Goal: Task Accomplishment & Management: Complete application form

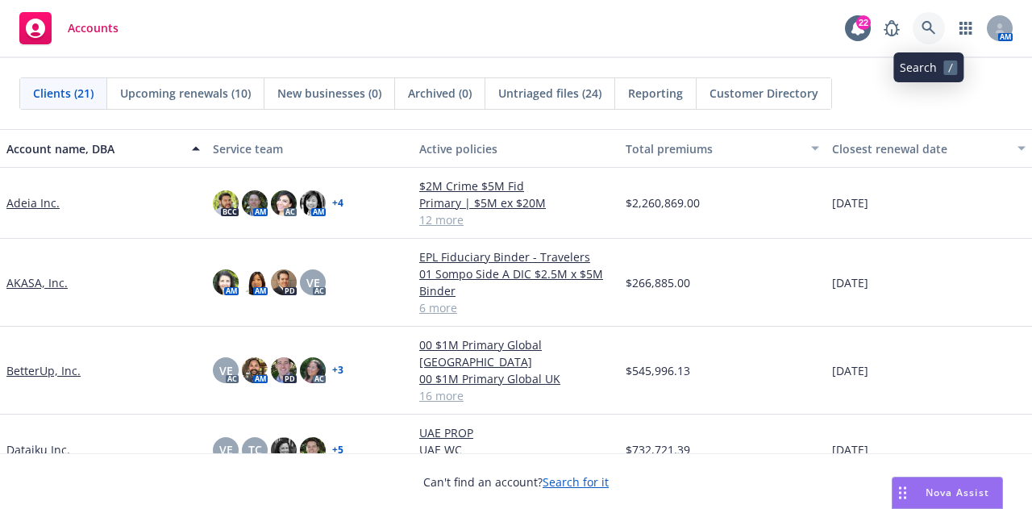
click at [939, 38] on link at bounding box center [928, 28] width 32 height 32
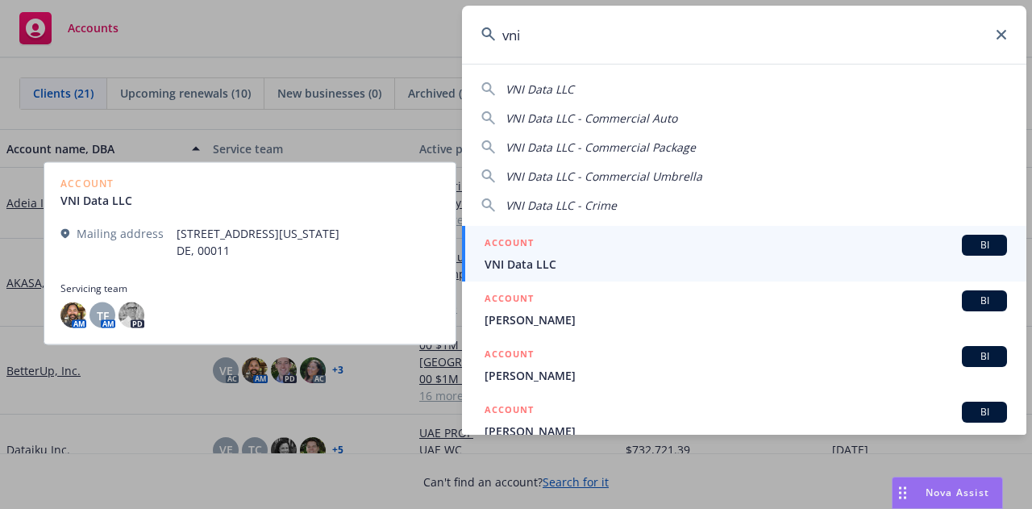
type input "vni"
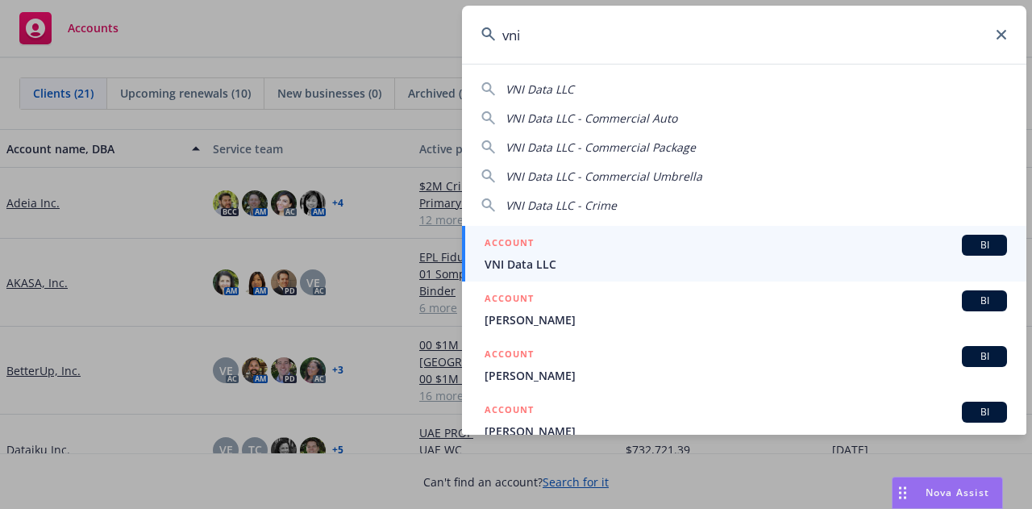
click at [709, 272] on link "ACCOUNT BI VNI Data LLC" at bounding box center [744, 254] width 564 height 56
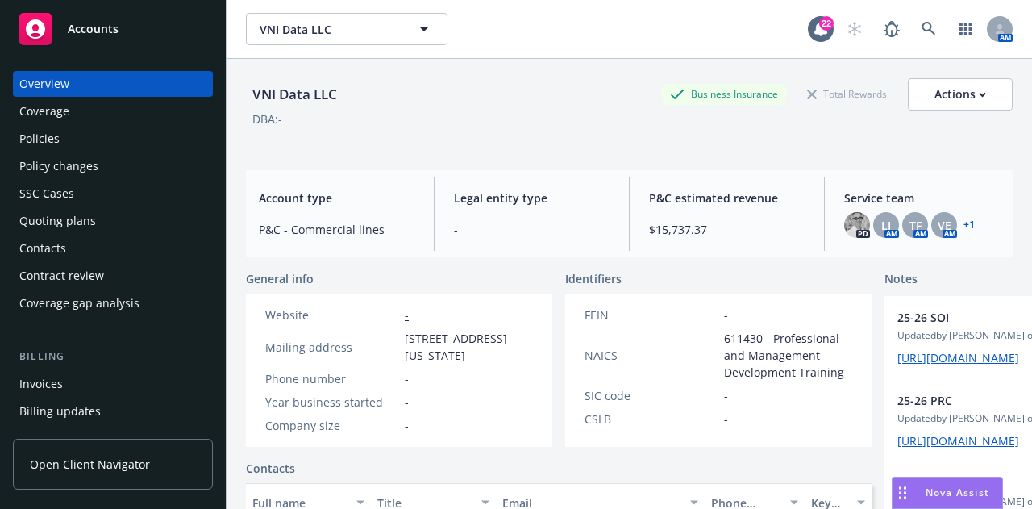
click at [60, 146] on div "Policies" at bounding box center [112, 139] width 187 height 26
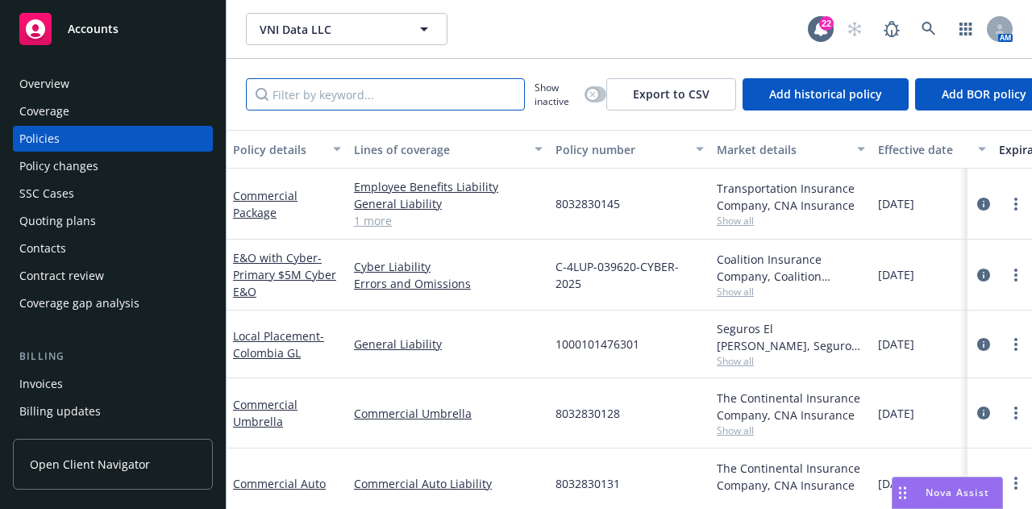
click at [427, 88] on input "Filter by keyword..." at bounding box center [385, 94] width 279 height 32
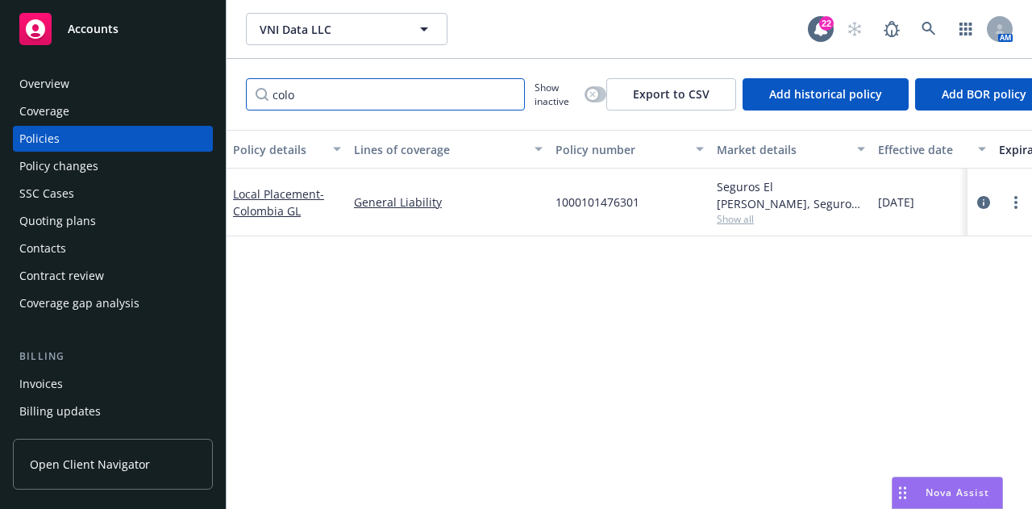
type input "colo"
click at [977, 198] on icon "circleInformation" at bounding box center [983, 202] width 13 height 13
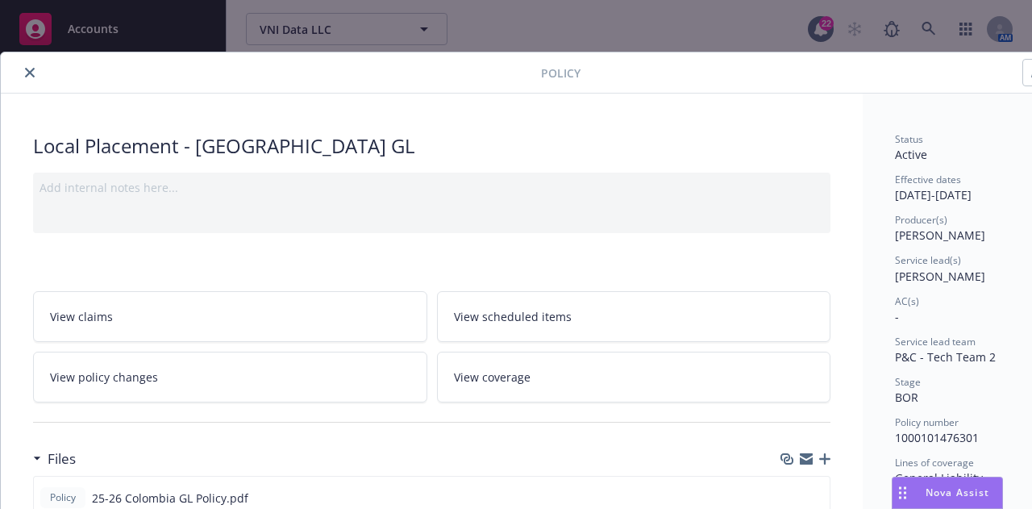
scroll to position [0, 89]
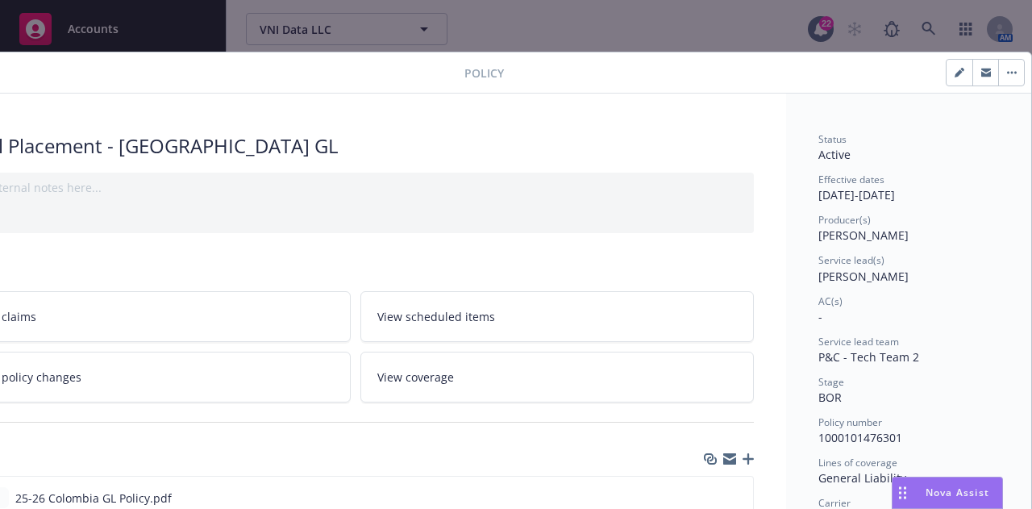
click at [981, 75] on icon "button" at bounding box center [986, 74] width 10 height 6
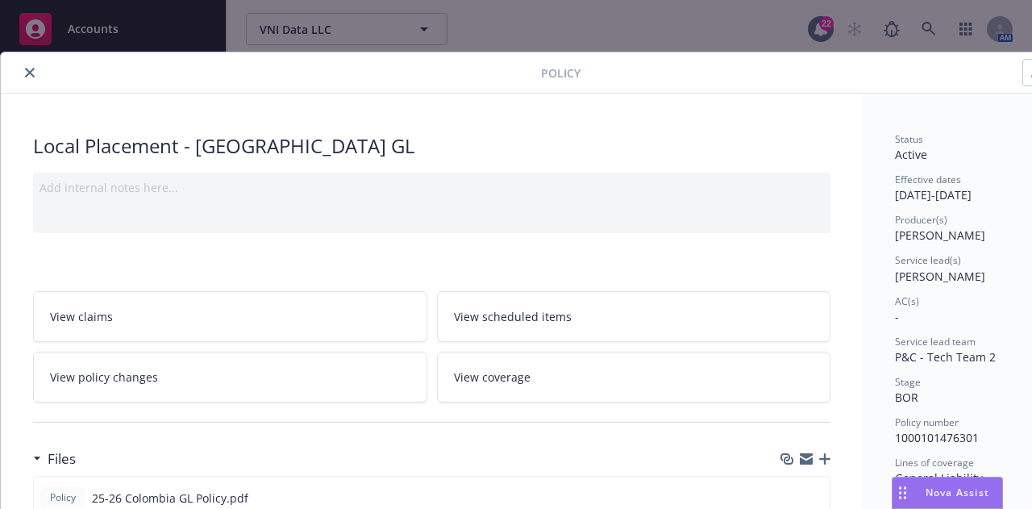
click at [27, 75] on icon "close" at bounding box center [30, 73] width 10 height 10
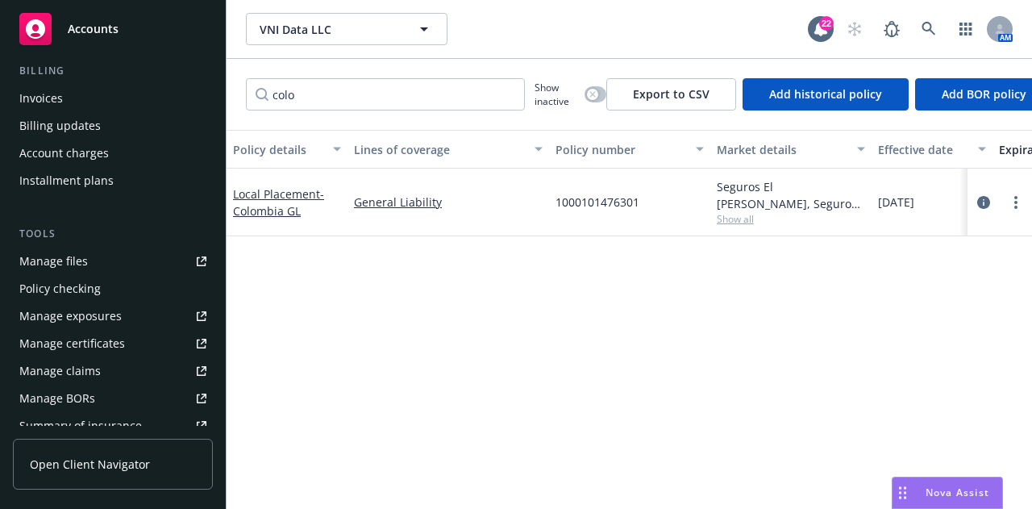
scroll to position [268, 0]
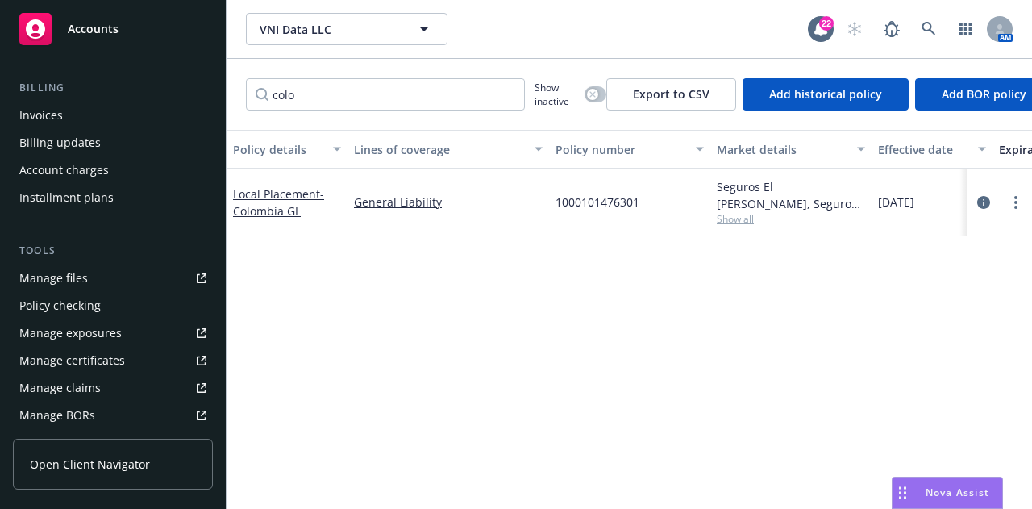
click at [134, 168] on div "Account charges" at bounding box center [112, 170] width 187 height 26
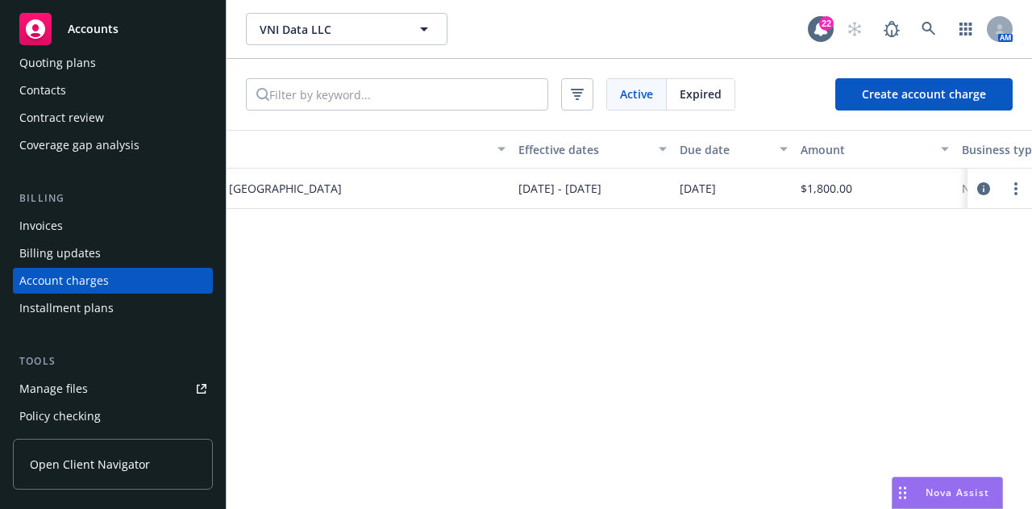
scroll to position [0, 342]
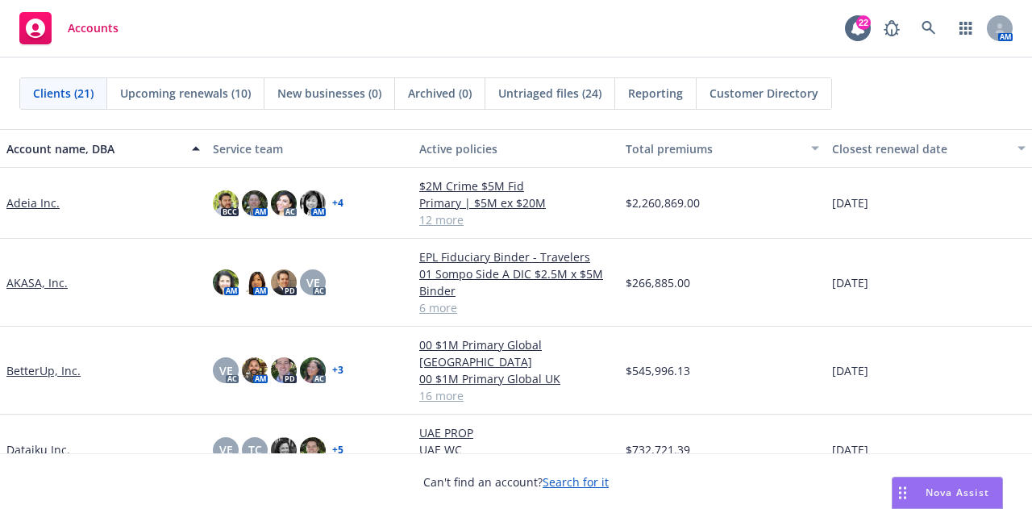
click at [566, 101] on div "Untriaged files (24)" at bounding box center [550, 93] width 130 height 31
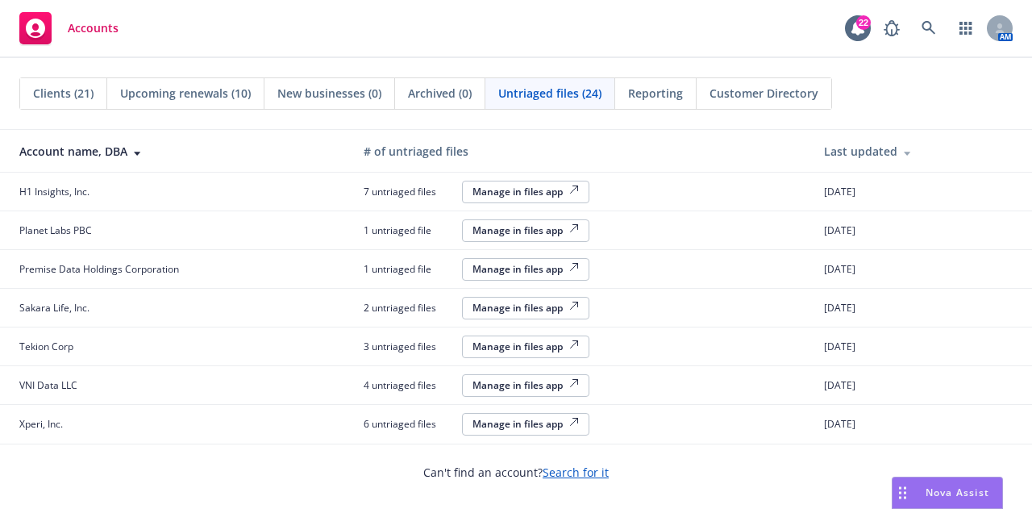
click at [521, 223] on div "Manage in files app" at bounding box center [525, 230] width 106 height 14
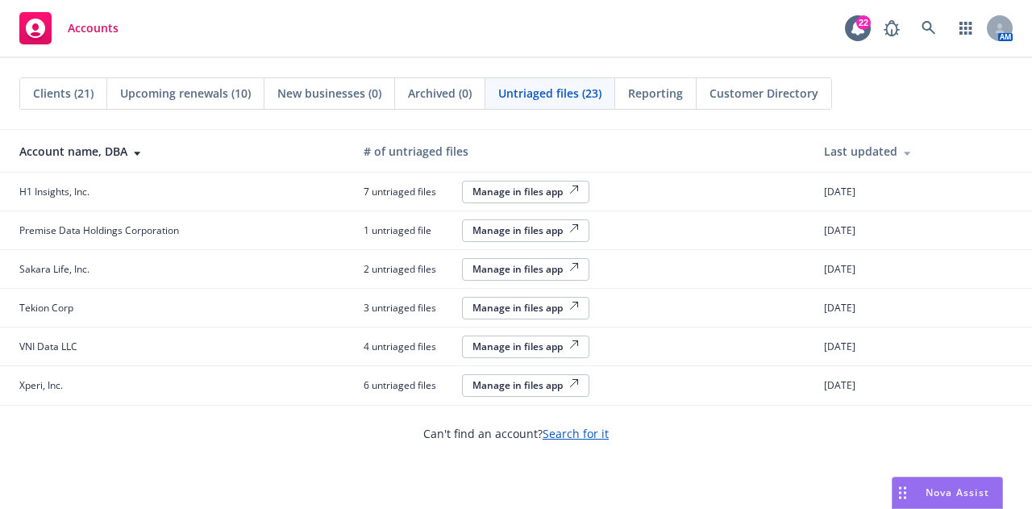
click at [551, 223] on div "Manage in files app" at bounding box center [525, 230] width 106 height 14
click at [517, 275] on button "Manage in files app" at bounding box center [525, 269] width 127 height 23
click at [932, 31] on icon at bounding box center [928, 28] width 14 height 14
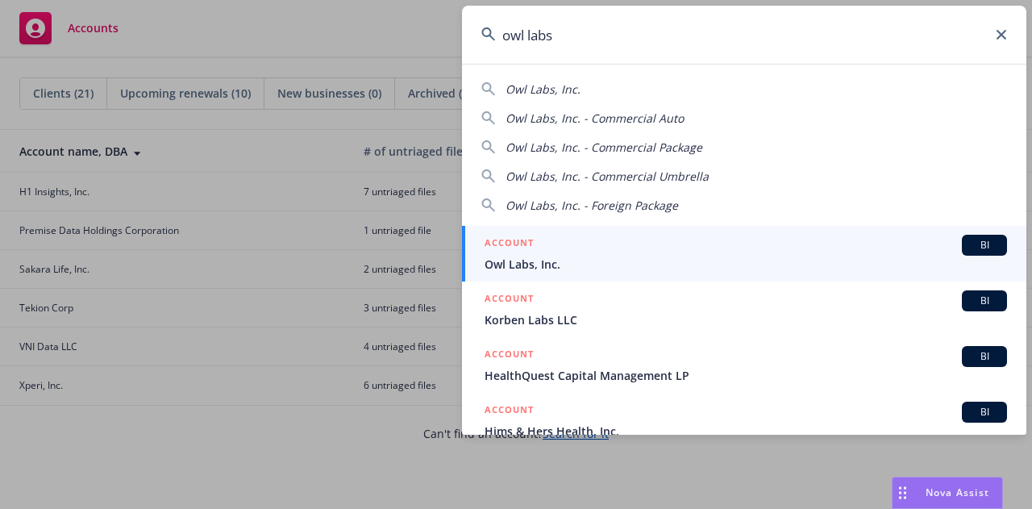
type input "owl labs"
click at [713, 247] on div "ACCOUNT BI" at bounding box center [745, 245] width 522 height 21
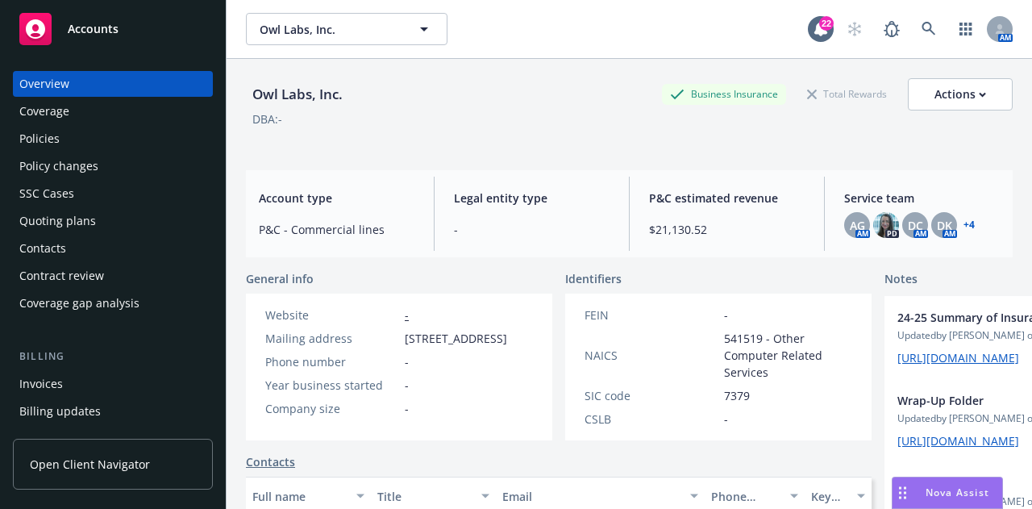
click at [963, 224] on link "+ 4" at bounding box center [968, 225] width 11 height 10
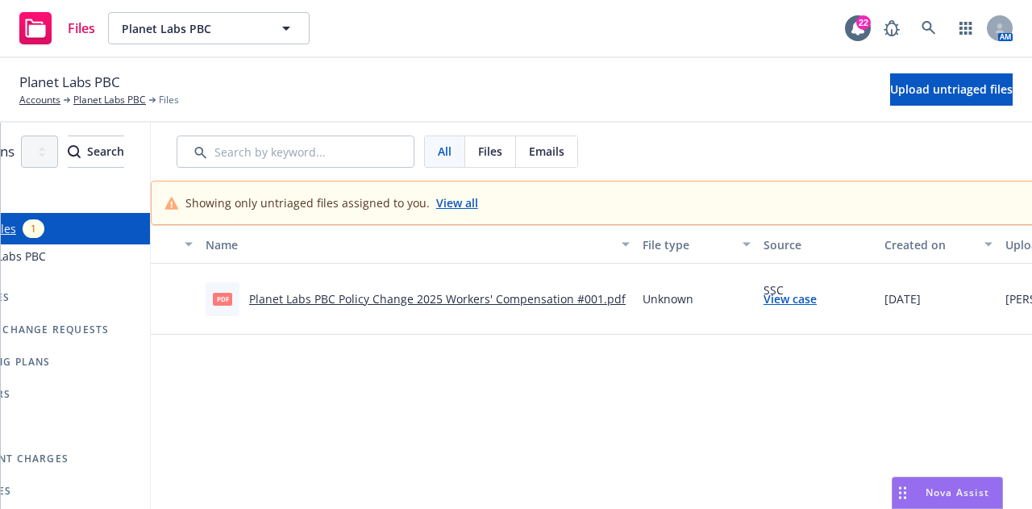
scroll to position [0, 93]
click at [622, 300] on link "Planet Labs PBC Policy Change 2025 Workers' Compensation #001.pdf" at bounding box center [434, 298] width 376 height 15
click at [88, 101] on link "Planet Labs PBC" at bounding box center [109, 100] width 73 height 15
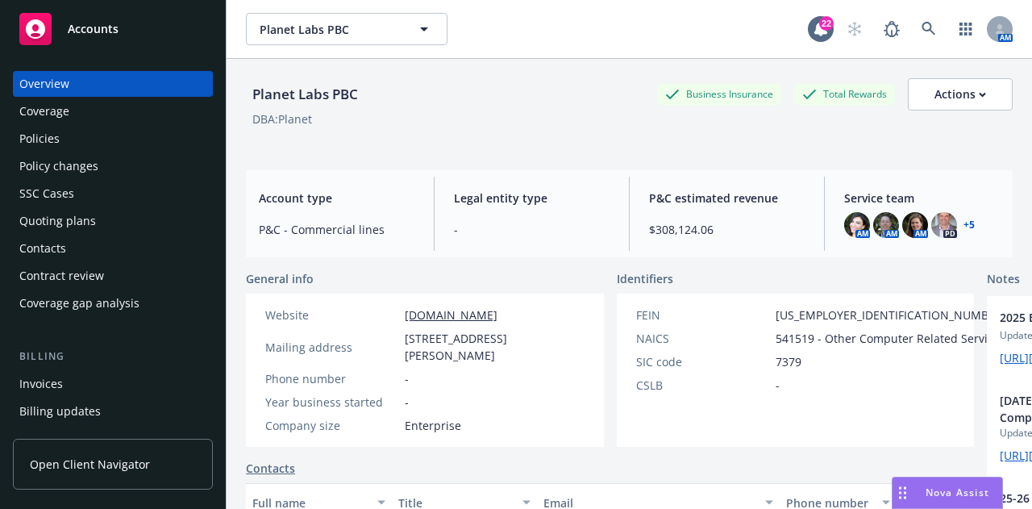
click at [103, 156] on div "Policy changes" at bounding box center [112, 166] width 187 height 26
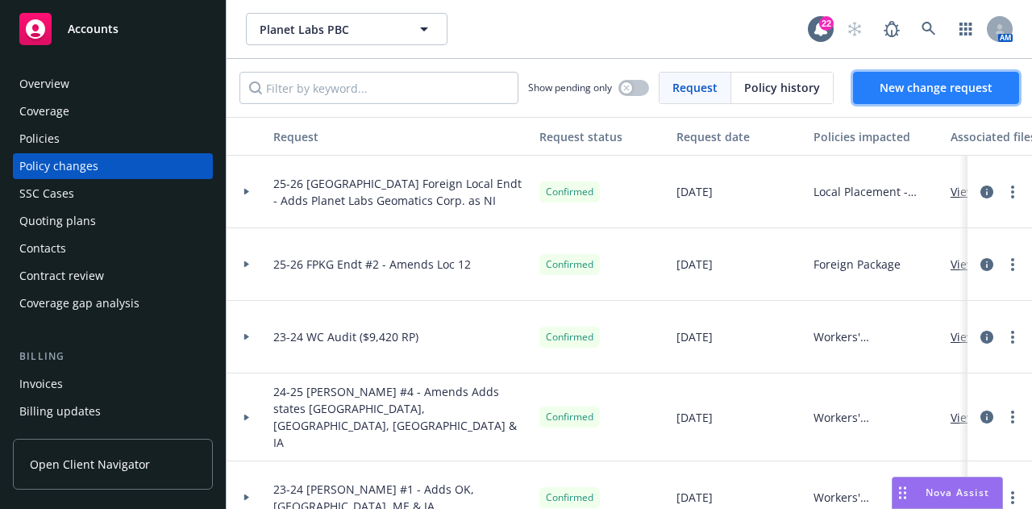
click at [906, 88] on span "New change request" at bounding box center [935, 87] width 113 height 15
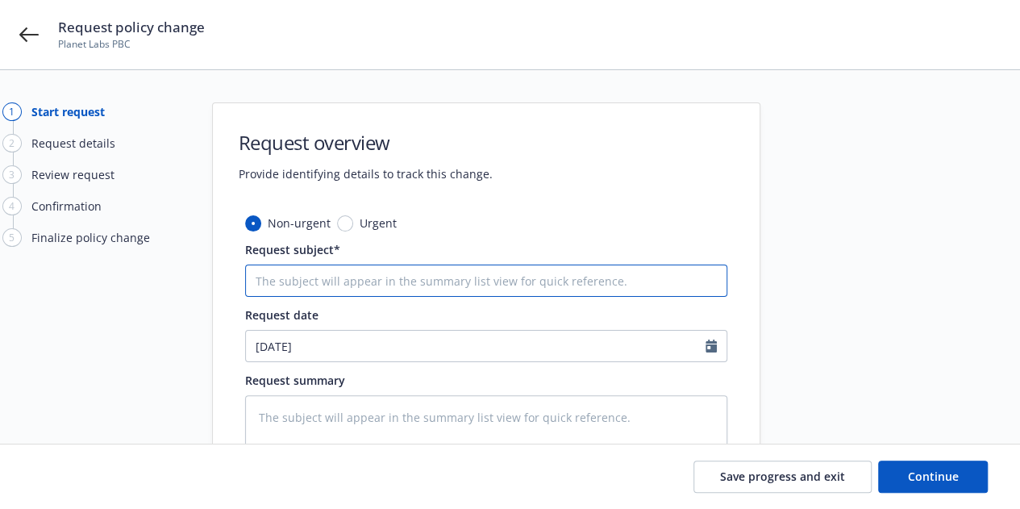
click at [625, 289] on input "Request subject*" at bounding box center [486, 280] width 482 height 32
paste input "support+ce140f81-9624-4149-ac2b-ec085e23a1f7@newfront.com"
type textarea "x"
type input "support+ce140f81-9624-4149-ac2b-ec085e23a1f7@newfront.com"
drag, startPoint x: 613, startPoint y: 285, endPoint x: 39, endPoint y: 238, distance: 575.1
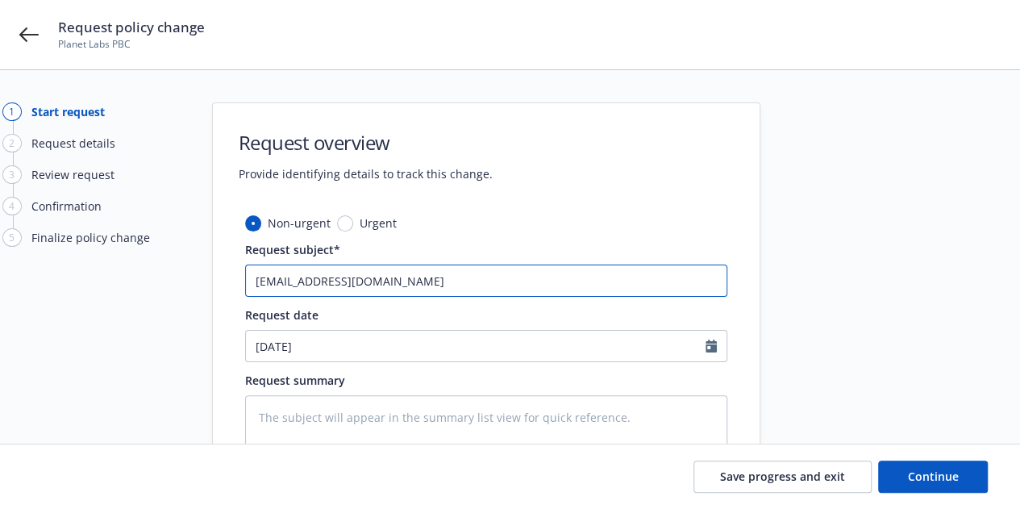
click at [39, 238] on div "1 Start request 2 Request details 3 Review request 4 Confirmation 5 Finalize po…" at bounding box center [509, 352] width 981 height 501
type textarea "x"
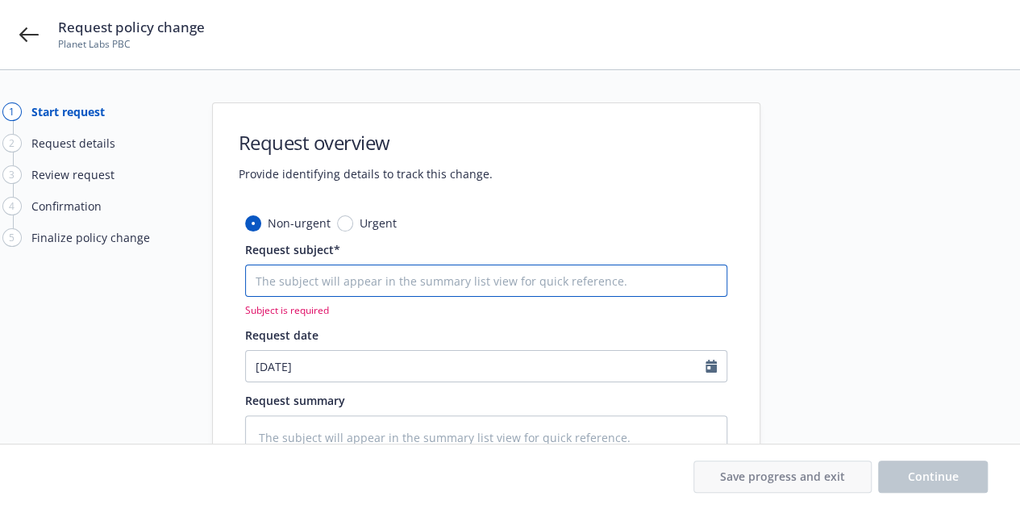
type textarea "x"
type input "2"
type textarea "x"
type input "25"
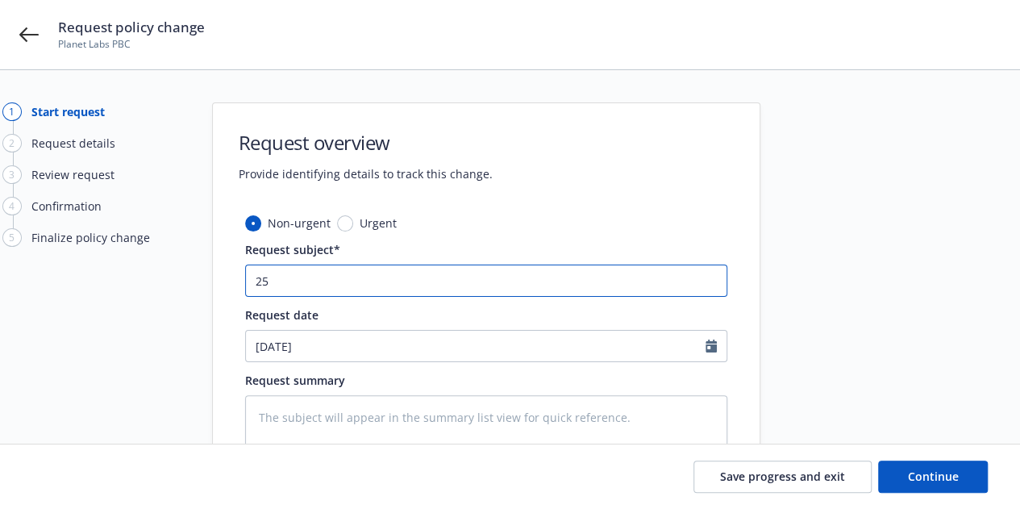
type textarea "x"
type input "25-"
type textarea "x"
type input "25-26"
type textarea "x"
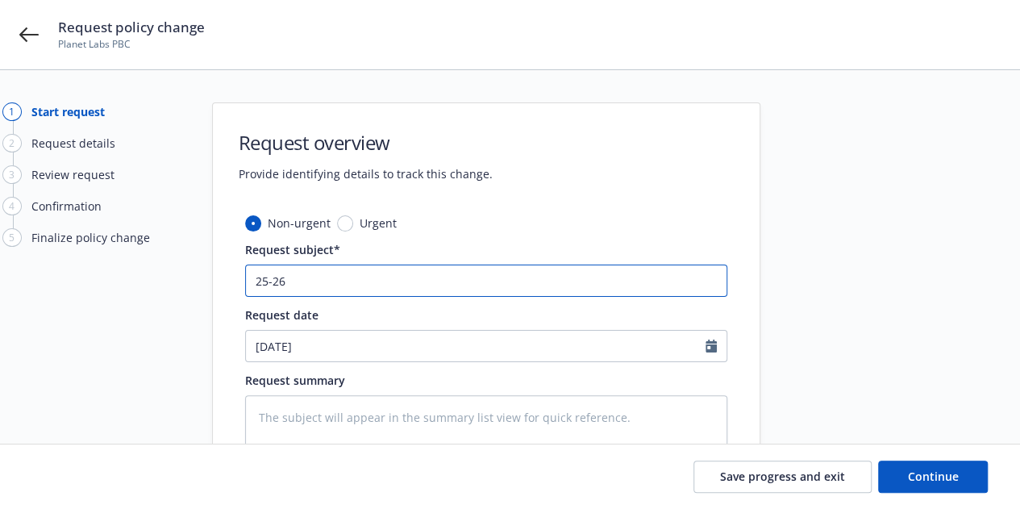
type input "25-26"
type textarea "x"
type input "25-26 W"
type textarea "x"
type input "25-26 WC"
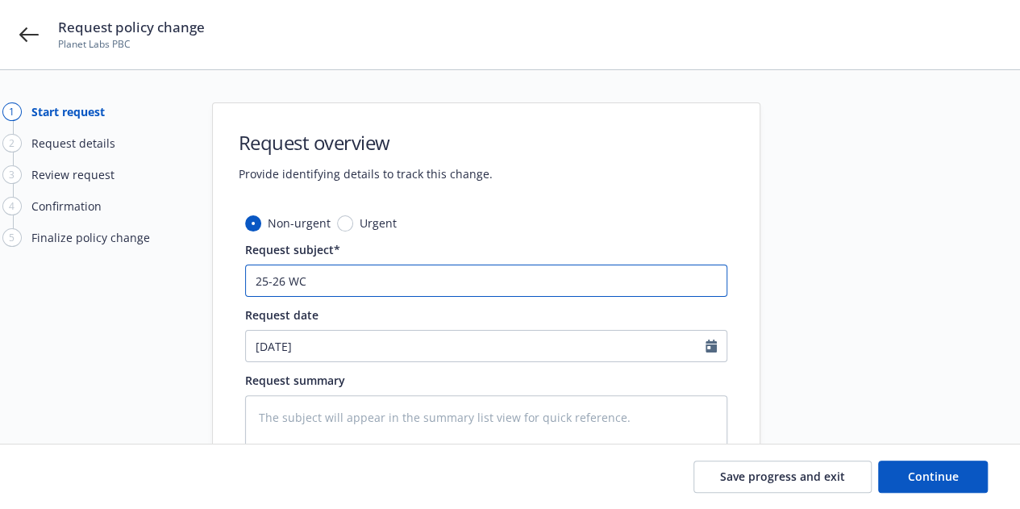
type textarea "x"
type input "25-26 WC"
type textarea "x"
type input "25-26 WC En"
type textarea "x"
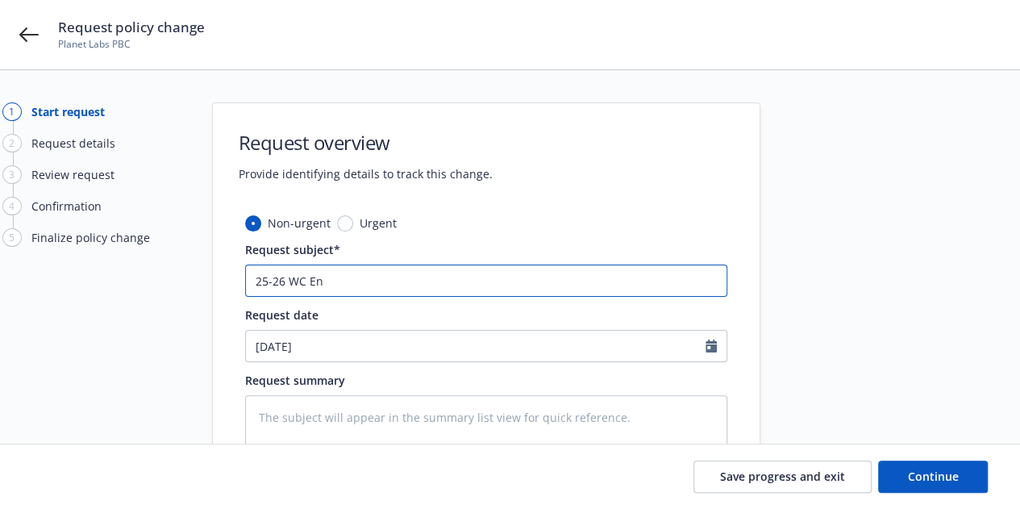
type input "25-26 WC End"
type textarea "x"
type input "25-26 WC Endt"
type textarea "x"
type input "25-26 WC Endt"
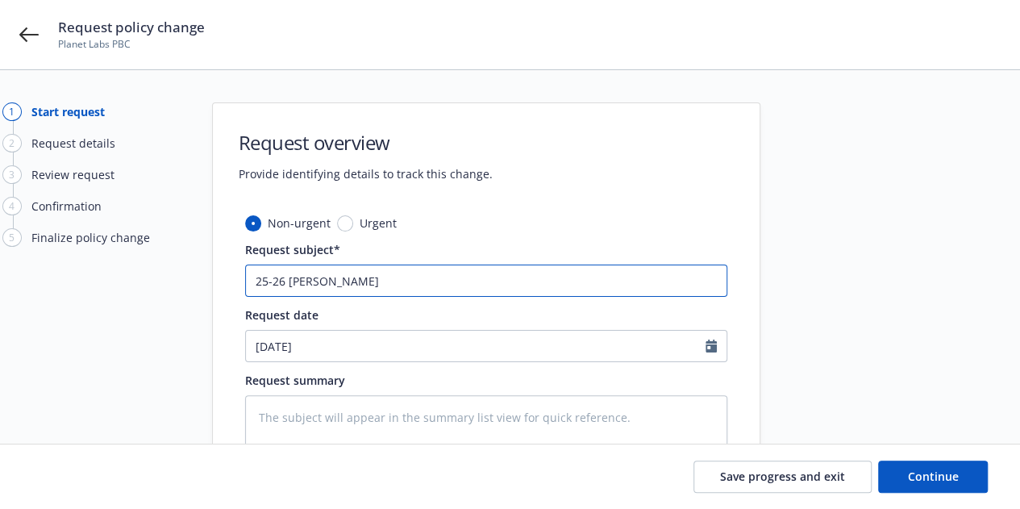
type textarea "x"
type input "25-26 WC Endt #"
type textarea "x"
type input "25-26 WC Endt #1"
type textarea "x"
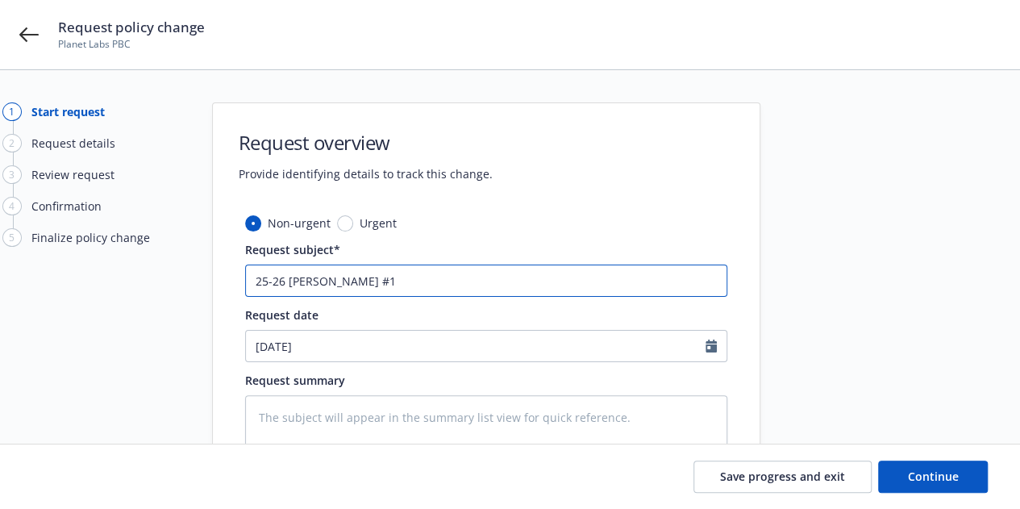
type input "25-26 WC Endt #1 -"
type textarea "x"
type input "25-26 WC Endt #1 -"
type textarea "x"
type input "25-26 WC Endt #1 - I"
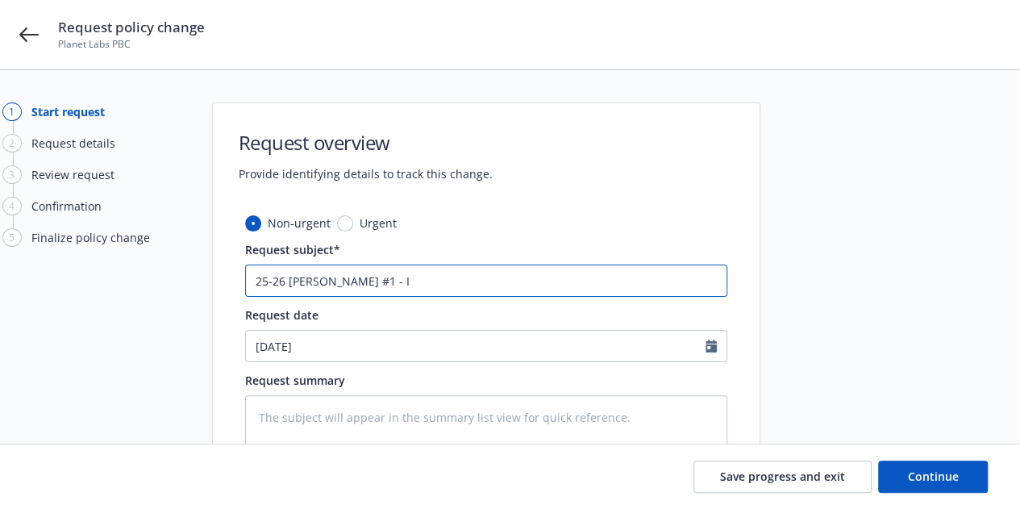
type textarea "x"
type input "25-26 WC Endt #1 - In"
type textarea "x"
type input "25-26 WC Endt #1 - Inc"
type textarea "x"
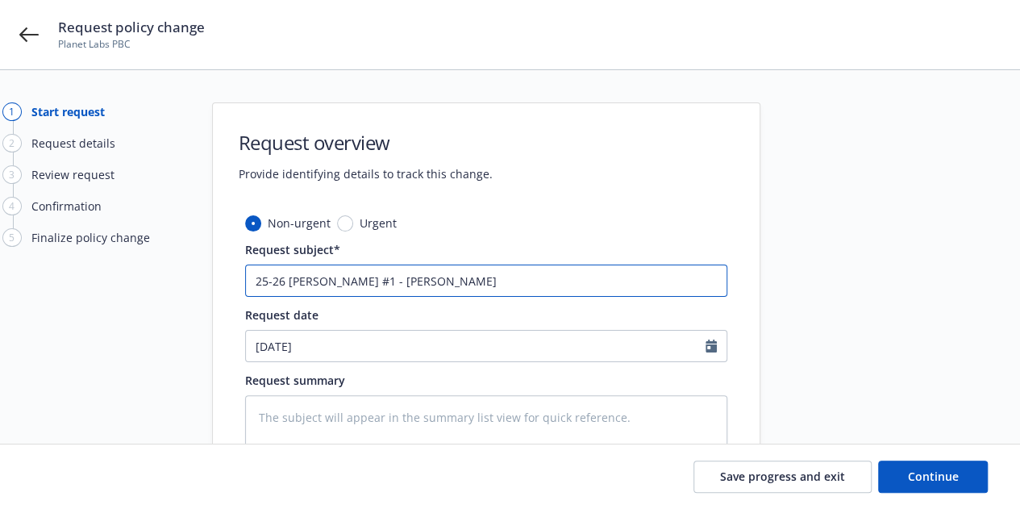
type input "25-26 WC Endt #1 - Incep"
type textarea "x"
type input "25-26 WC Endt #1 - Incepti"
type textarea "x"
type input "25-26 WC Endt #1 - Inceptio"
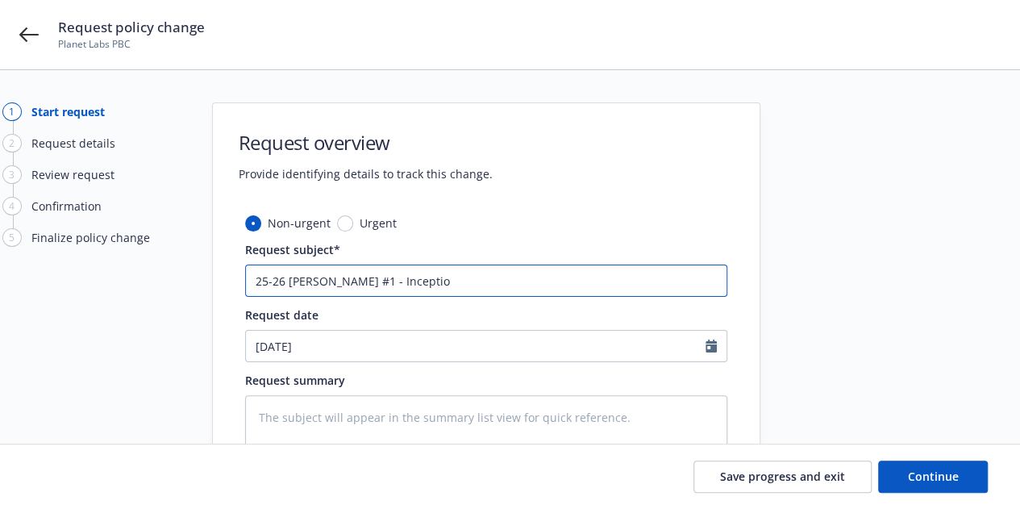
type textarea "x"
type input "25-26 WC Endt #1 - Inception"
type textarea "x"
type input "25-26 WC Endt #1 - Inception"
type textarea "x"
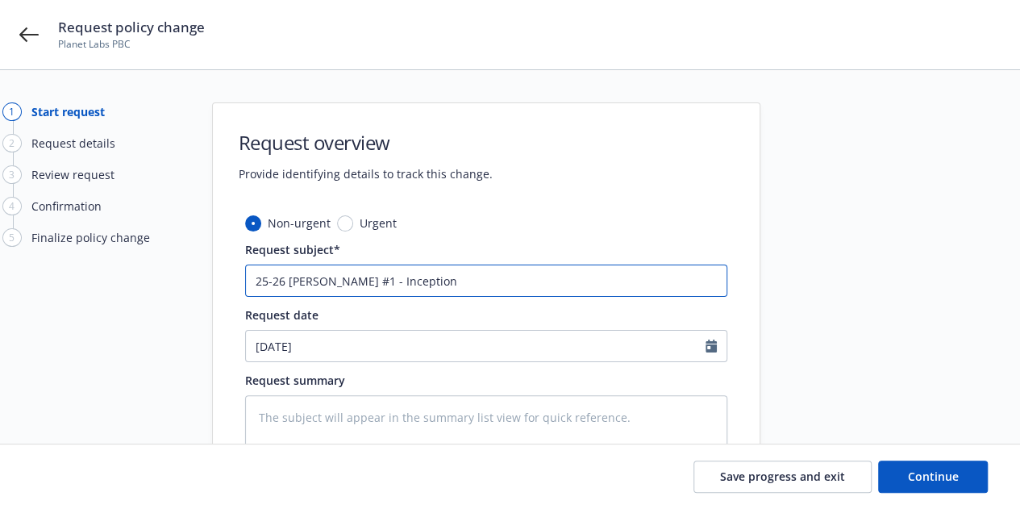
type input "25-26 WC Endt #1 - Inception E"
type textarea "x"
type input "25-26 WC Endt #1 - Inception En"
type textarea "x"
type input "25-26 WC Endt #1 - Inception End"
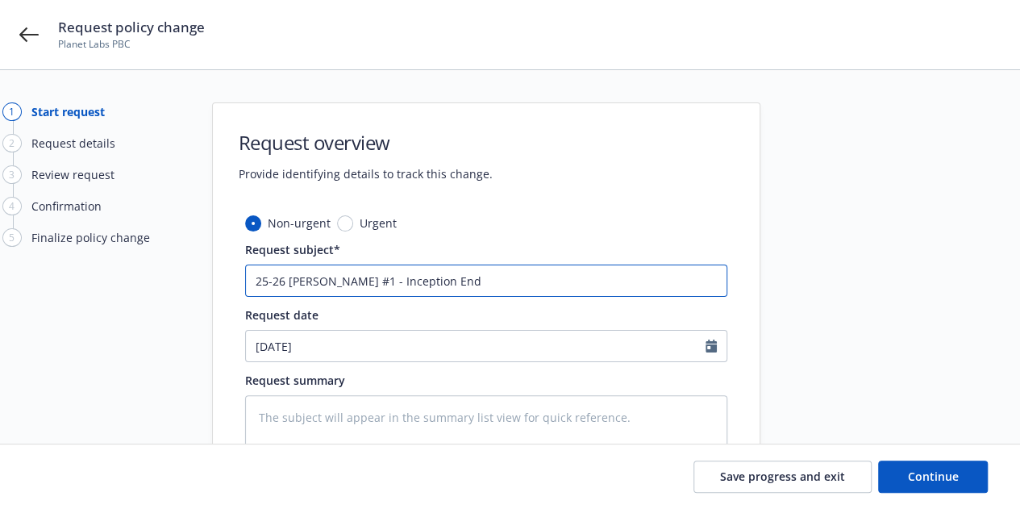
type textarea "x"
type input "25-26 WC Endt #1 - Inception Endt"
type textarea "x"
type input "25-26 WC Endt #1 - Inception Endt"
type textarea "x"
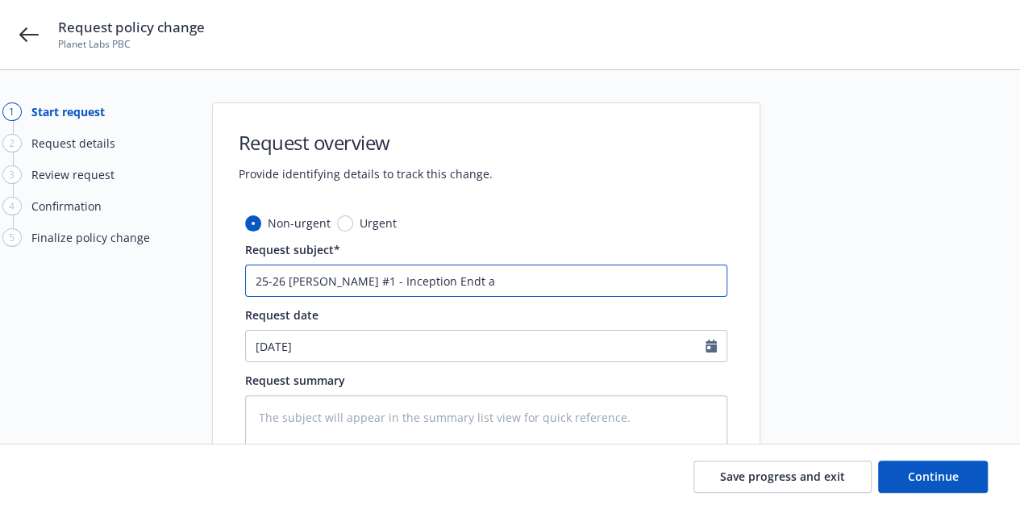
type input "25-26 WC Endt #1 - Inception Endt am"
type textarea "x"
type input "25-26 WC Endt #1 - Inception Endt amen"
type textarea "x"
type input "25-26 WC Endt #1 - Inception Endt amendi"
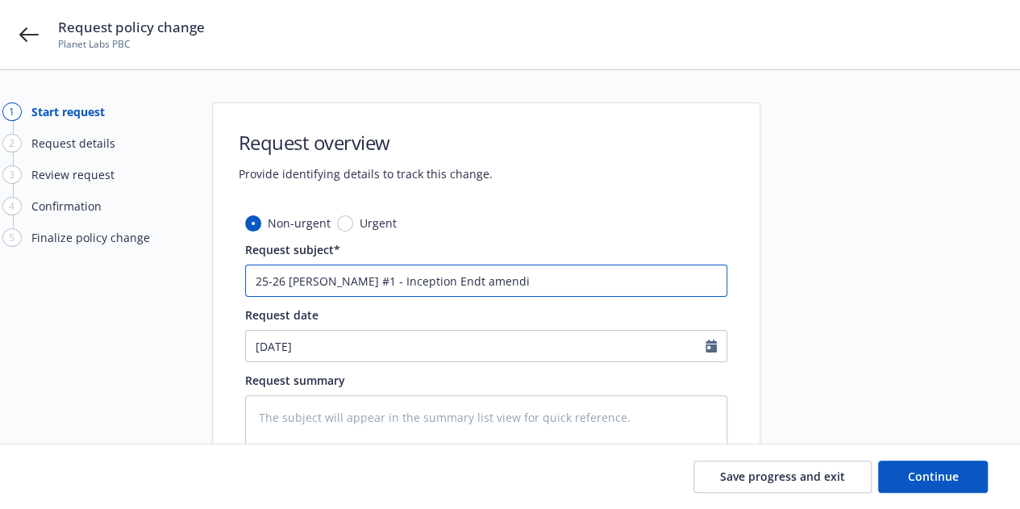
type textarea "x"
type input "25-26 WC Endt #1 - Inception Endt amendin"
type textarea "x"
type input "25-26 WC Endt #1 - Inception Endt amending"
type textarea "x"
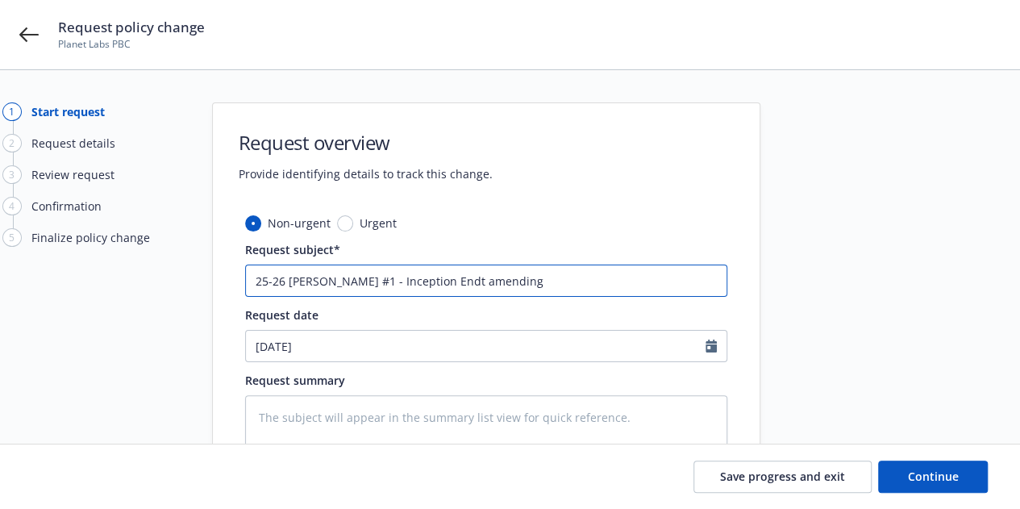
type input "25-26 WC Endt #1 - Inception Endt amending"
type textarea "x"
type input "25-26 WC Endt #1 - Inception Endt amending m"
type textarea "x"
type input "25-26 WC Endt #1 - Inception Endt amending mu"
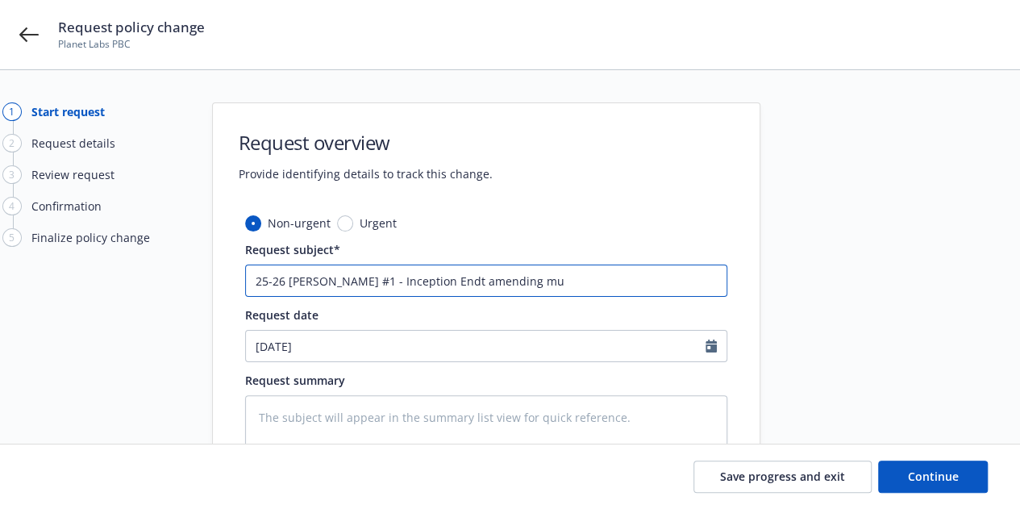
type textarea "x"
type input "25-26 WC Endt #1 - Inception Endt amending mul"
type textarea "x"
type input "25-26 WC Endt #1 - Inception Endt amending multi"
type textarea "x"
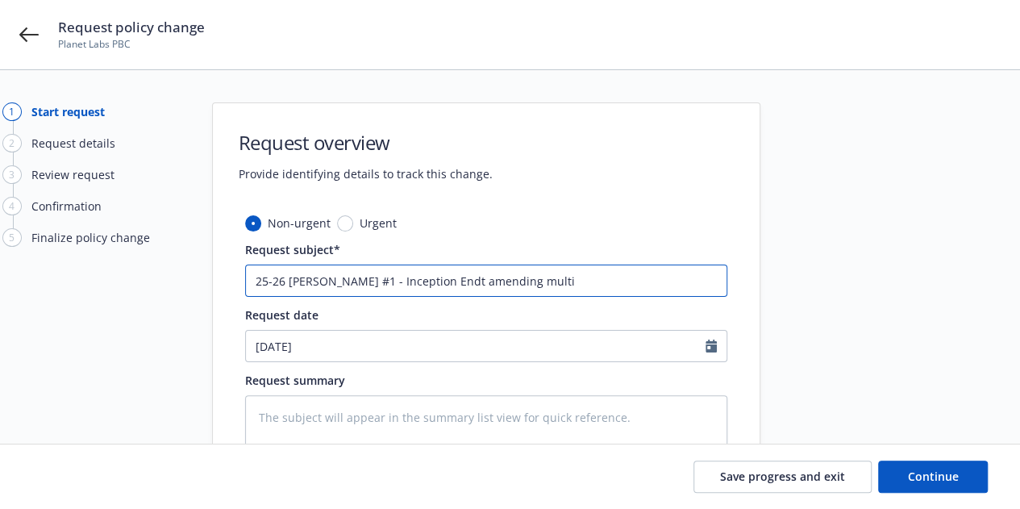
type input "25-26 WC Endt #1 - Inception Endt amending multip"
type textarea "x"
type input "25-26 WC Endt #1 - Inception Endt amending multipl"
type textarea "x"
type input "25-26 WC Endt #1 - Inception Endt amending multiple"
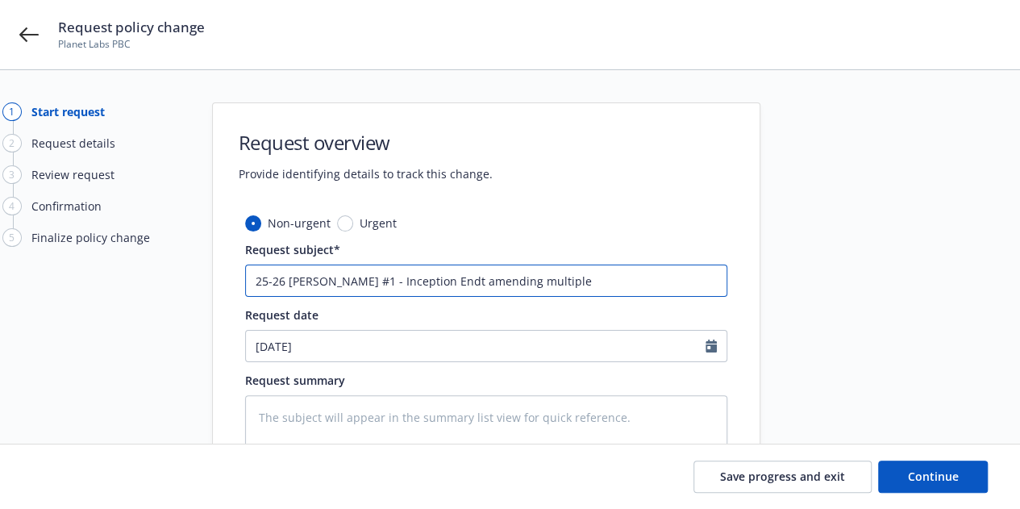
type textarea "x"
type input "25-26 WC Endt #1 - Inception Endt amending multiple"
type textarea "x"
type input "25-26 WC Endt #1 - Inception Endt amending multiple st"
type textarea "x"
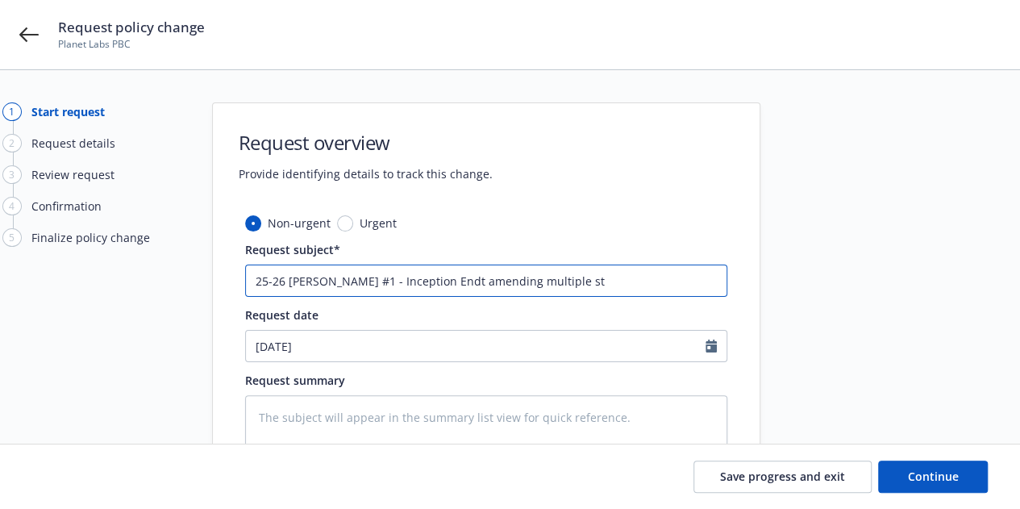
type input "25-26 WC Endt #1 - Inception Endt amending multiple sta"
type textarea "x"
type input "25-26 WC Endt #1 - Inception Endt amending multiple stat"
type textarea "x"
type input "25-26 WC Endt #1 - Inception Endt amending multiple state"
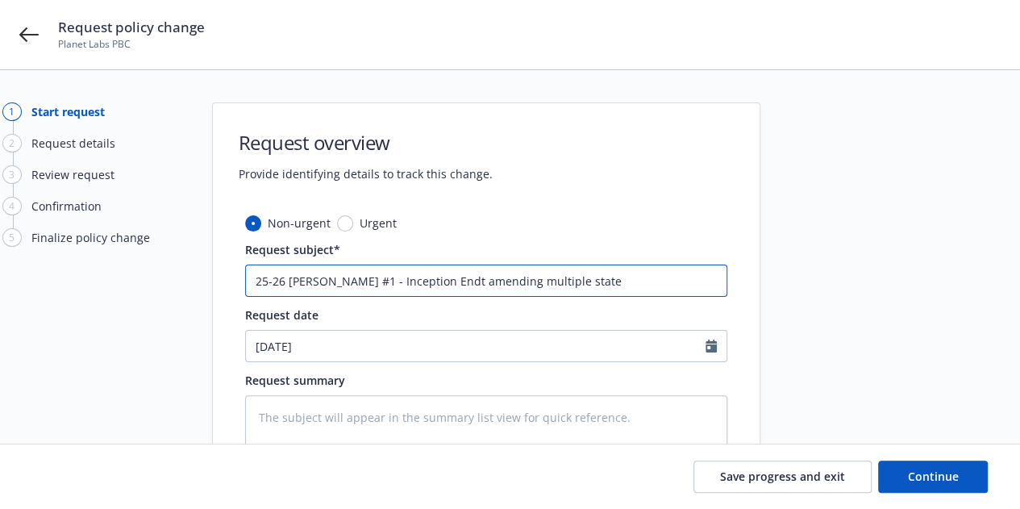
type textarea "x"
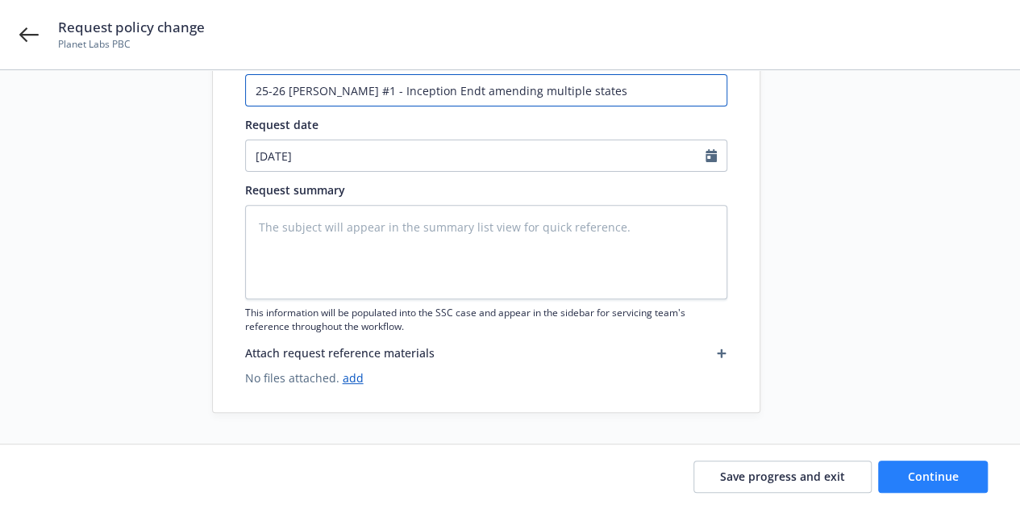
type input "25-26 WC Endt #1 - Inception Endt amending multiple states"
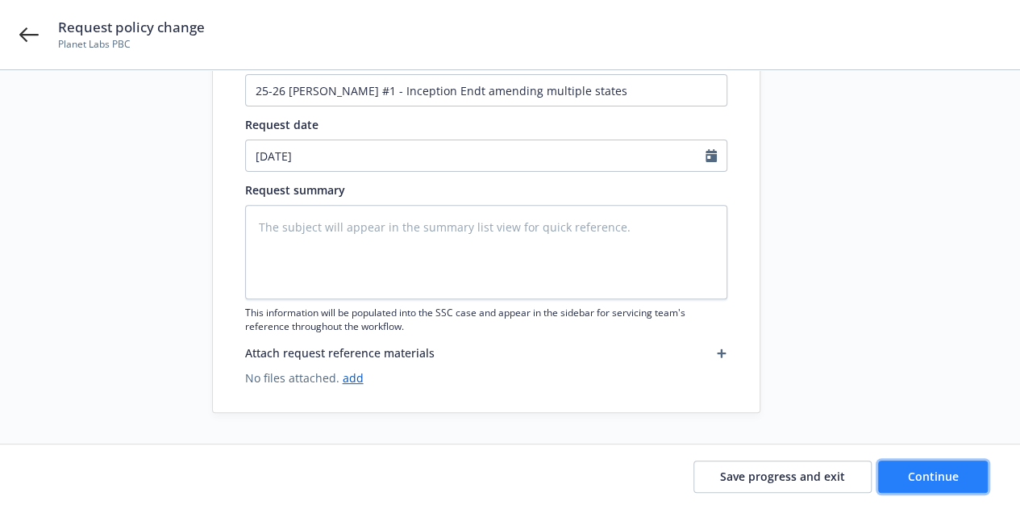
click at [908, 466] on button "Continue" at bounding box center [933, 476] width 110 height 32
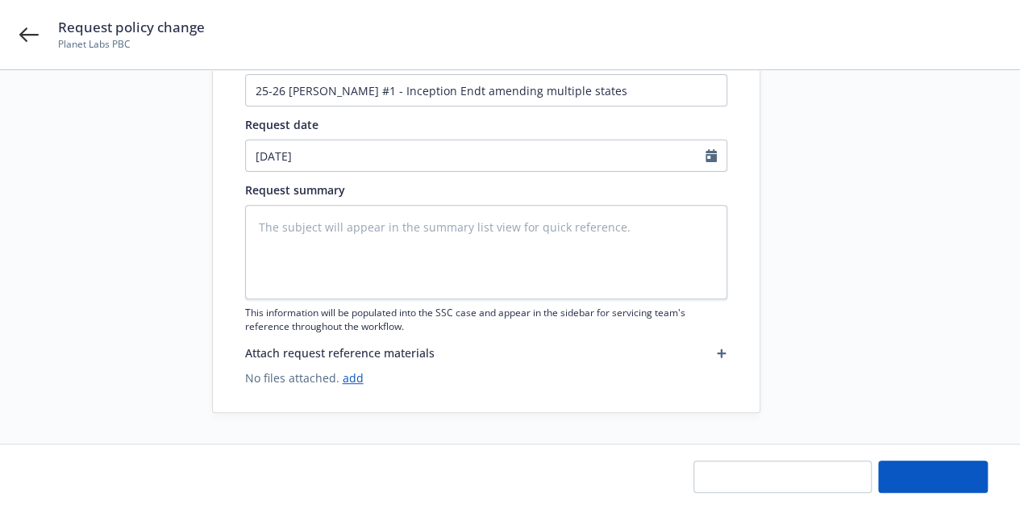
type textarea "x"
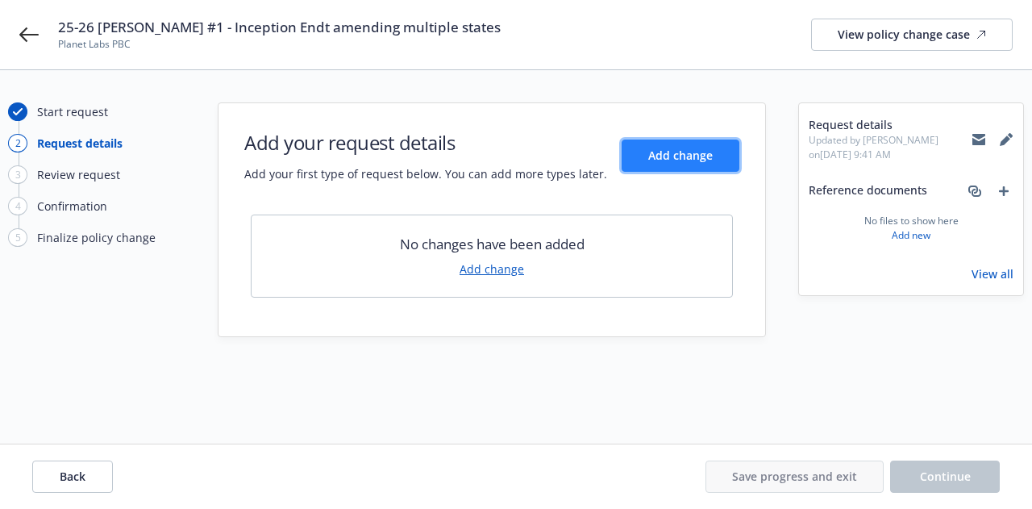
click at [689, 160] on span "Add change" at bounding box center [680, 155] width 64 height 15
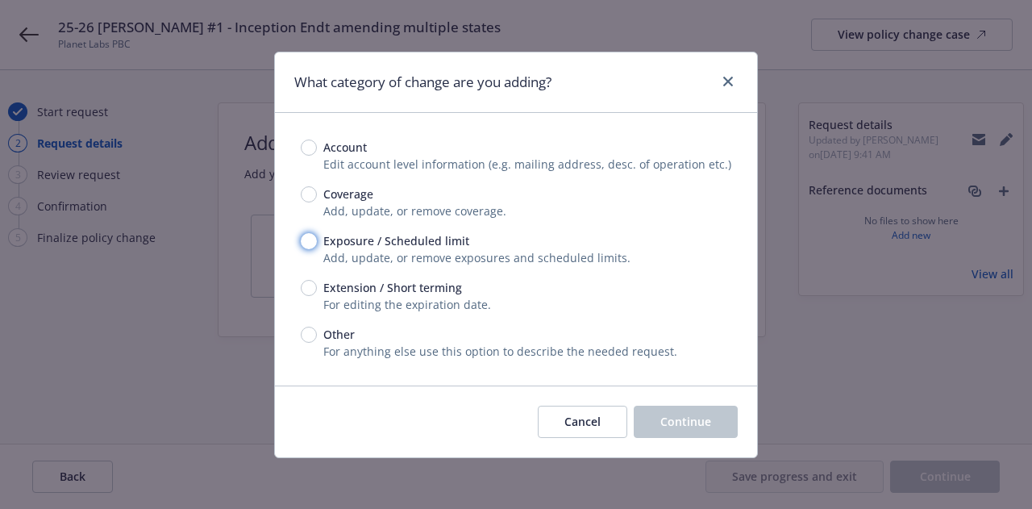
click at [313, 241] on input "Exposure / Scheduled limit" at bounding box center [309, 241] width 16 height 16
radio input "true"
click at [696, 422] on span "Continue" at bounding box center [685, 421] width 51 height 15
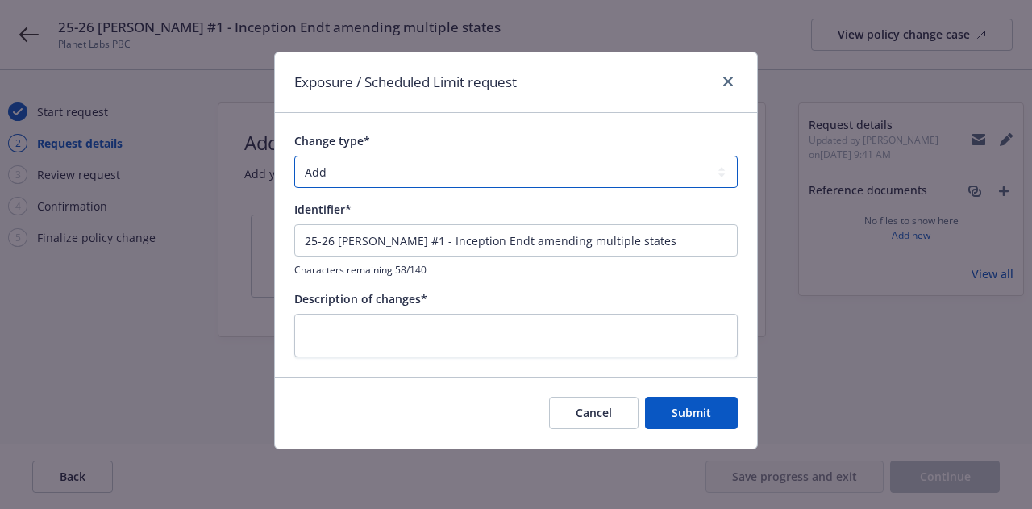
click at [558, 172] on select "Add Audit Change Remove" at bounding box center [515, 172] width 443 height 32
select select "CHANGE"
click at [294, 156] on select "Add Audit Change Remove" at bounding box center [515, 172] width 443 height 32
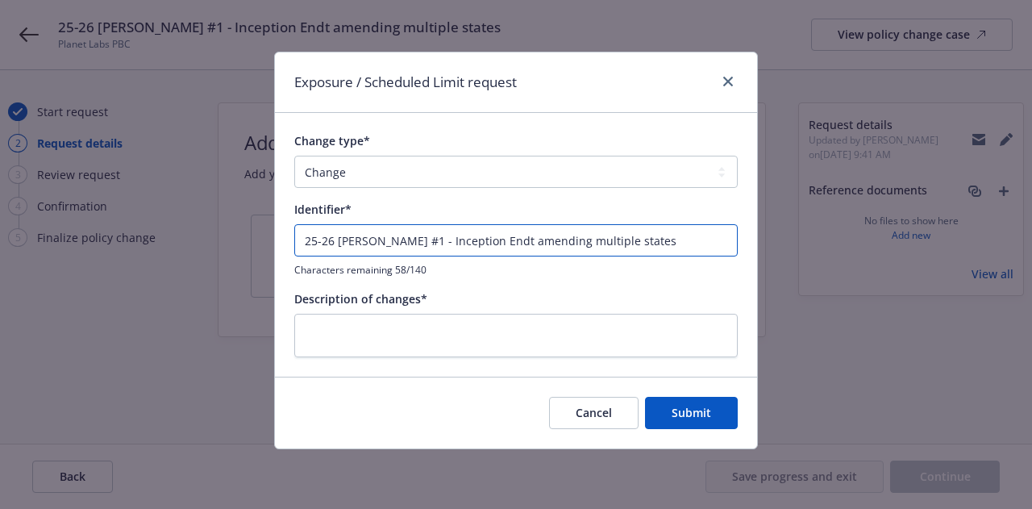
drag, startPoint x: 661, startPoint y: 235, endPoint x: 198, endPoint y: 197, distance: 464.2
click at [122, 210] on div "Exposure / Scheduled Limit request Change type* Add Audit Change Remove Identif…" at bounding box center [516, 254] width 1032 height 509
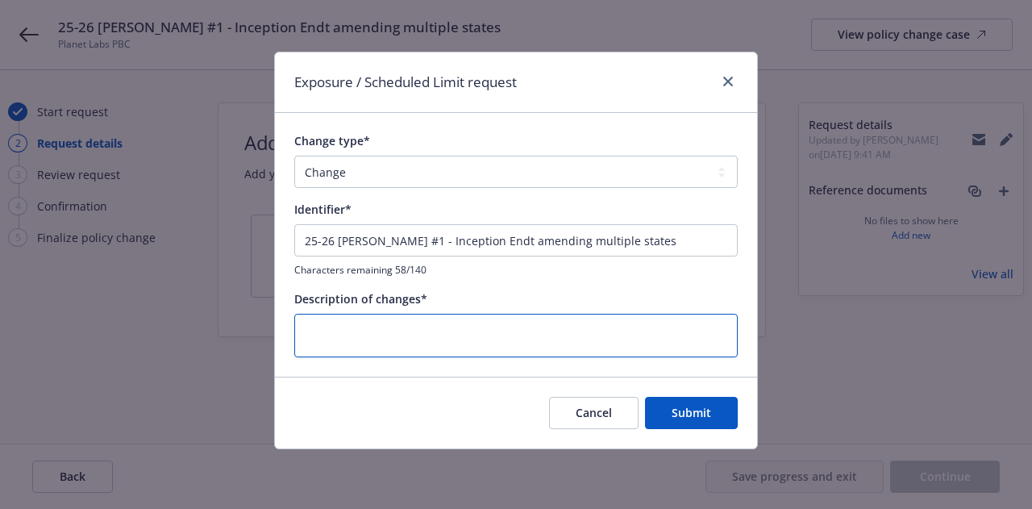
click at [522, 333] on textarea at bounding box center [515, 336] width 443 height 44
paste textarea "25-26 WC Endt #1 - Inception Endt amending multiple states"
type textarea "x"
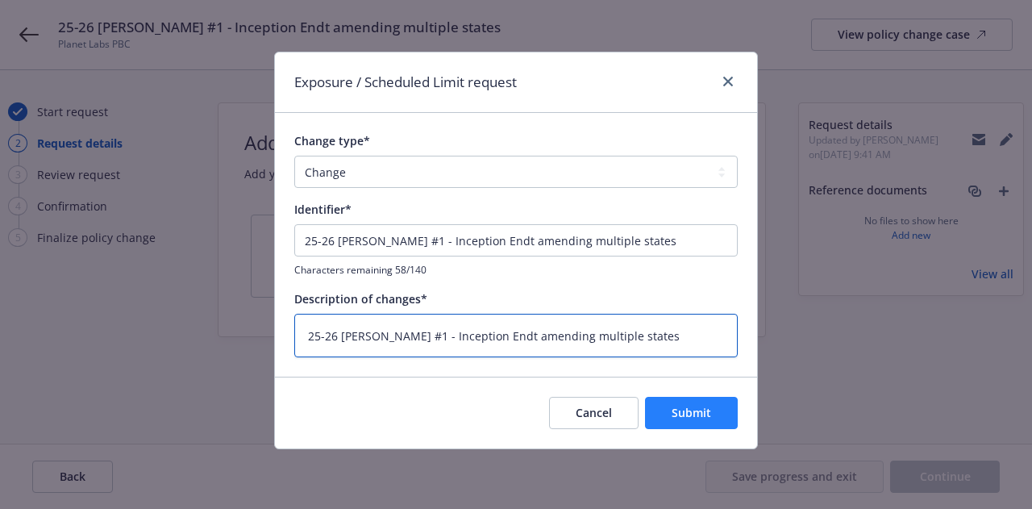
type textarea "25-26 WC Endt #1 - Inception Endt amending multiple states"
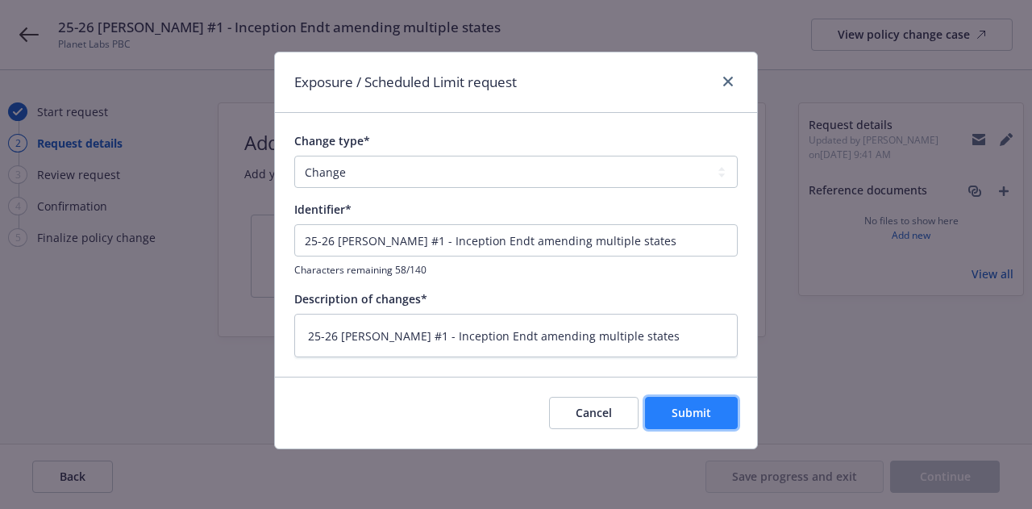
click at [658, 402] on button "Submit" at bounding box center [691, 413] width 93 height 32
type textarea "x"
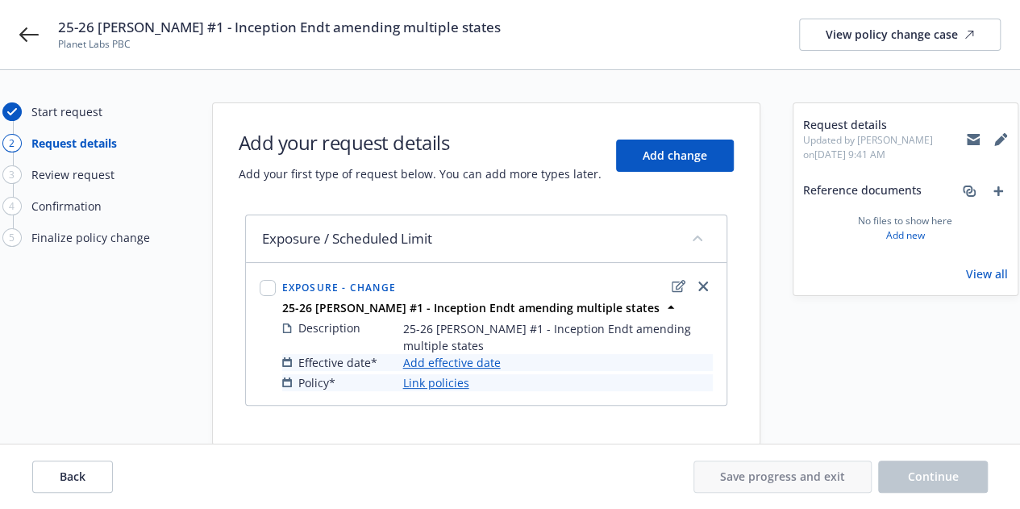
click at [457, 360] on link "Add effective date" at bounding box center [452, 362] width 98 height 17
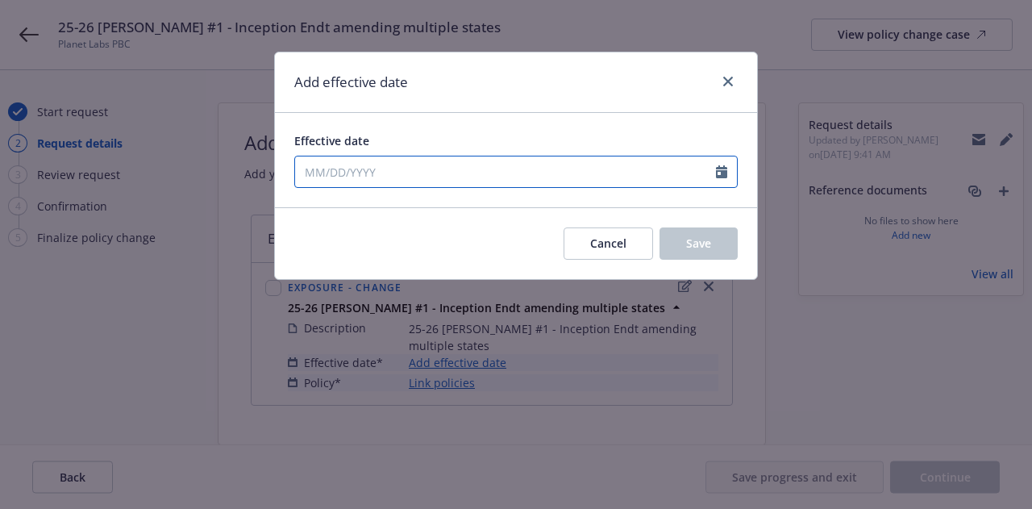
select select "9"
click at [447, 170] on input "Effective date" at bounding box center [505, 171] width 421 height 31
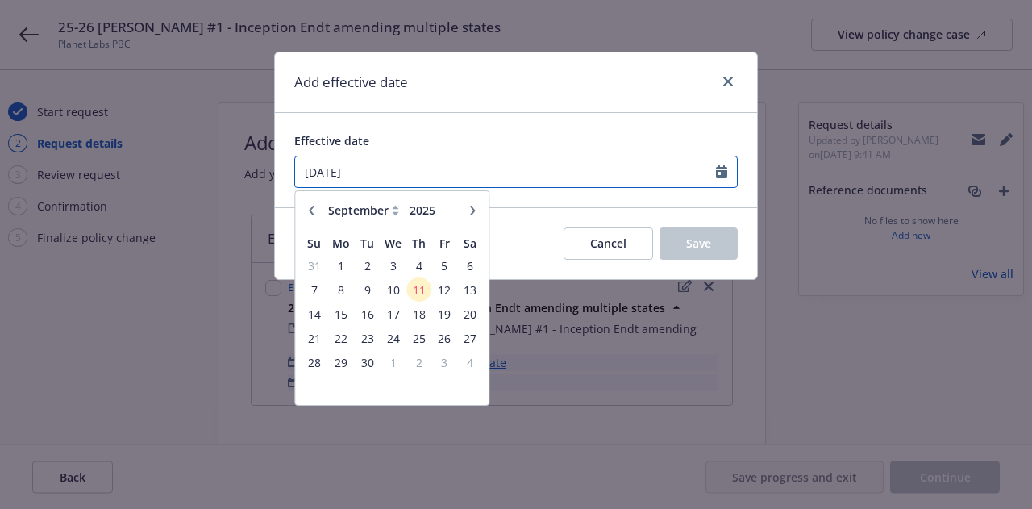
type input "07/01/2025"
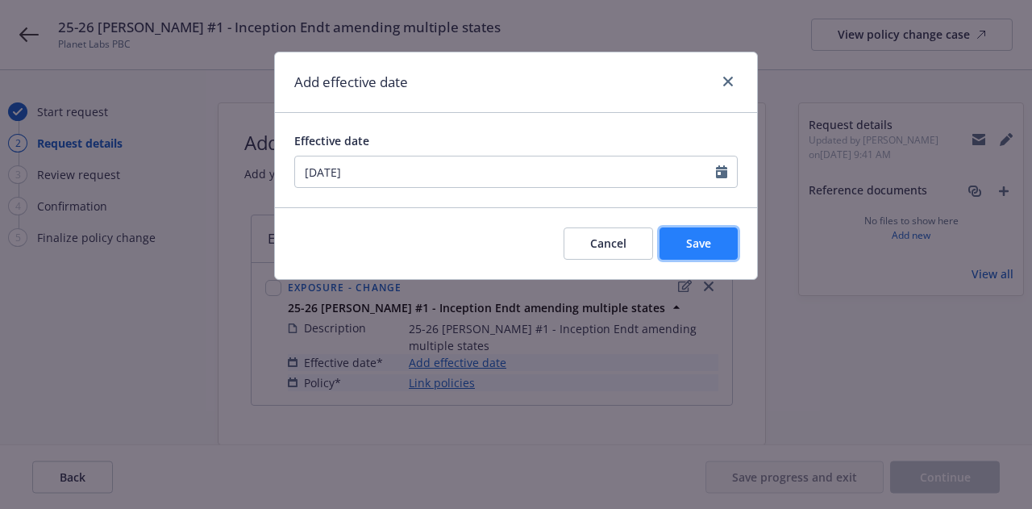
click at [725, 241] on button "Save" at bounding box center [698, 243] width 78 height 32
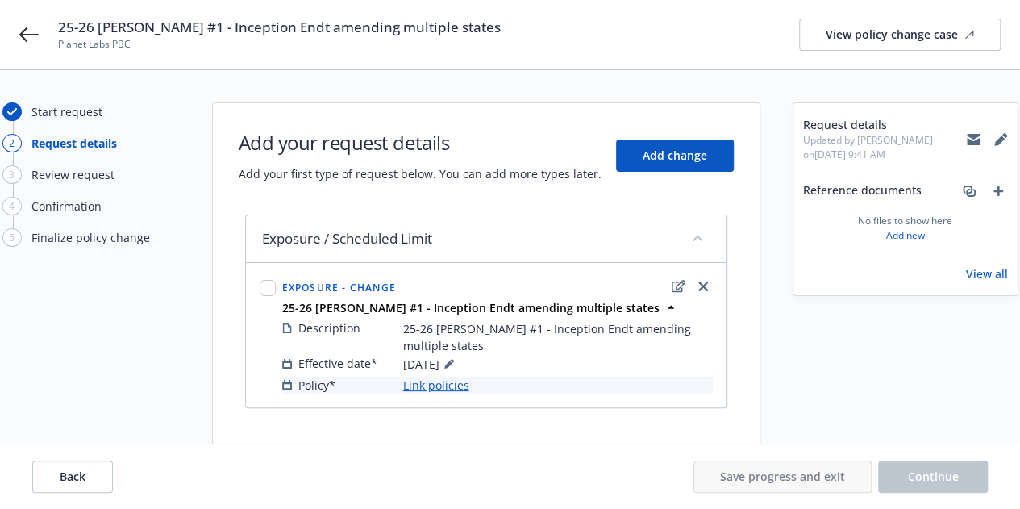
click at [454, 390] on link "Link policies" at bounding box center [436, 384] width 66 height 17
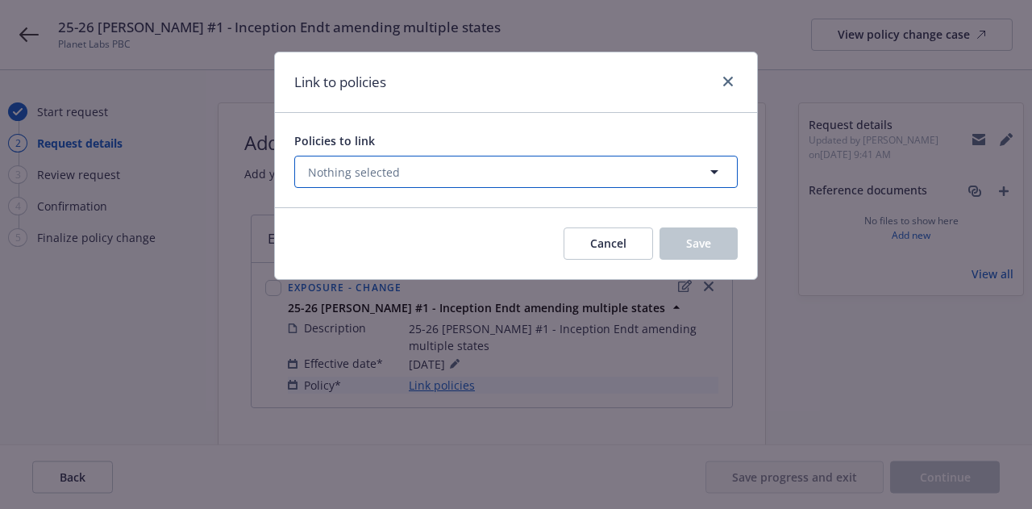
click at [495, 180] on button "Nothing selected" at bounding box center [515, 172] width 443 height 32
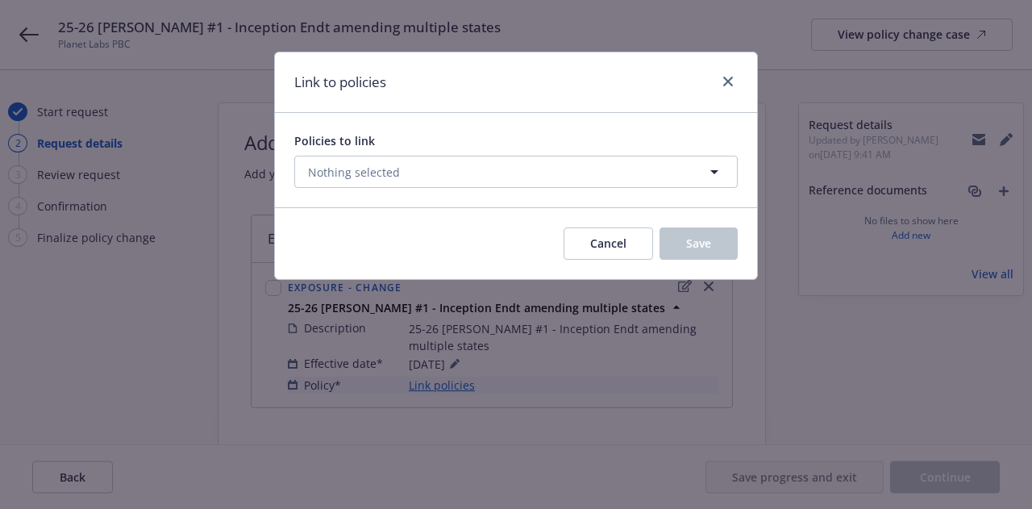
select select "ACTIVE"
type input "worker"
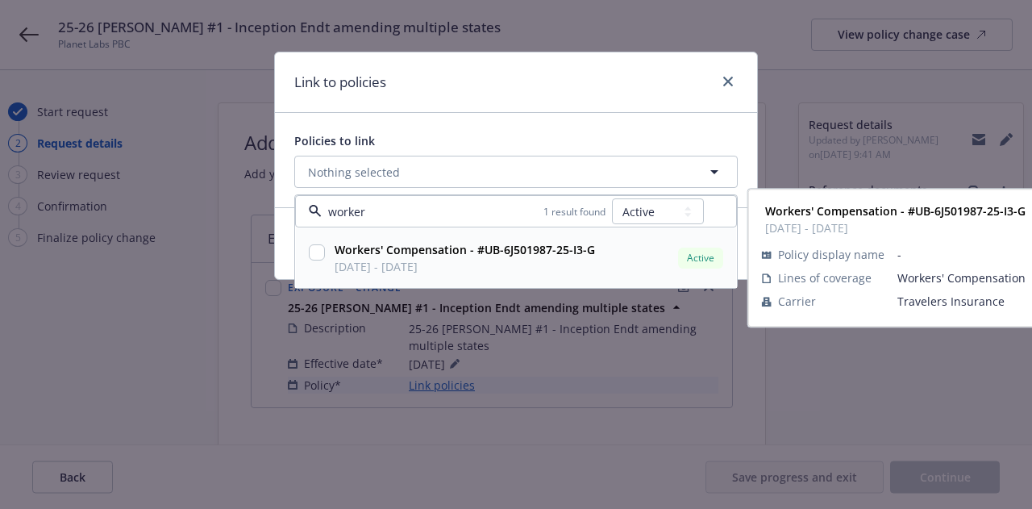
click at [321, 246] on input "checkbox" at bounding box center [317, 252] width 16 height 16
checkbox input "true"
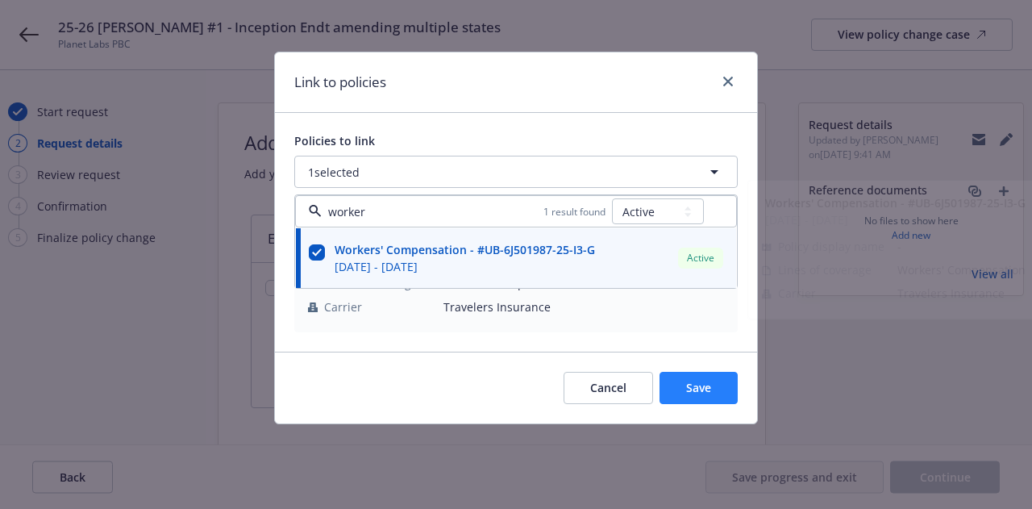
type input "worker"
click at [692, 392] on span "Save" at bounding box center [698, 387] width 25 height 15
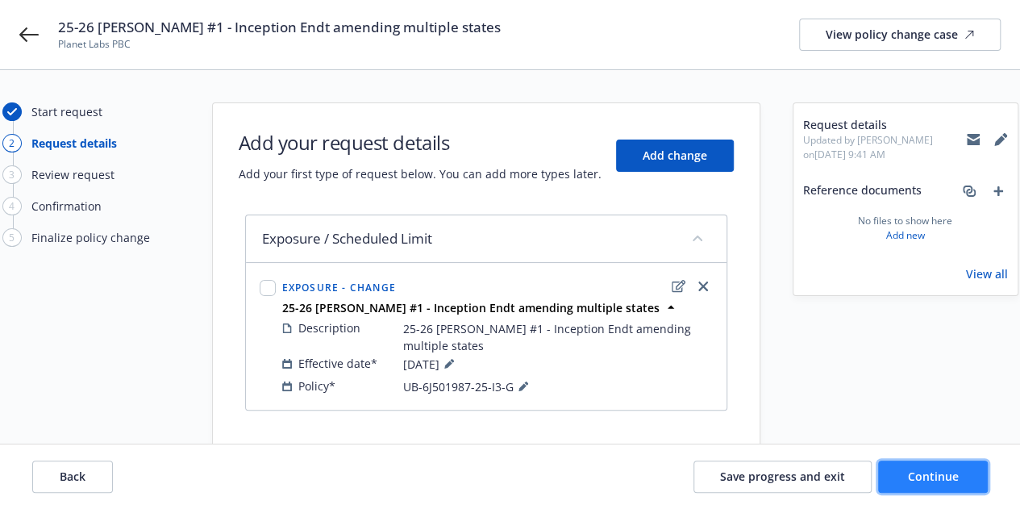
click at [906, 464] on button "Continue" at bounding box center [933, 476] width 110 height 32
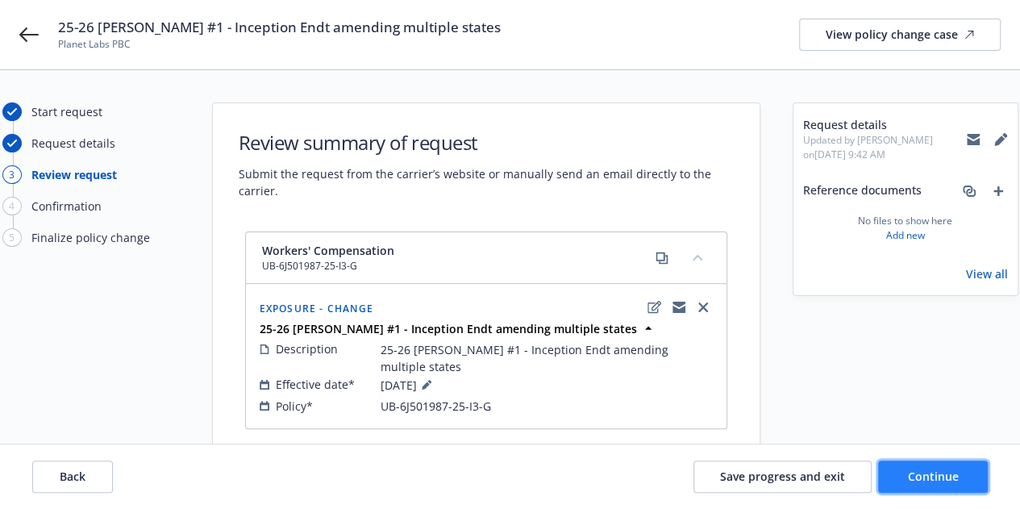
click at [935, 483] on span "Continue" at bounding box center [933, 475] width 51 height 15
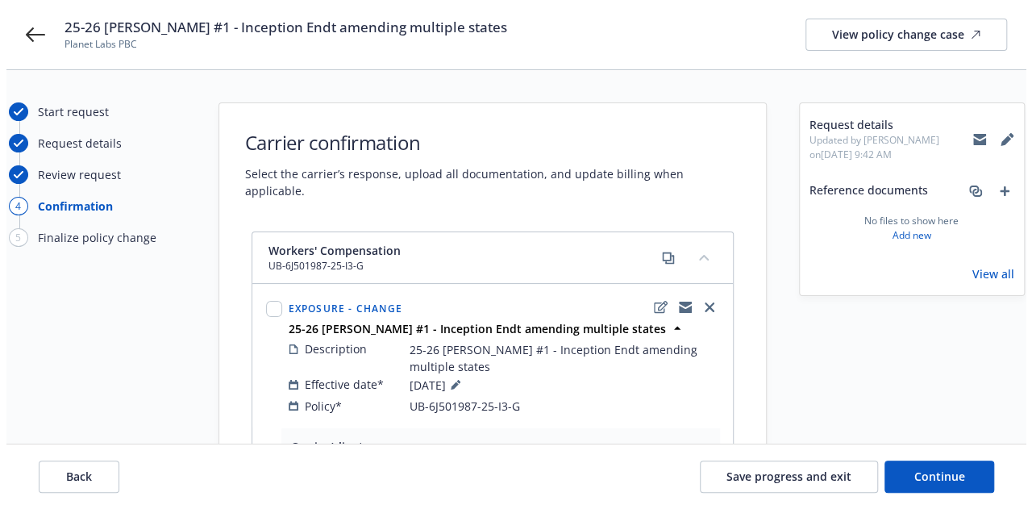
scroll to position [289, 0]
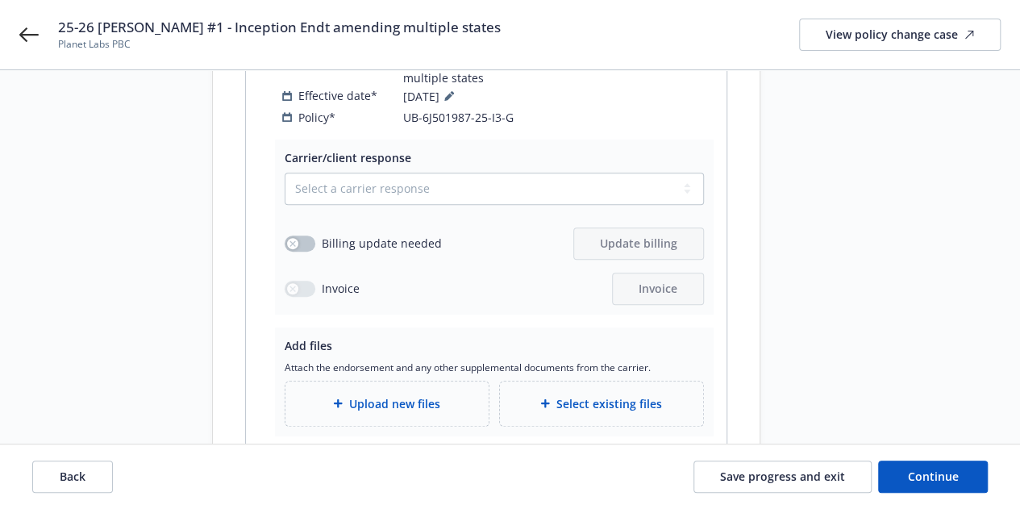
click at [625, 395] on span "Select existing files" at bounding box center [609, 403] width 106 height 17
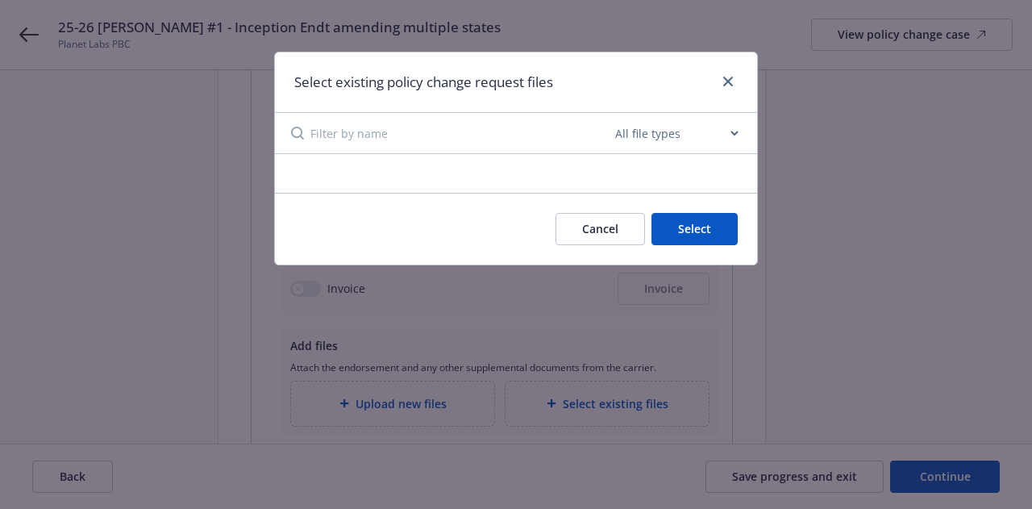
click at [735, 129] on select "All file types Agreements Allocations Annual Service Cycle - Financial snapshot…" at bounding box center [676, 133] width 129 height 32
click at [962, 320] on div "Select existing policy change request files All file types Agreements Allocatio…" at bounding box center [516, 254] width 1032 height 509
click at [495, 137] on input at bounding box center [460, 133] width 301 height 40
type input "w"
click at [734, 80] on link "close" at bounding box center [727, 81] width 19 height 19
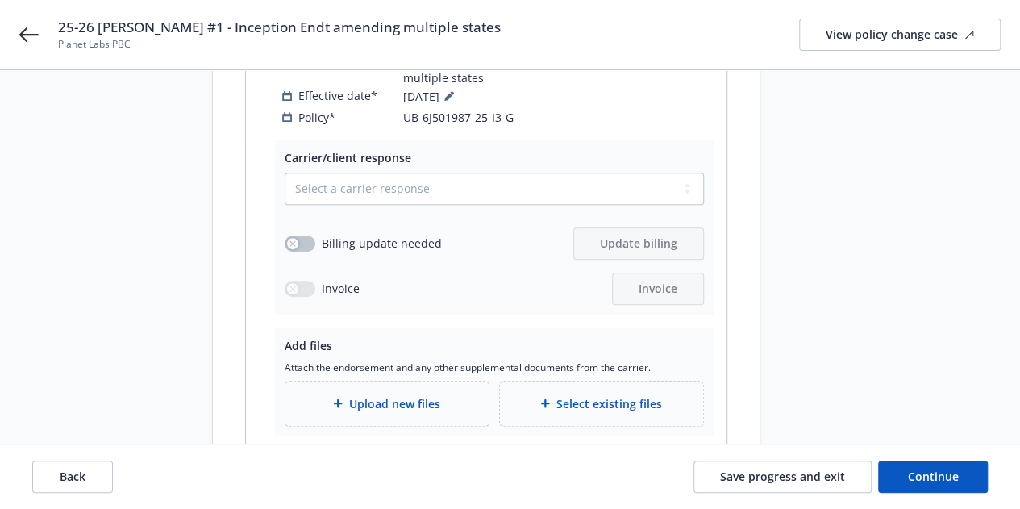
click at [410, 395] on span "Upload new files" at bounding box center [394, 403] width 91 height 17
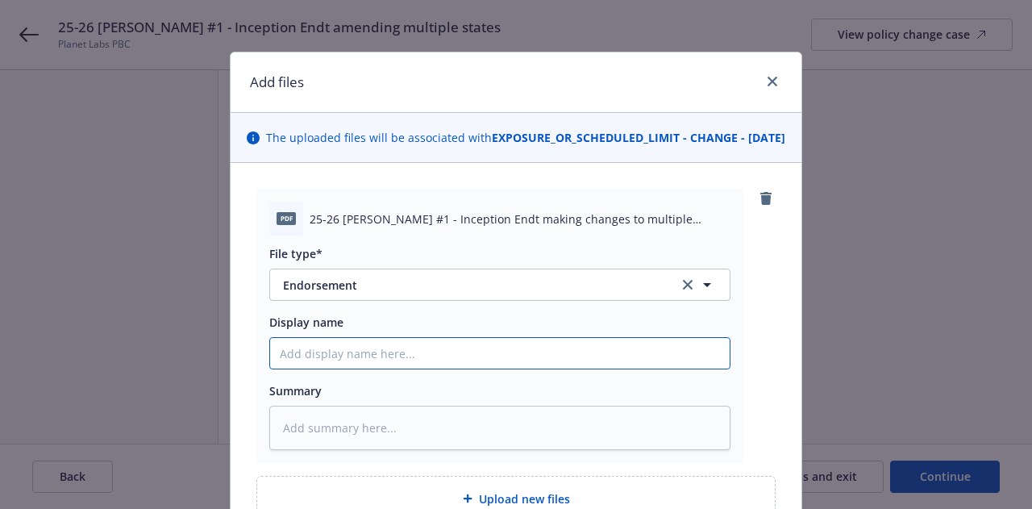
click at [487, 368] on input "Display name" at bounding box center [499, 353] width 459 height 31
paste input "25-26 WC Endt #1 - Inception Endt amending multiple states"
type textarea "x"
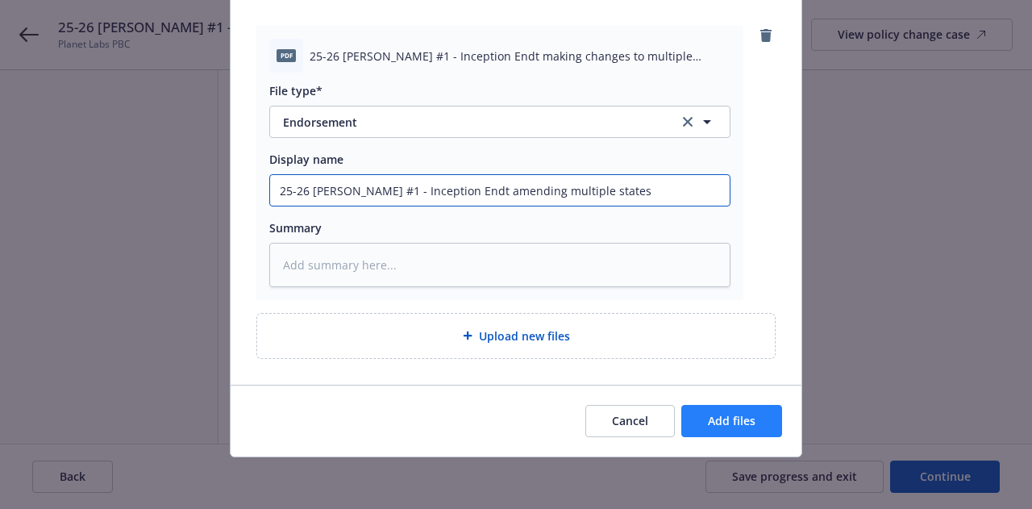
type input "25-26 WC Endt #1 - Inception Endt amending multiple states"
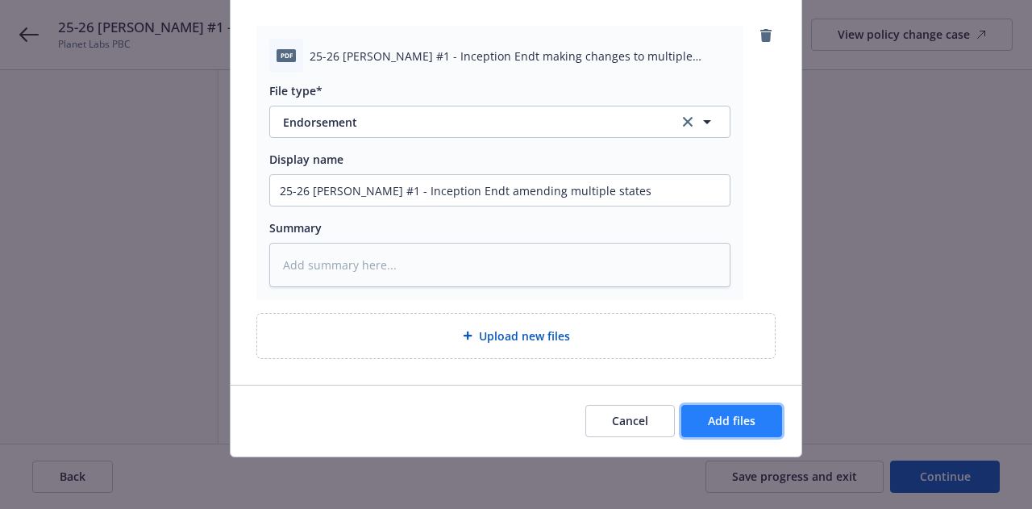
click at [726, 414] on span "Add files" at bounding box center [732, 420] width 48 height 15
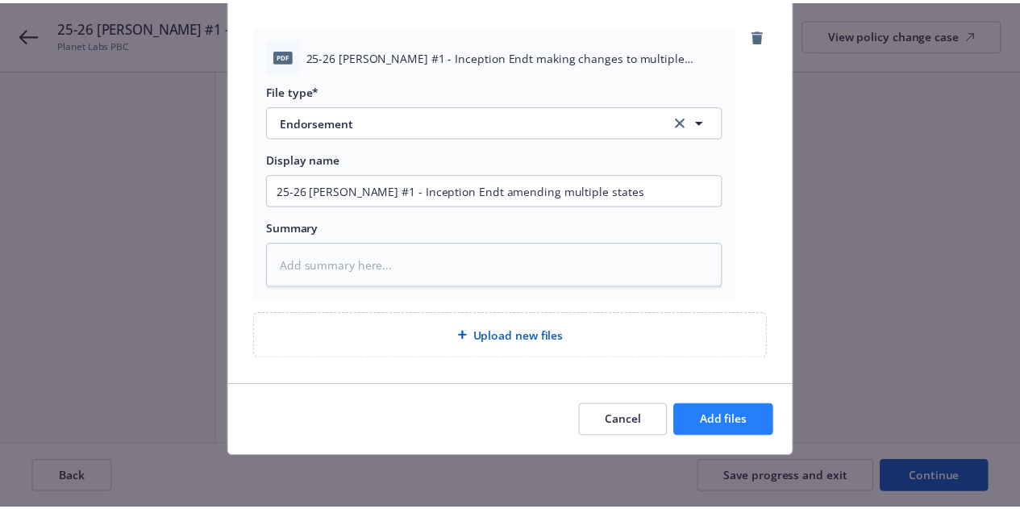
scroll to position [119, 0]
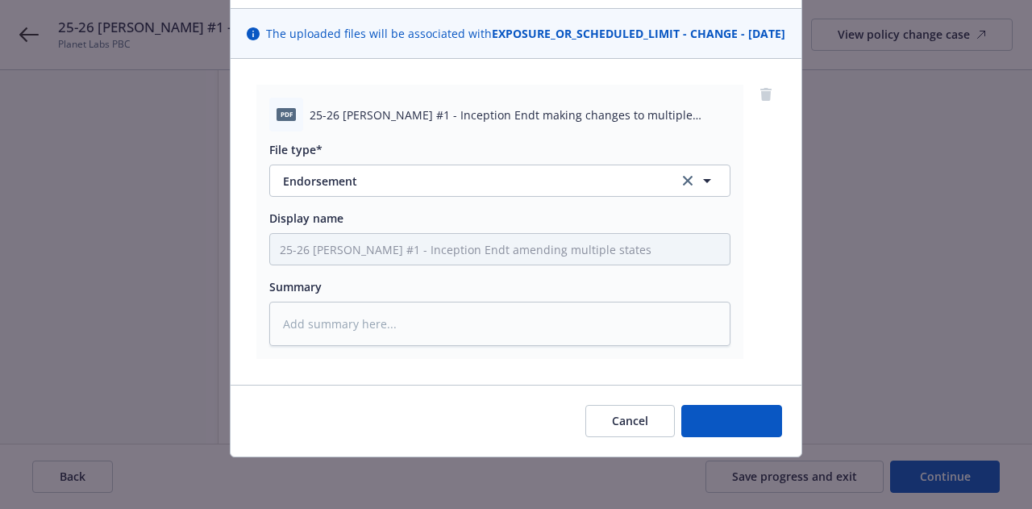
type textarea "x"
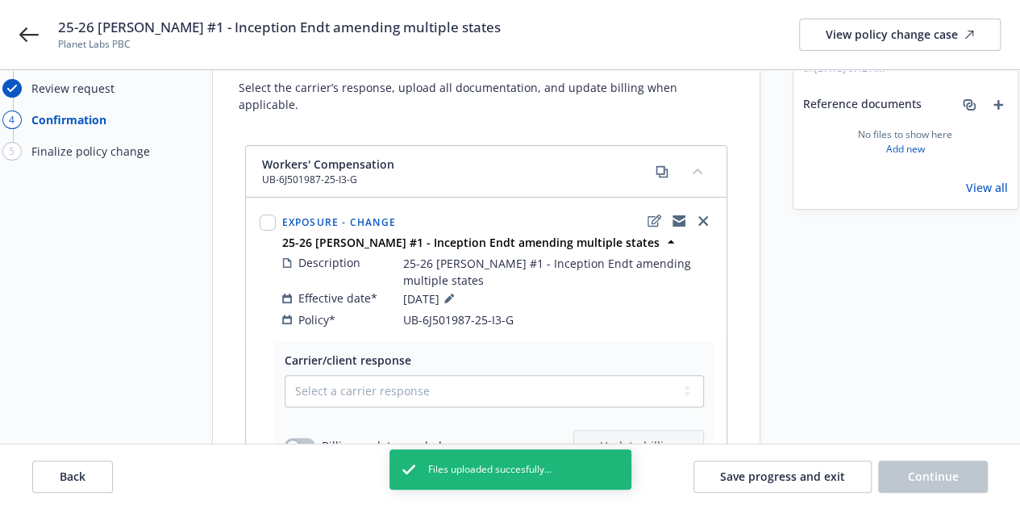
scroll to position [93, 0]
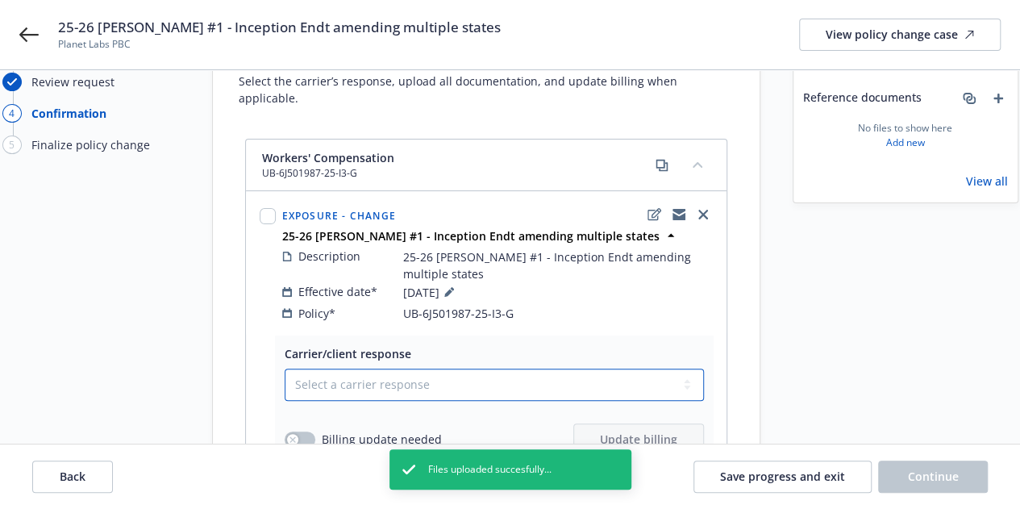
click at [687, 368] on select "Select a carrier response Accepted Accepted with revision No endorsement needed…" at bounding box center [494, 384] width 419 height 32
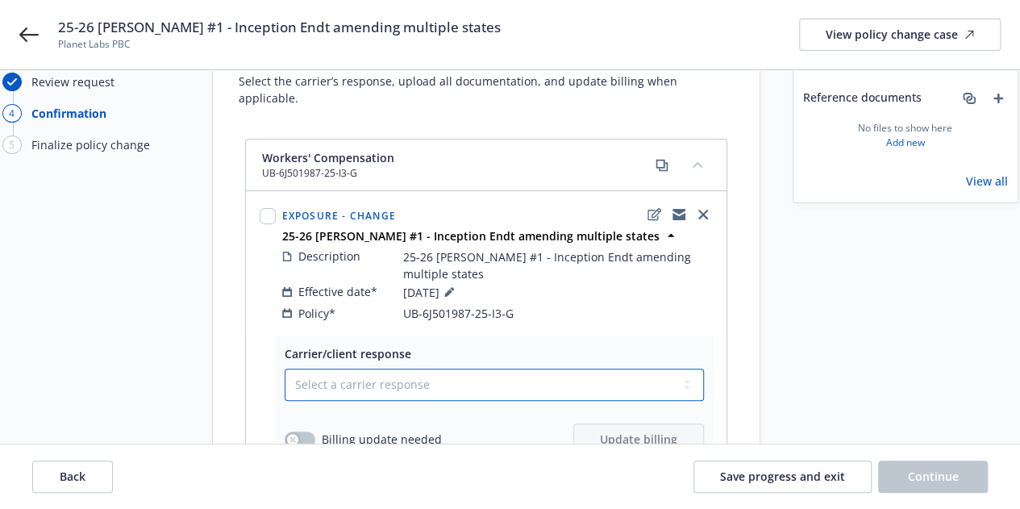
select select "ACCEPTED"
click at [285, 368] on select "Select a carrier response Accepted Accepted with revision No endorsement needed…" at bounding box center [494, 384] width 419 height 32
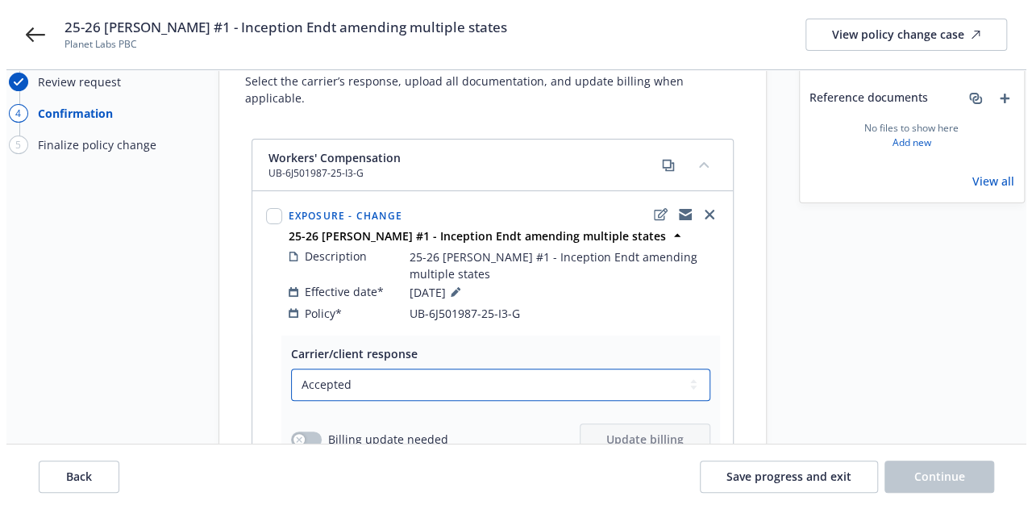
scroll to position [434, 0]
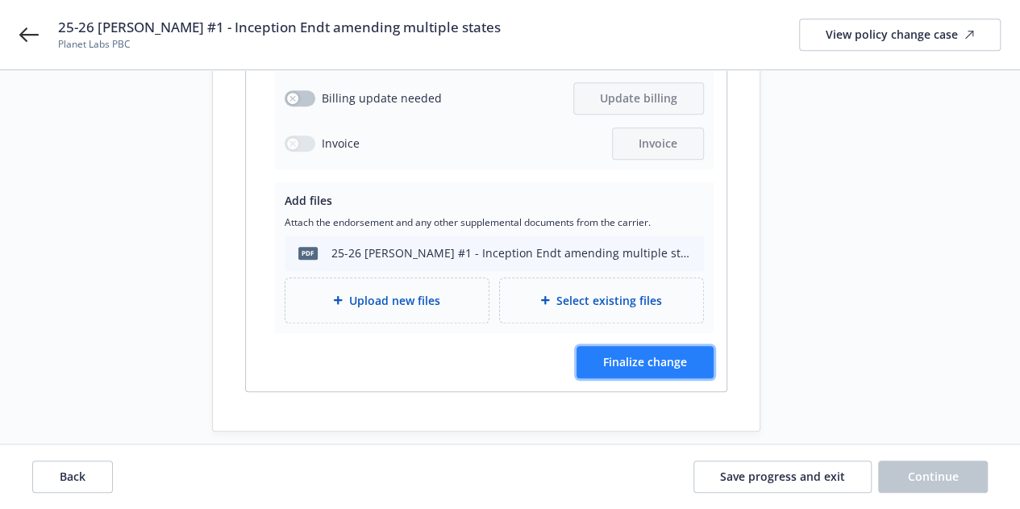
click at [670, 357] on button "Finalize change" at bounding box center [644, 362] width 137 height 32
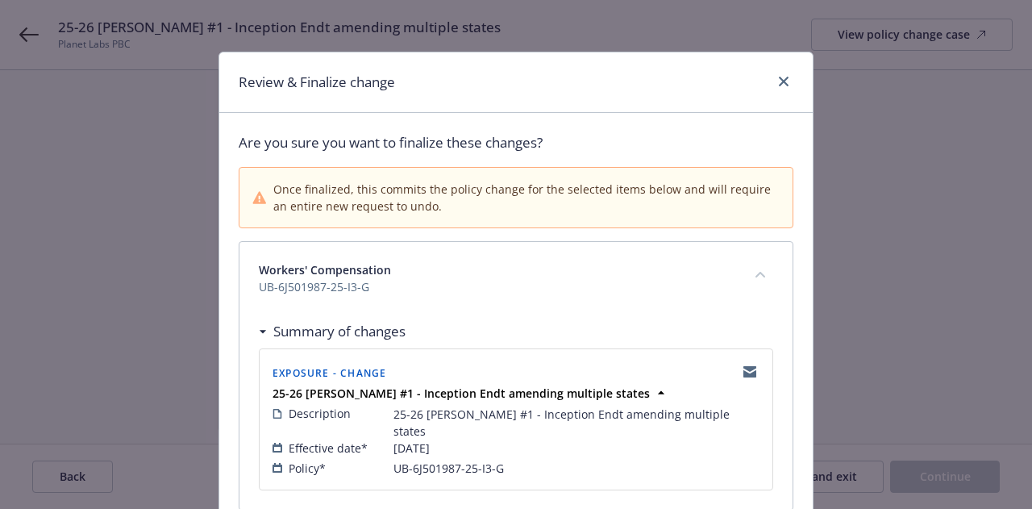
scroll to position [126, 0]
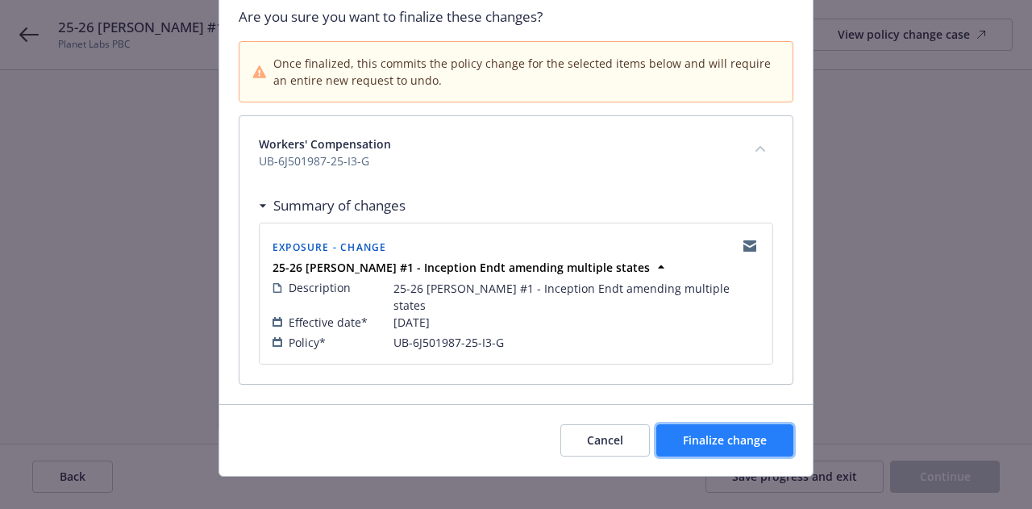
click at [757, 432] on span "Finalize change" at bounding box center [725, 439] width 84 height 15
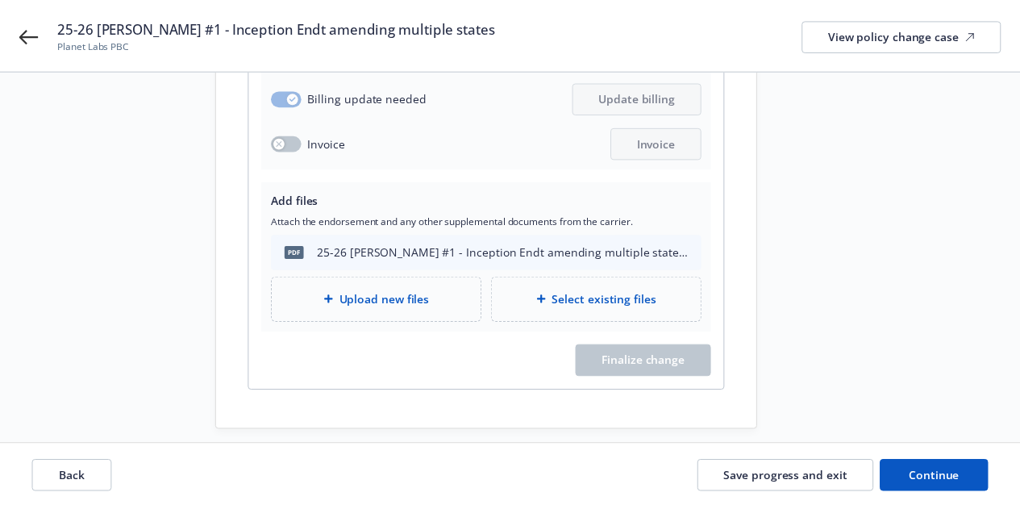
scroll to position [416, 0]
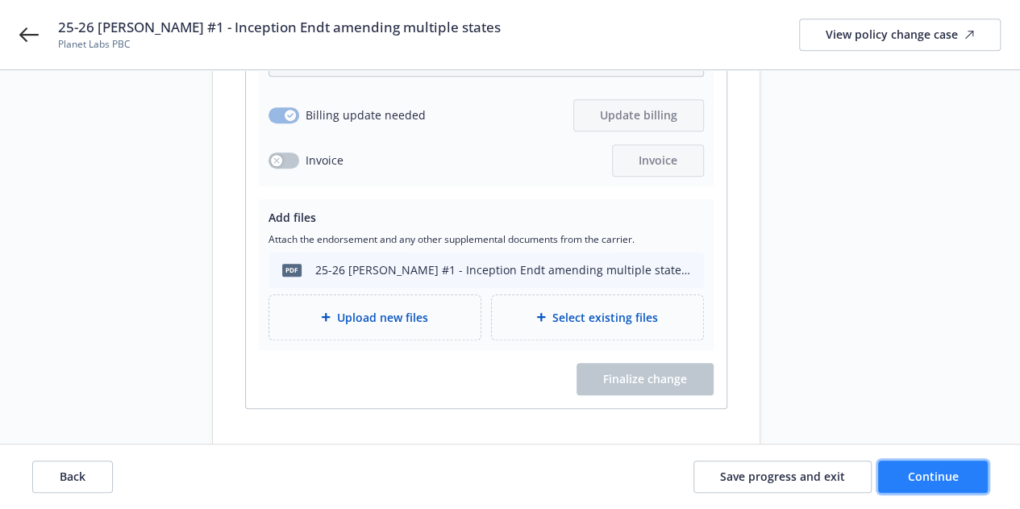
click at [944, 474] on span "Continue" at bounding box center [933, 475] width 51 height 15
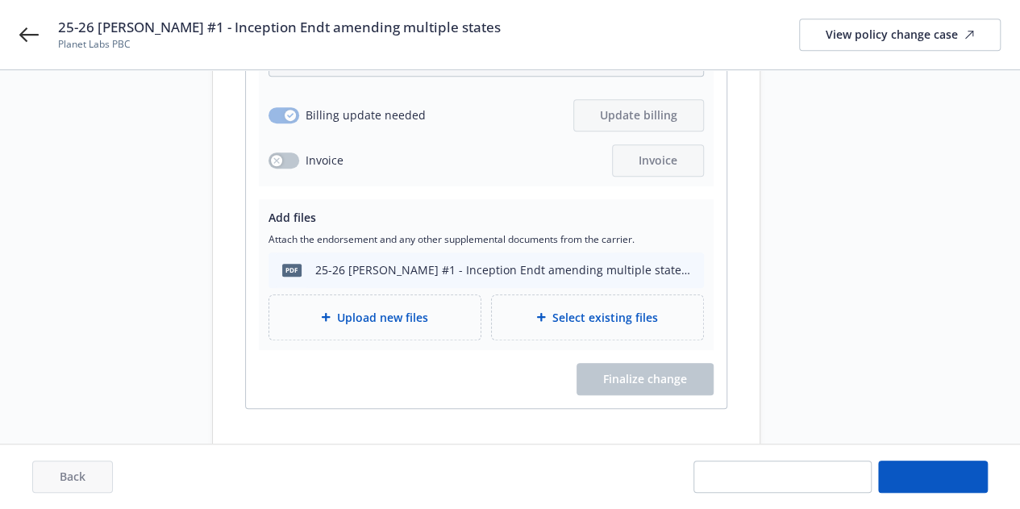
scroll to position [103, 0]
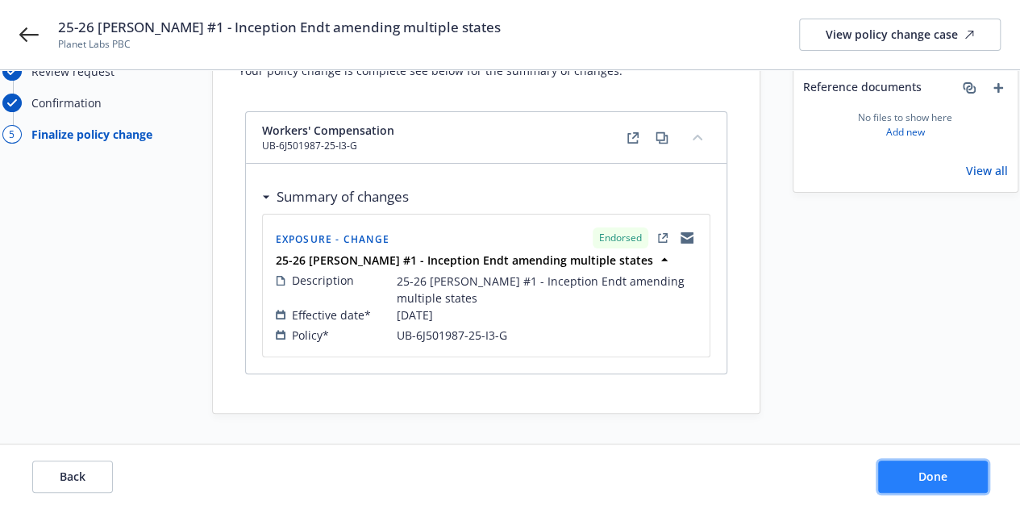
click at [936, 464] on button "Done" at bounding box center [933, 476] width 110 height 32
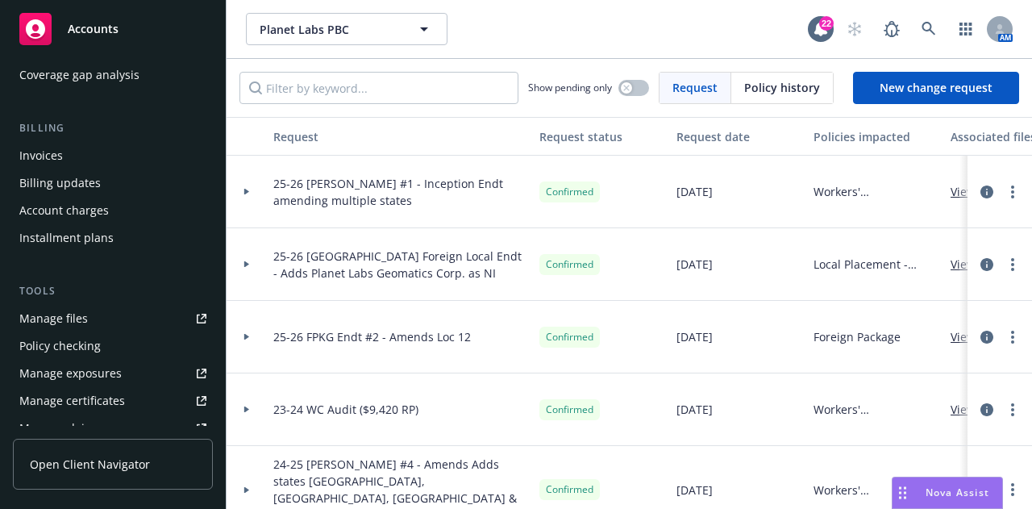
scroll to position [229, 0]
click at [146, 309] on link "Manage files" at bounding box center [113, 318] width 200 height 26
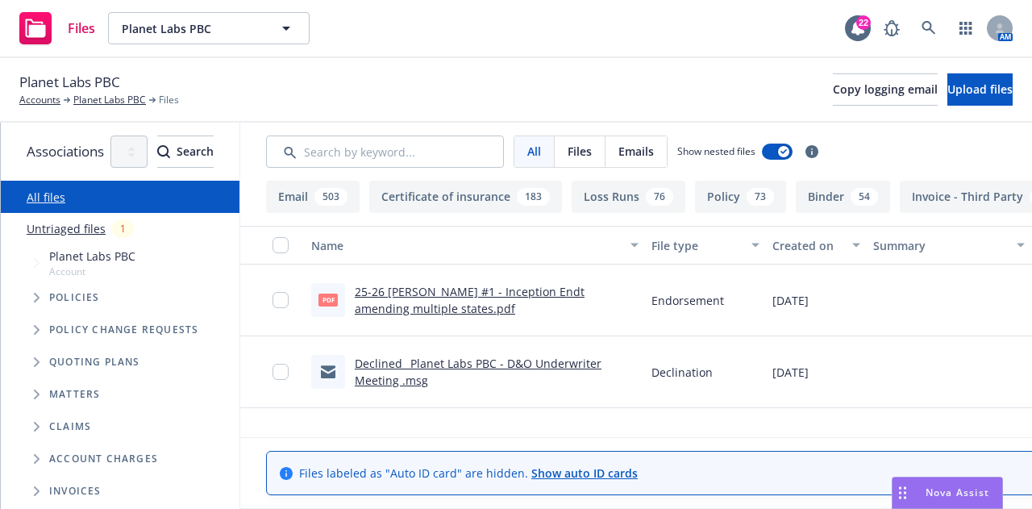
click at [97, 229] on link "Untriaged files" at bounding box center [66, 228] width 79 height 17
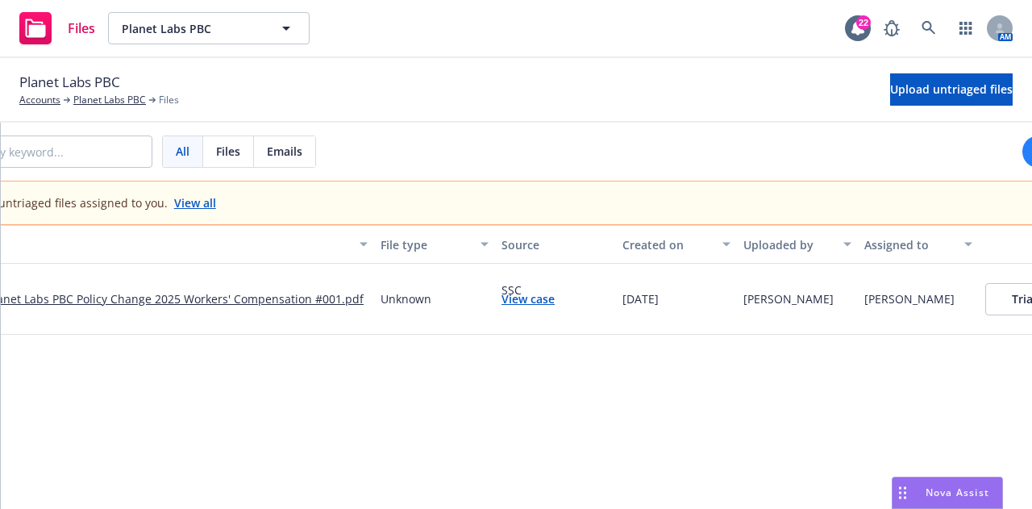
scroll to position [0, 561]
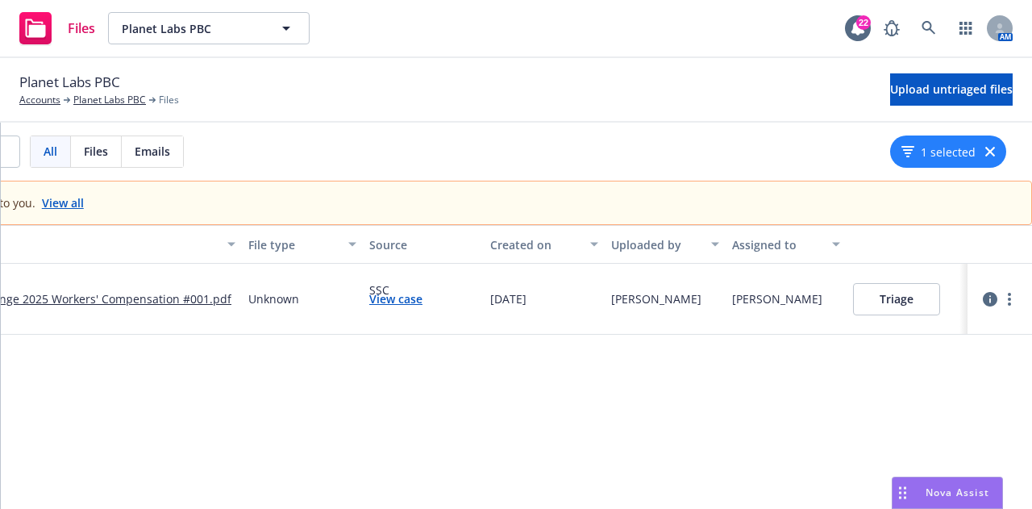
click at [911, 302] on button "Triage" at bounding box center [896, 299] width 87 height 32
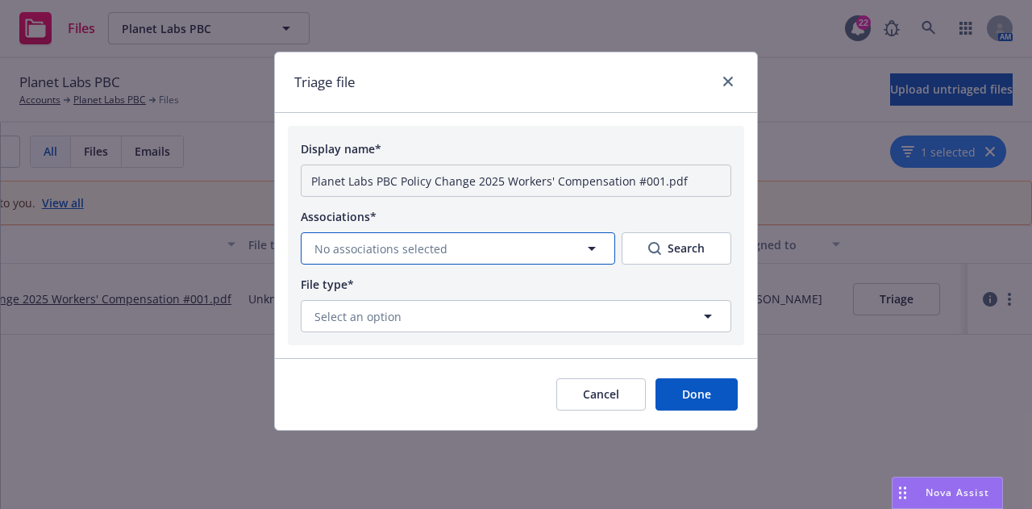
click at [546, 238] on button "No associations selected" at bounding box center [458, 248] width 314 height 32
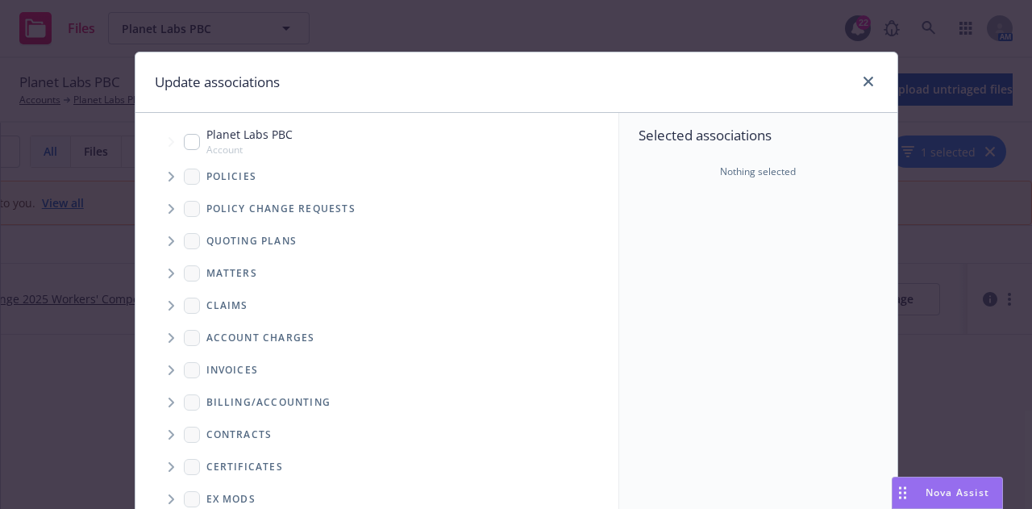
click at [168, 172] on icon "Tree Example" at bounding box center [171, 177] width 6 height 10
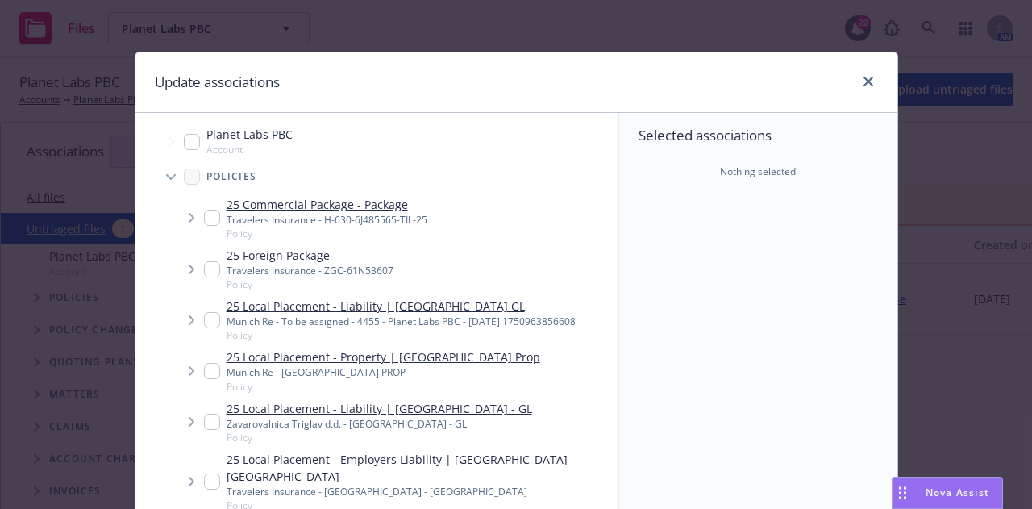
click at [186, 145] on input "Tree Example" at bounding box center [192, 142] width 16 height 16
checkbox input "true"
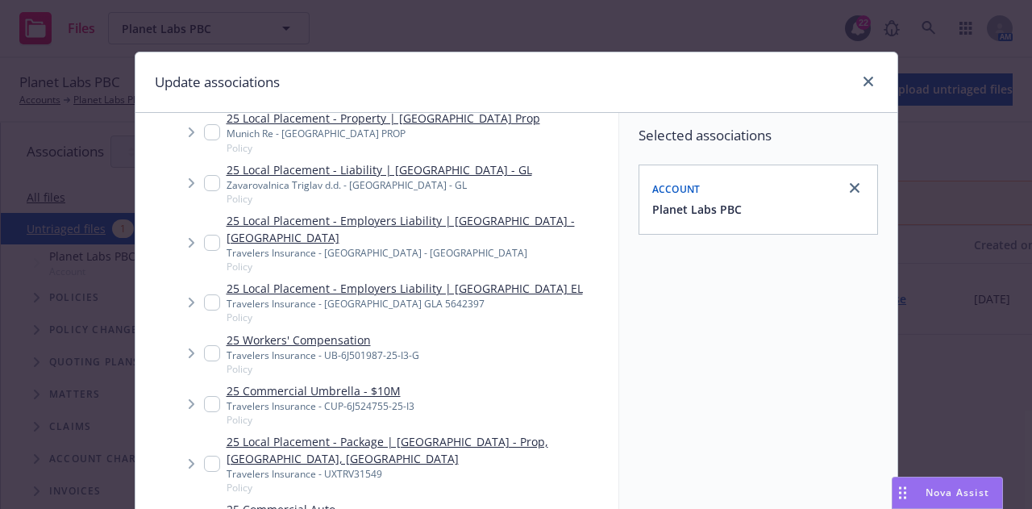
scroll to position [250, 0]
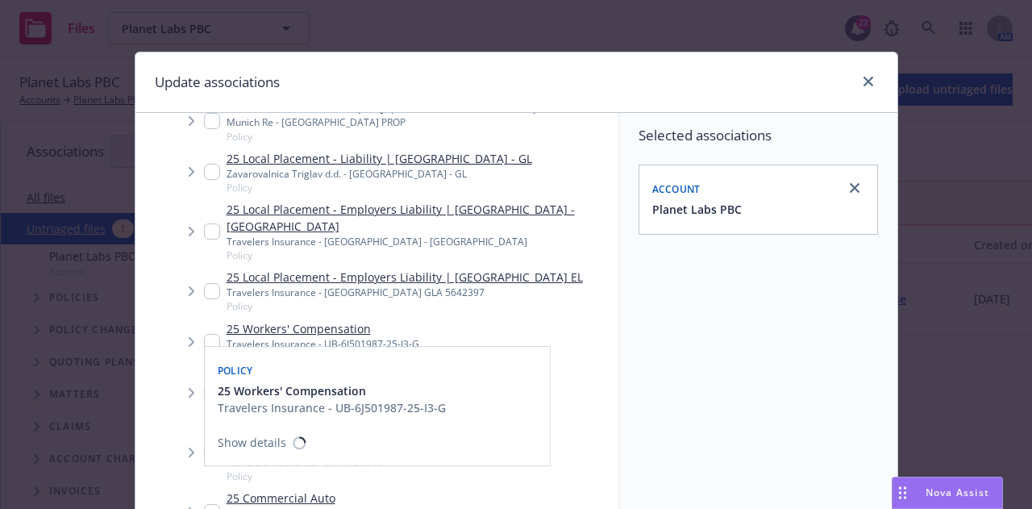
click at [211, 334] on input "Tree Example" at bounding box center [212, 342] width 16 height 16
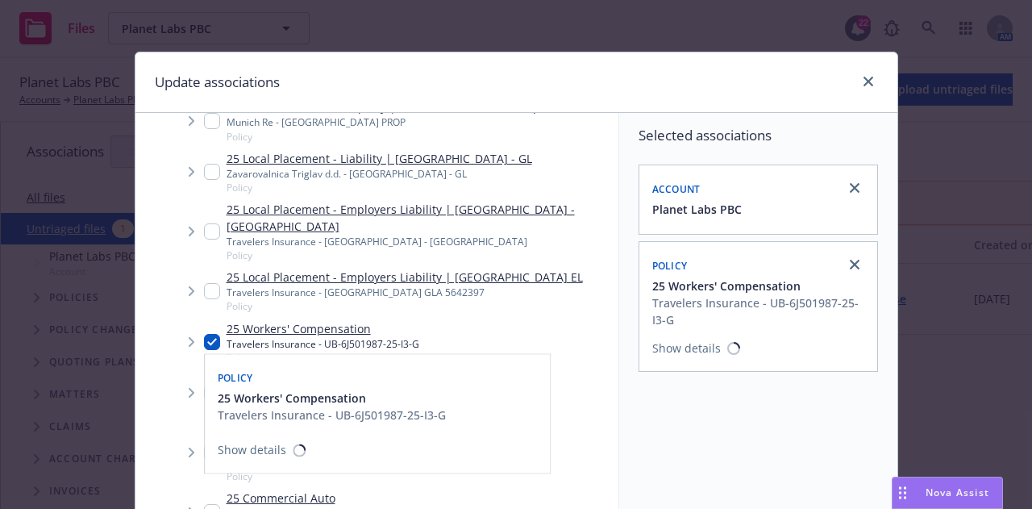
click at [211, 334] on input "Tree Example" at bounding box center [212, 342] width 16 height 16
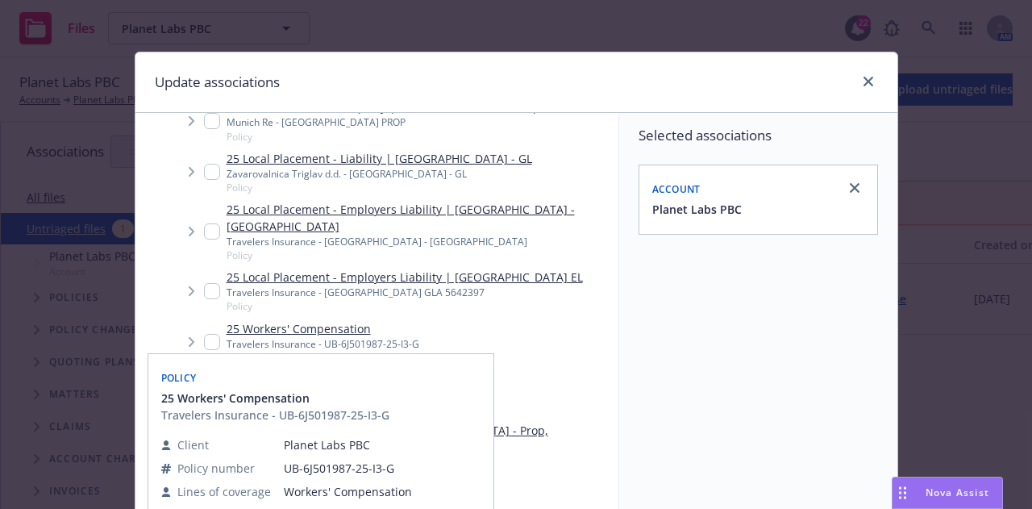
click at [208, 334] on input "Tree Example" at bounding box center [212, 342] width 16 height 16
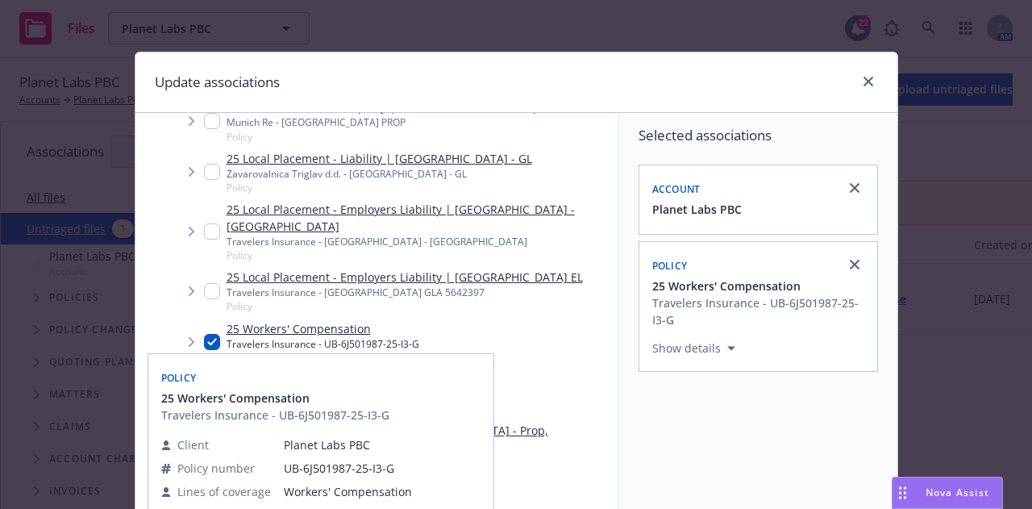
click at [208, 334] on input "Tree Example" at bounding box center [212, 342] width 16 height 16
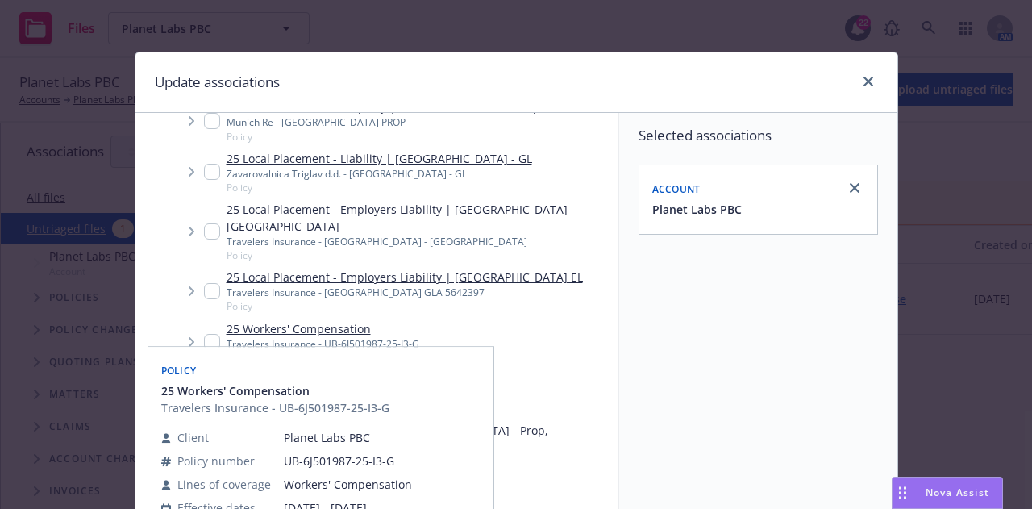
click at [204, 334] on input "Tree Example" at bounding box center [212, 342] width 16 height 16
checkbox input "true"
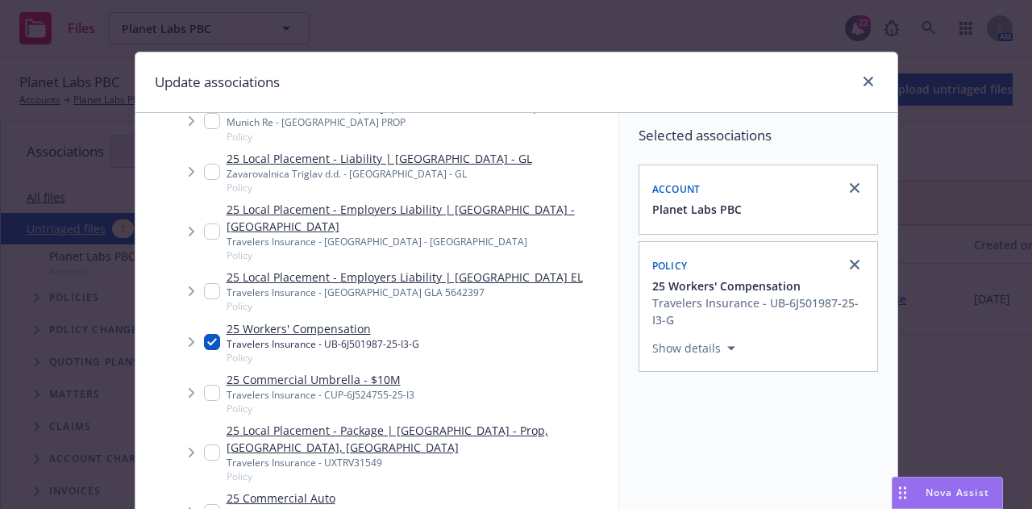
scroll to position [292, 0]
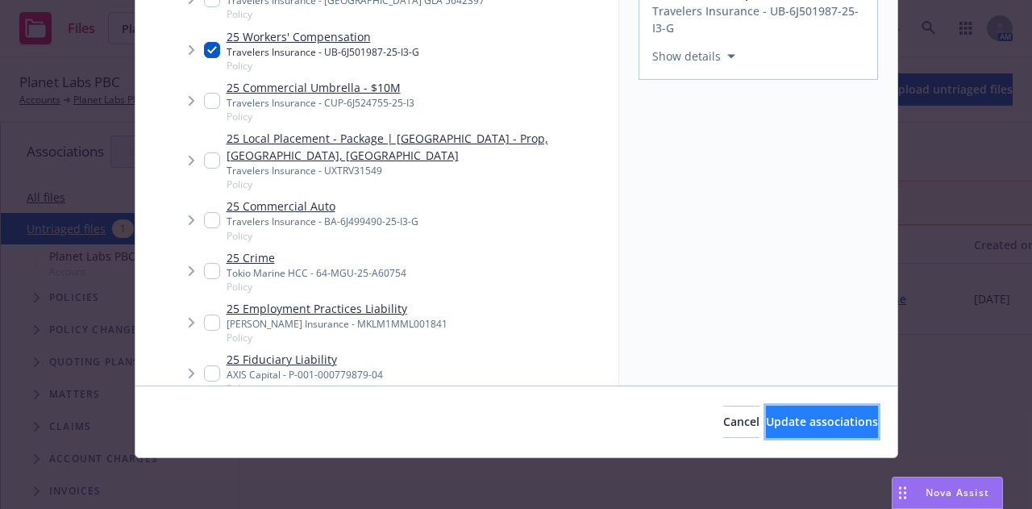
click at [804, 418] on span "Update associations" at bounding box center [822, 421] width 112 height 15
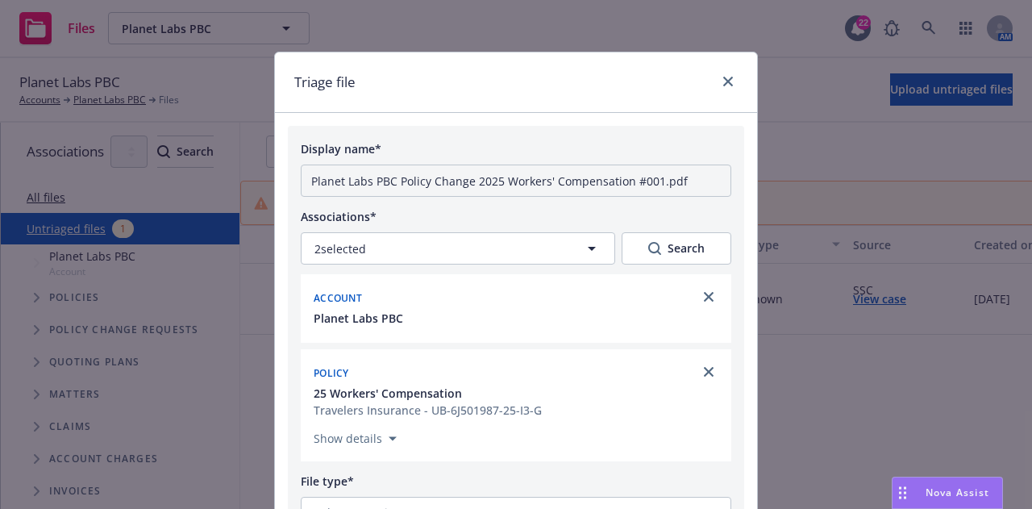
scroll to position [189, 0]
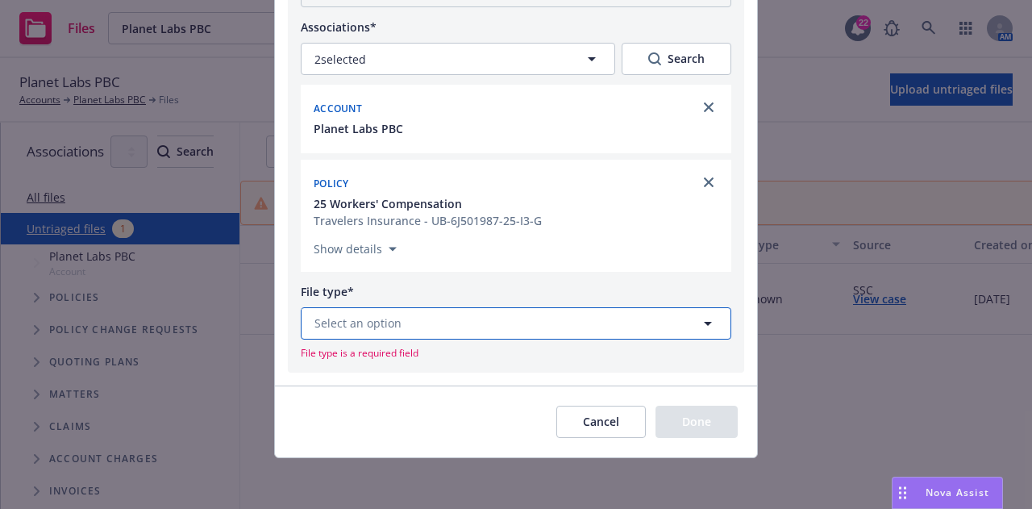
click at [592, 330] on button "Select an option" at bounding box center [516, 323] width 430 height 32
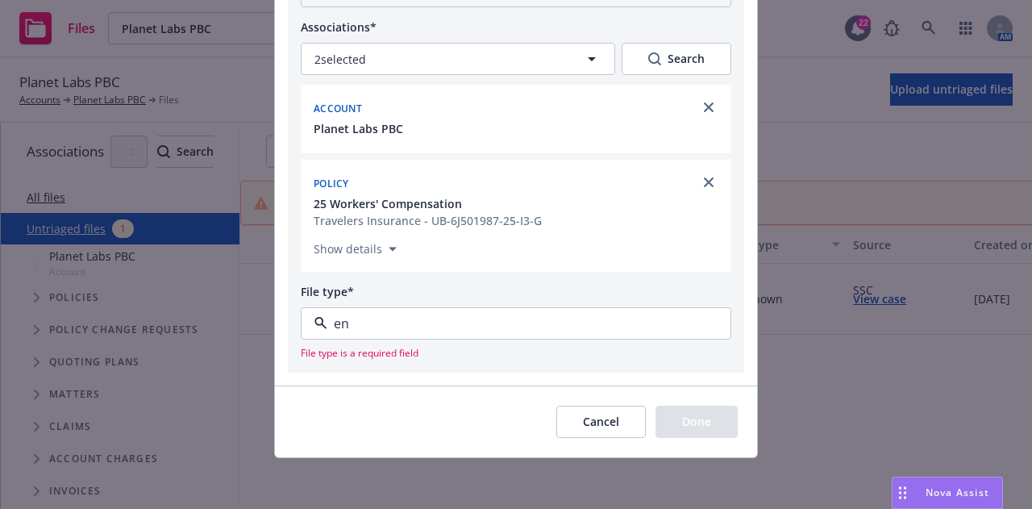
type input "end"
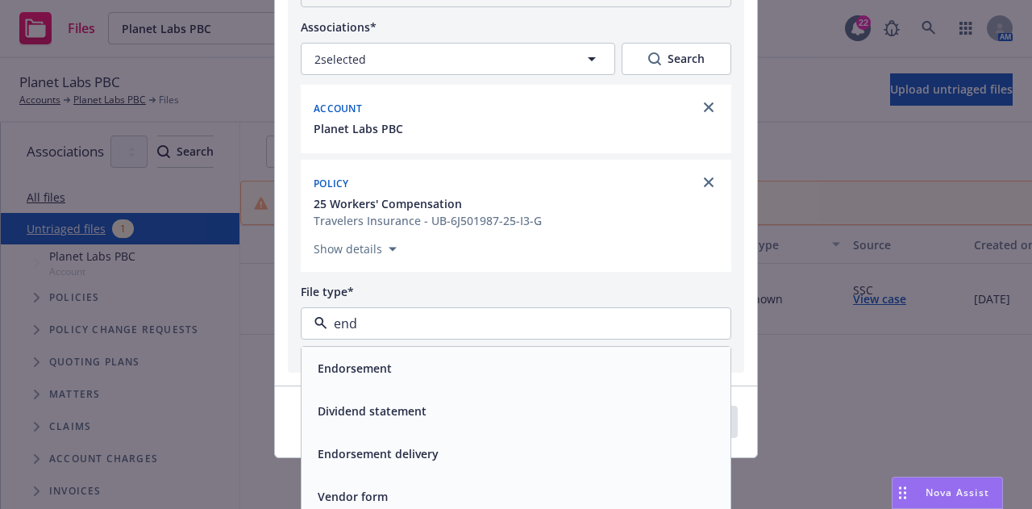
click at [519, 351] on div "Endorsement" at bounding box center [515, 368] width 429 height 43
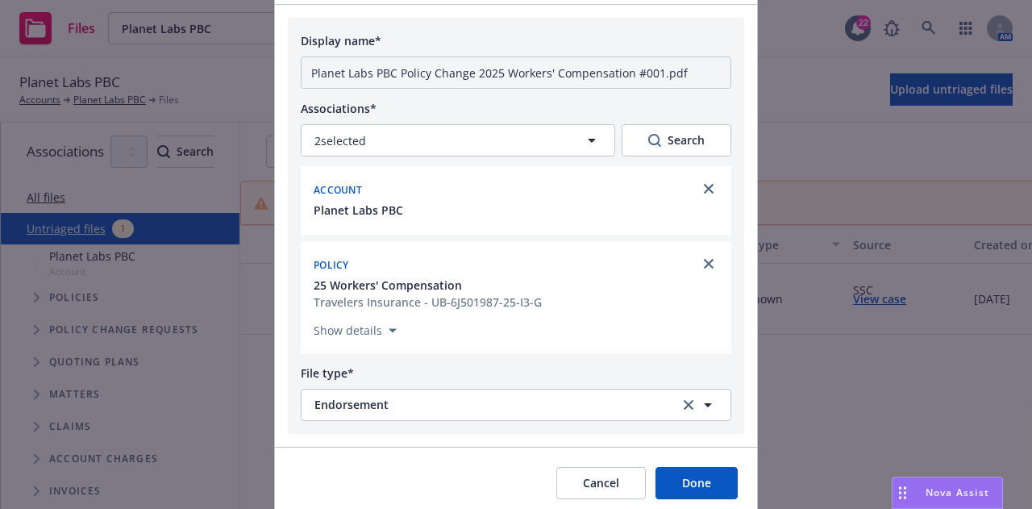
scroll to position [169, 0]
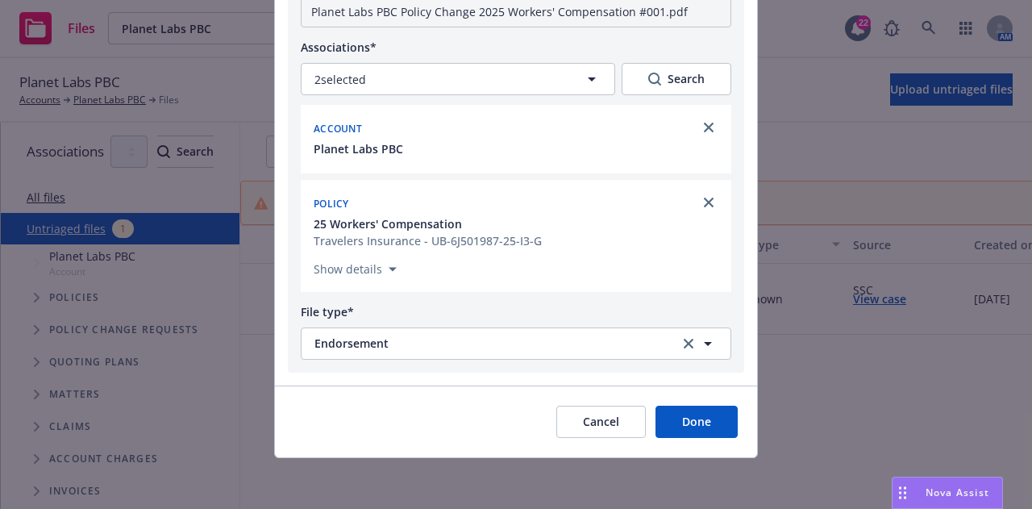
click at [687, 419] on button "Done" at bounding box center [696, 421] width 82 height 32
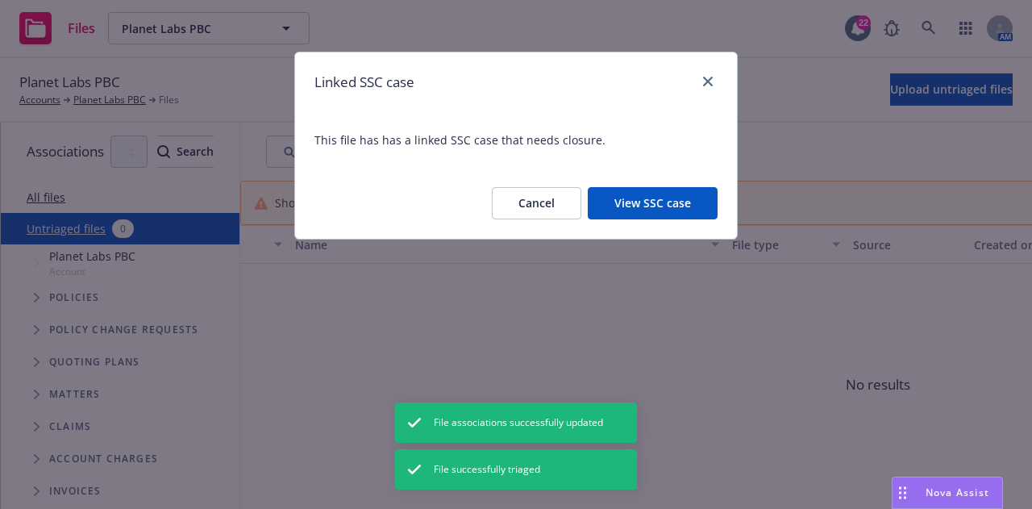
click at [659, 214] on button "View SSC case" at bounding box center [653, 203] width 130 height 32
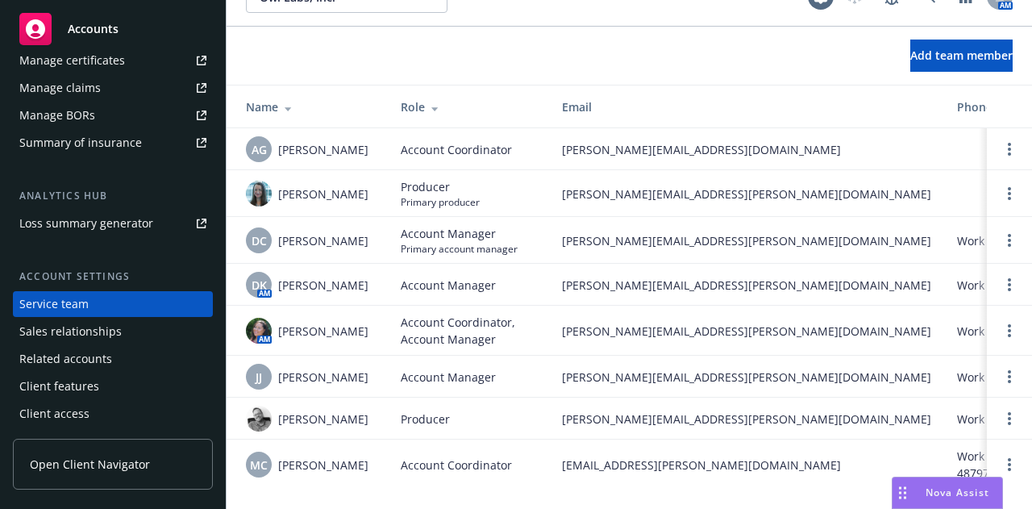
scroll to position [44, 0]
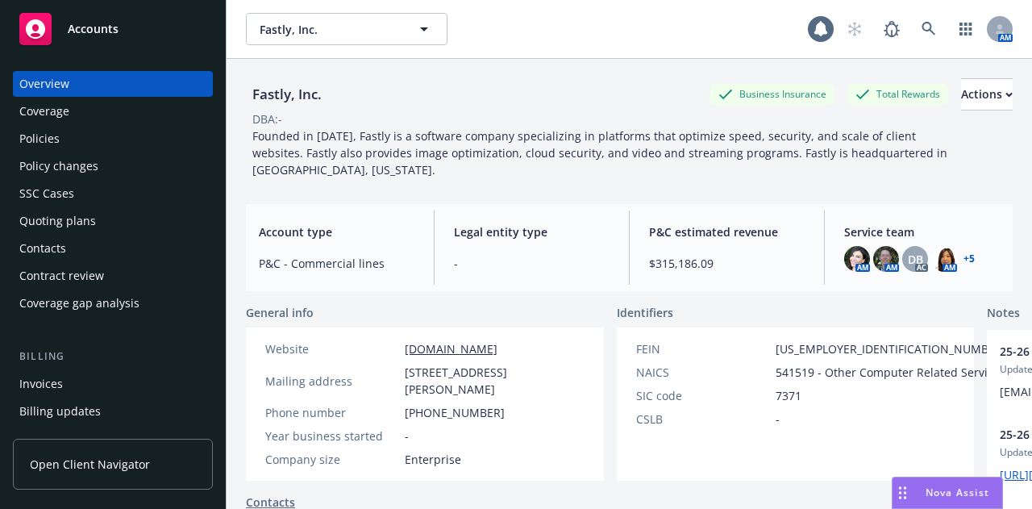
click at [137, 388] on div "Invoices" at bounding box center [112, 384] width 187 height 26
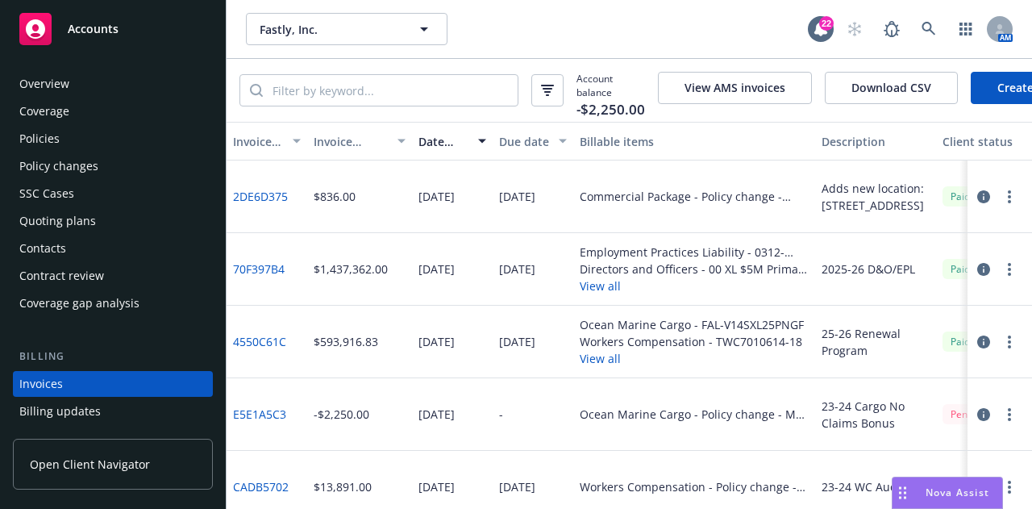
click at [105, 136] on div "Policies" at bounding box center [112, 139] width 187 height 26
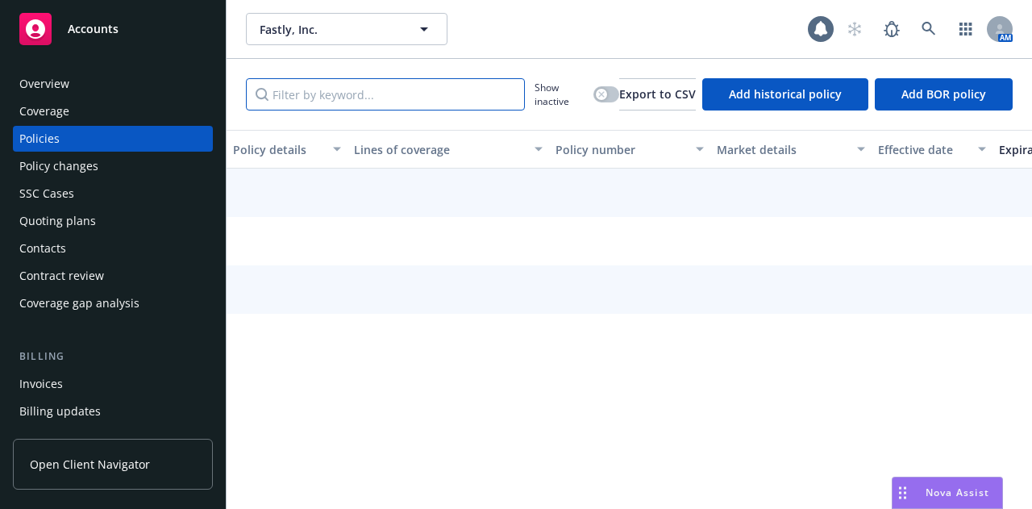
click at [361, 102] on input "Filter by keyword..." at bounding box center [385, 94] width 279 height 32
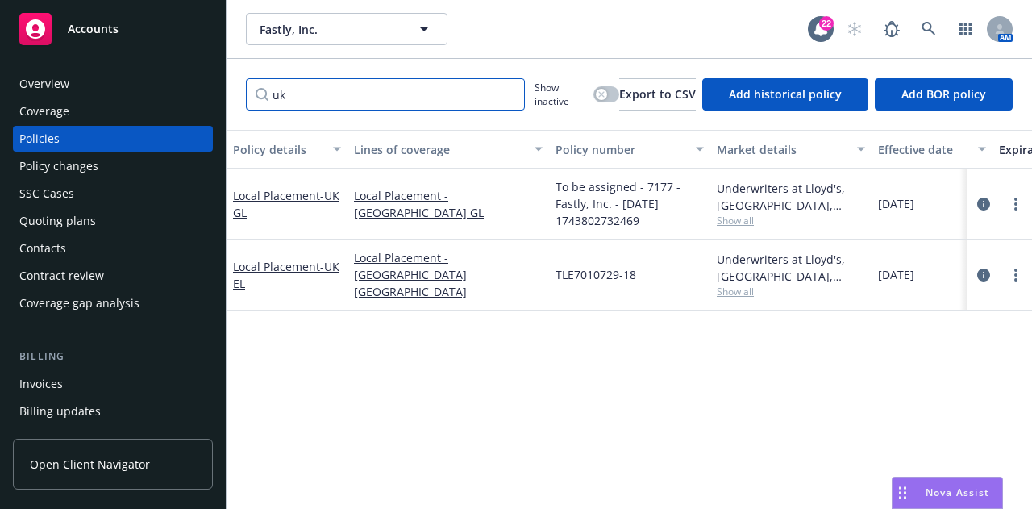
type input "uk"
click at [982, 276] on icon "circleInformation" at bounding box center [983, 274] width 13 height 13
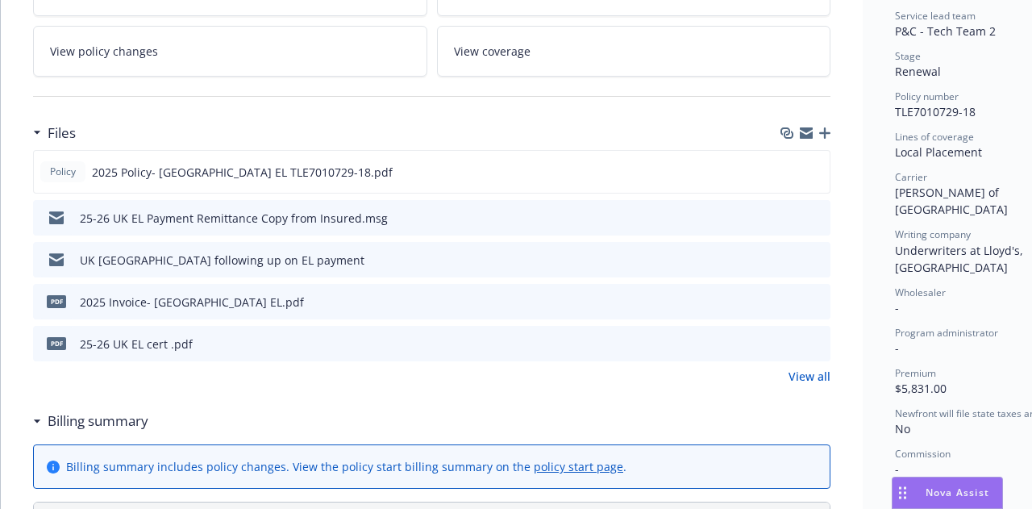
scroll to position [326, 0]
click at [815, 212] on icon "preview file" at bounding box center [815, 215] width 15 height 11
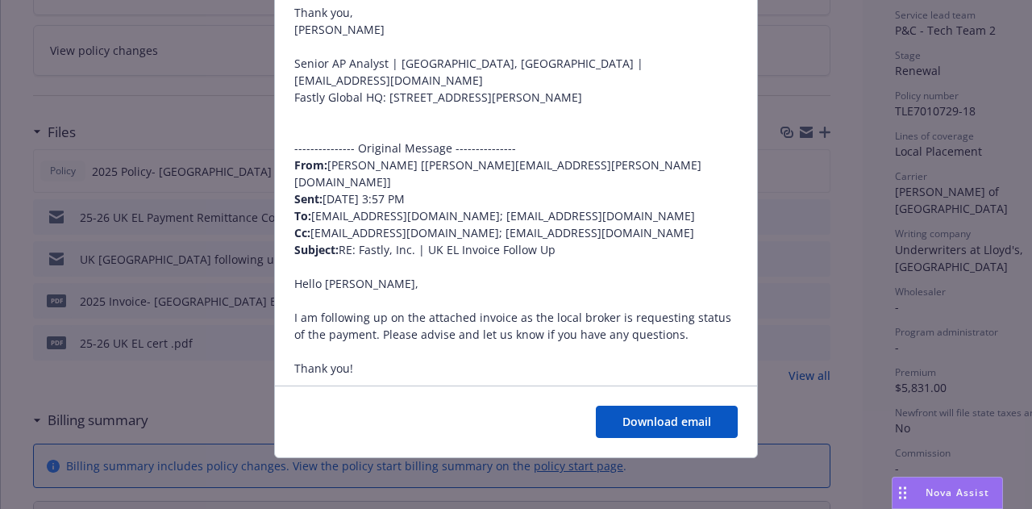
scroll to position [194, 0]
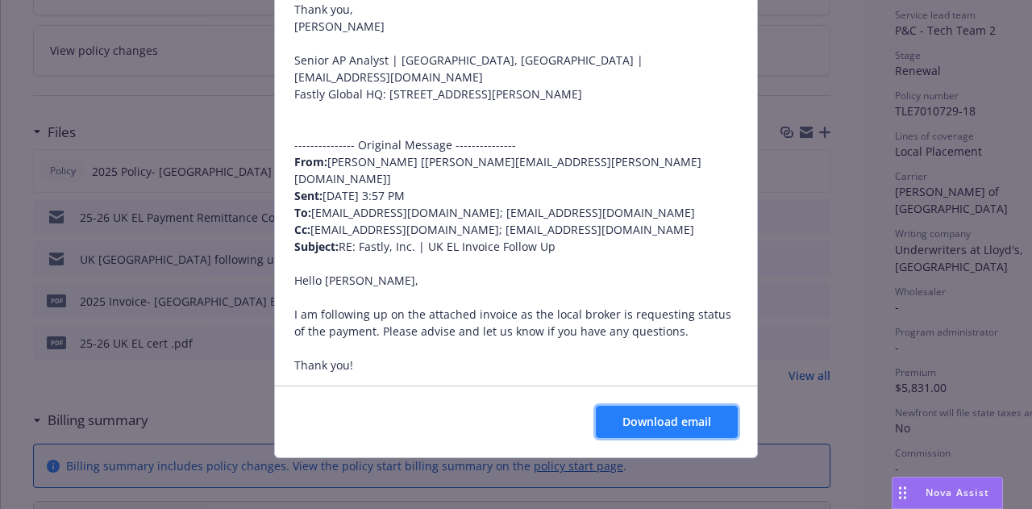
click at [693, 422] on span "Download email" at bounding box center [666, 421] width 89 height 15
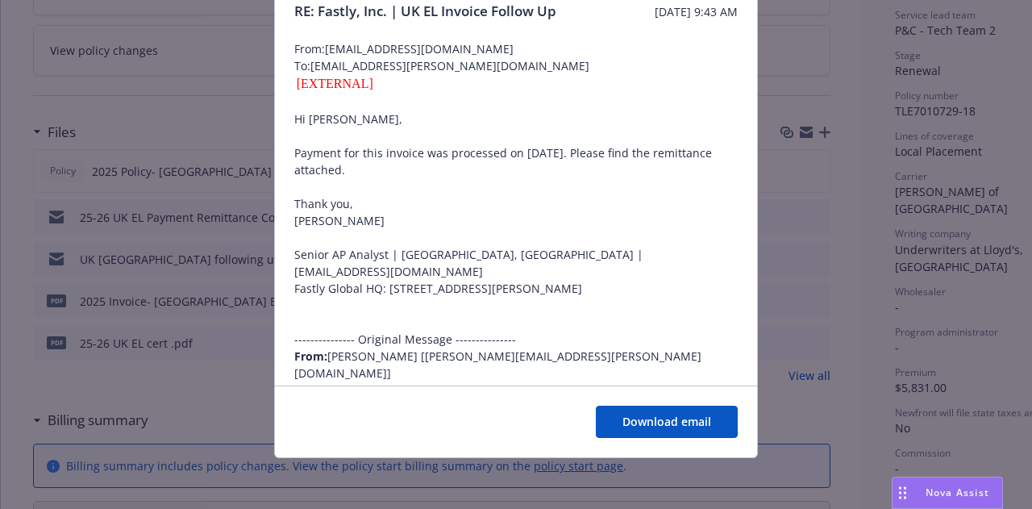
scroll to position [0, 0]
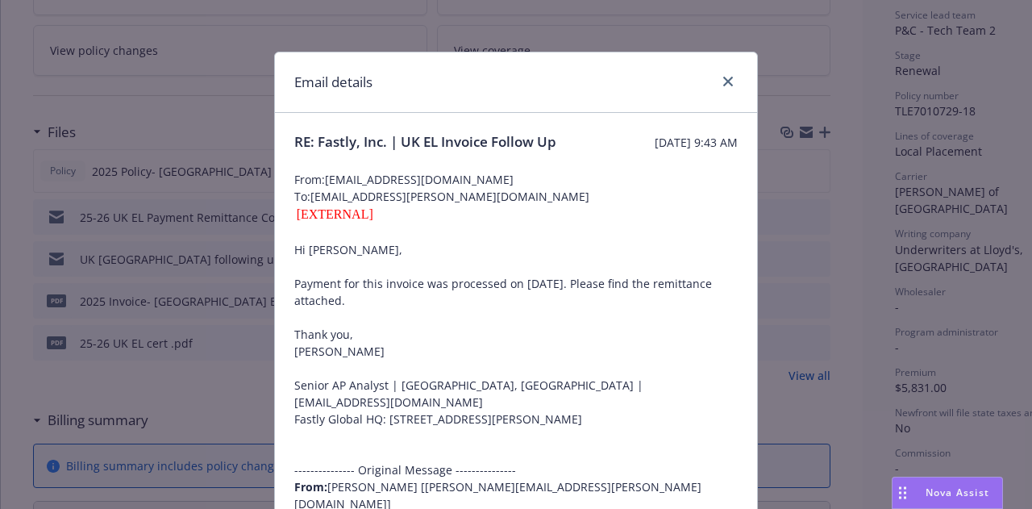
click at [463, 97] on div "Email details" at bounding box center [516, 82] width 482 height 60
click at [723, 82] on icon "close" at bounding box center [728, 82] width 10 height 10
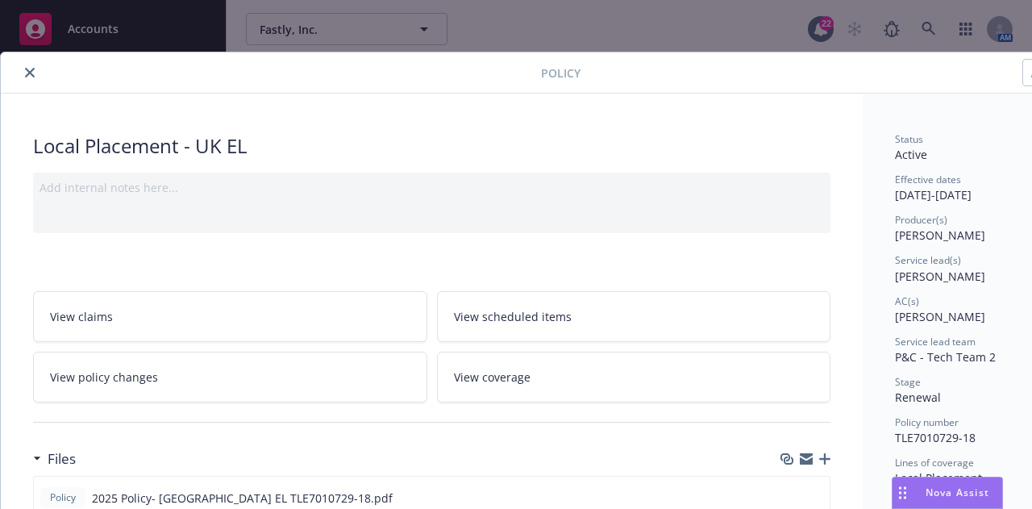
click at [24, 63] on button "close" at bounding box center [29, 72] width 19 height 19
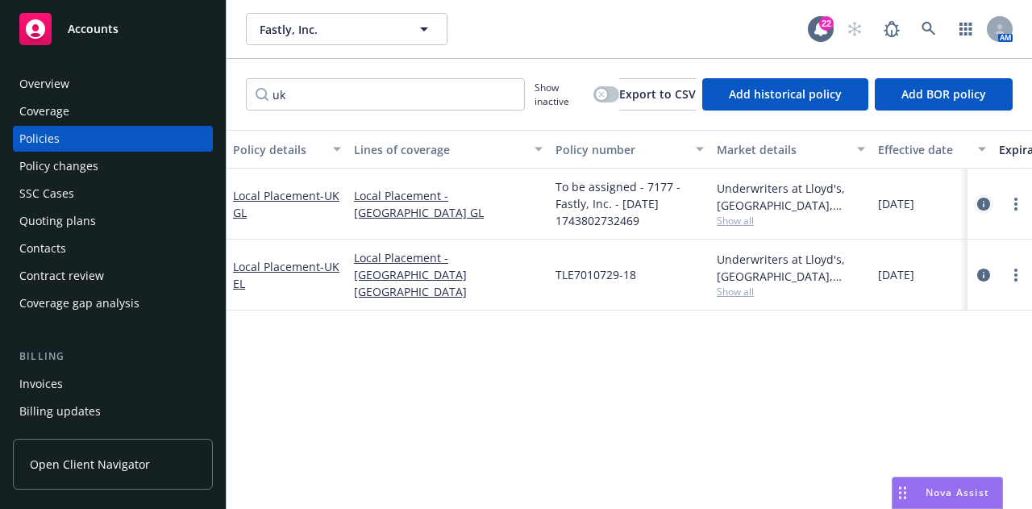
click at [983, 206] on icon "circleInformation" at bounding box center [983, 203] width 13 height 13
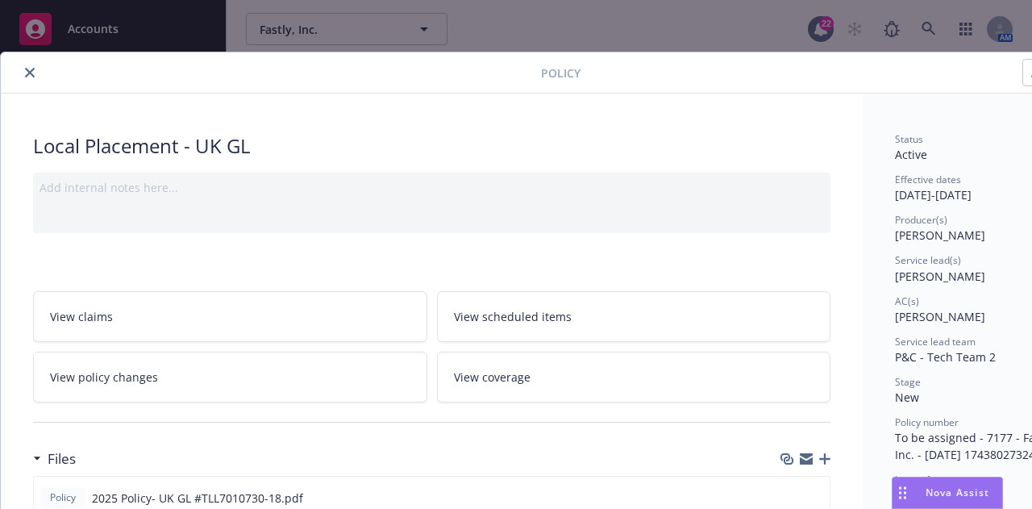
click at [31, 73] on icon "close" at bounding box center [30, 73] width 10 height 10
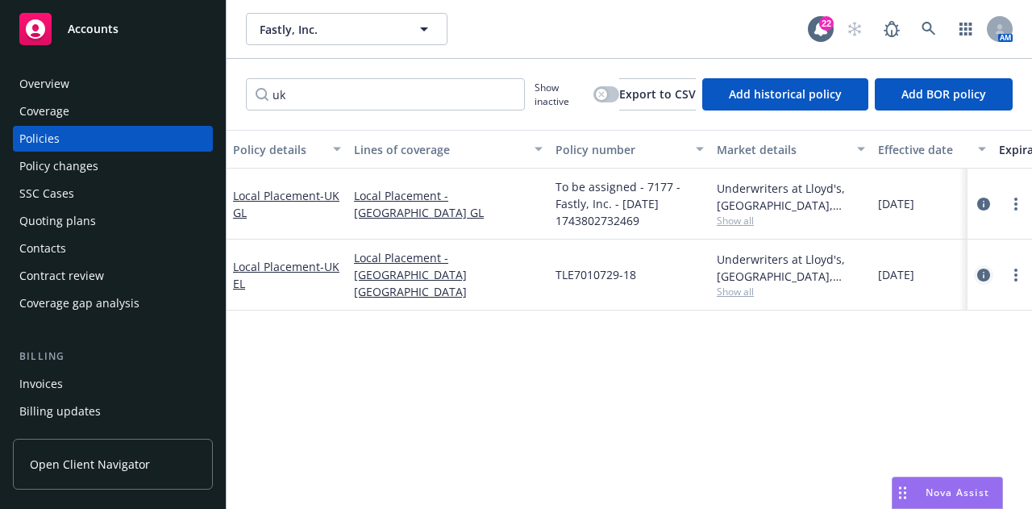
click at [981, 278] on icon "circleInformation" at bounding box center [983, 274] width 13 height 13
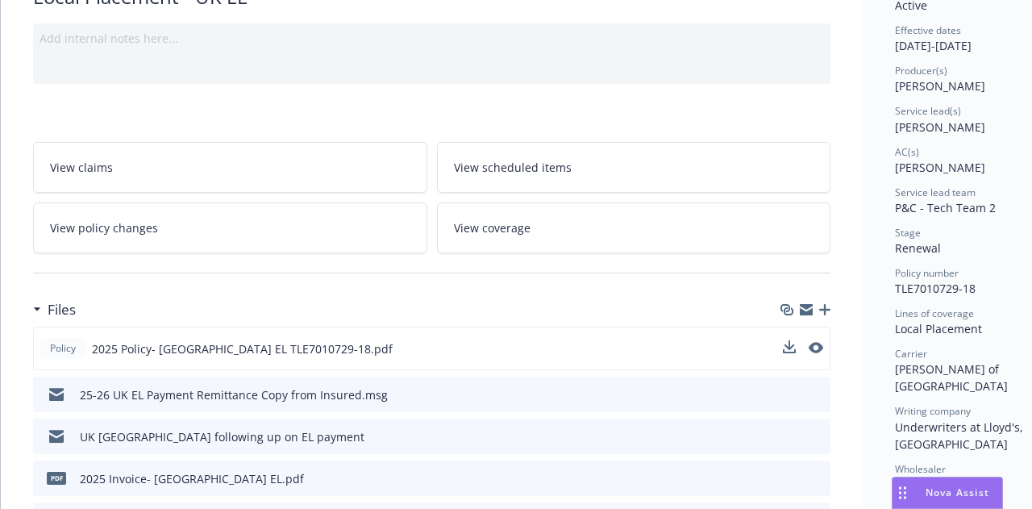
scroll to position [189, 0]
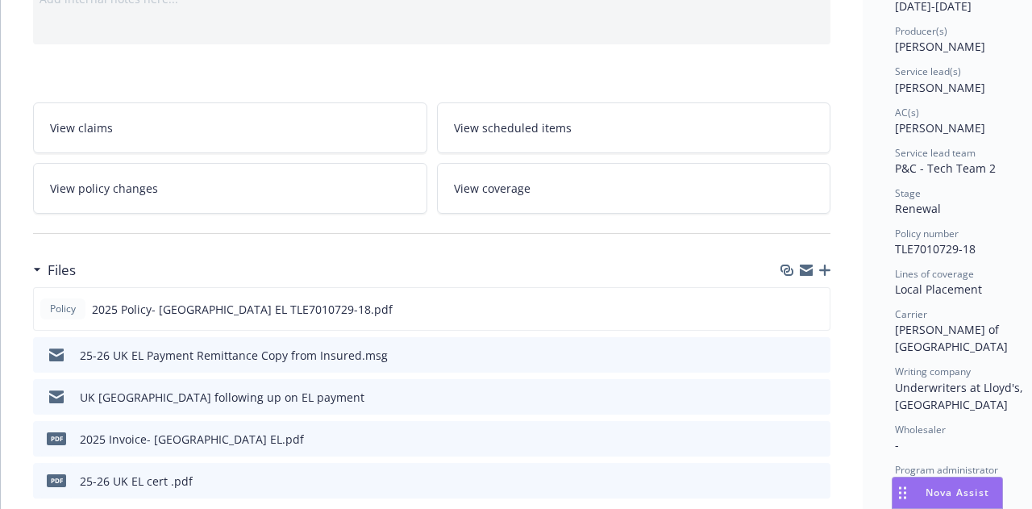
click at [815, 432] on icon "preview file" at bounding box center [815, 437] width 15 height 11
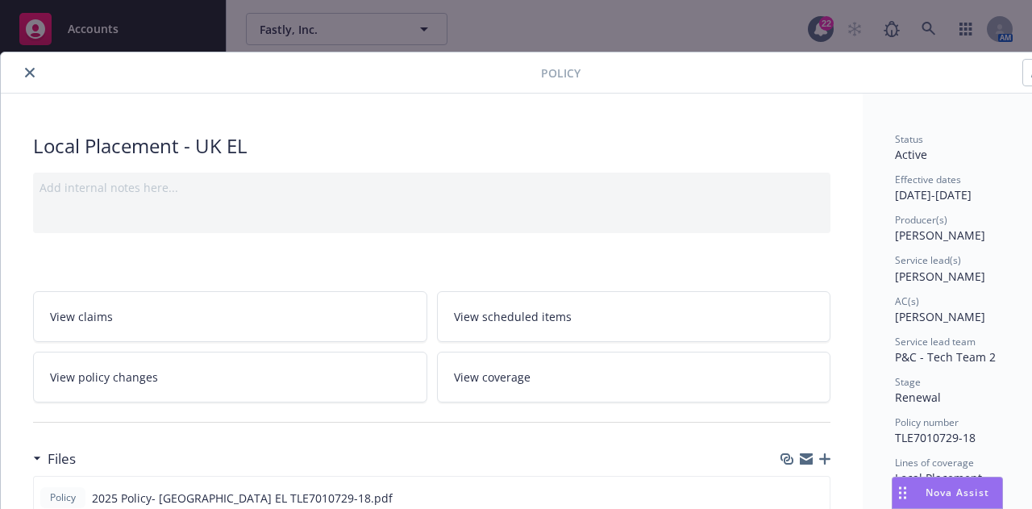
click at [25, 74] on icon "close" at bounding box center [30, 73] width 10 height 10
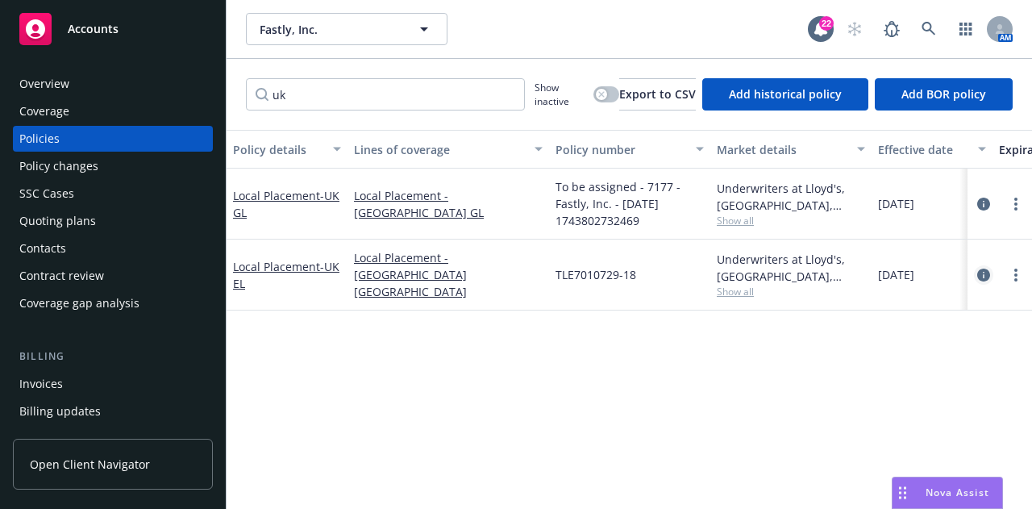
click at [980, 272] on icon "circleInformation" at bounding box center [983, 274] width 13 height 13
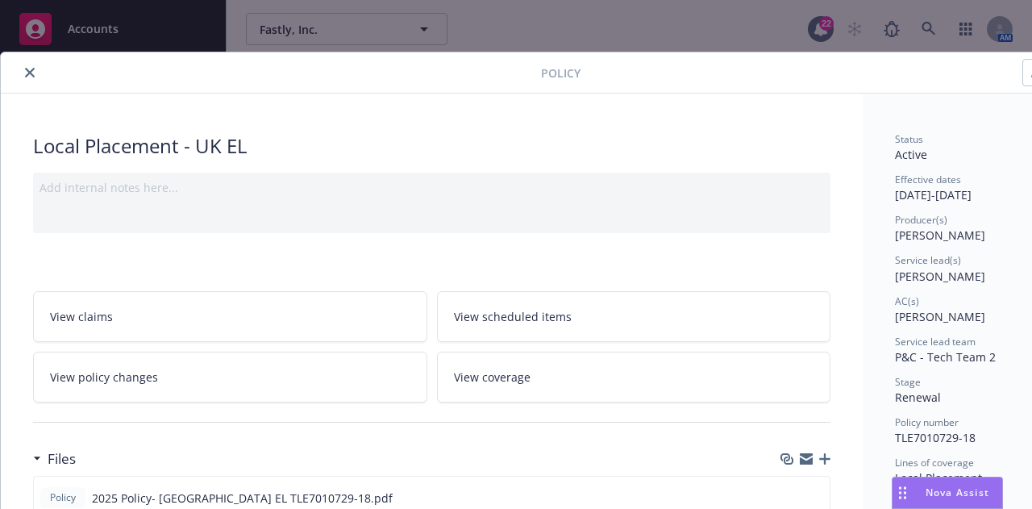
click at [28, 73] on icon "close" at bounding box center [30, 73] width 10 height 10
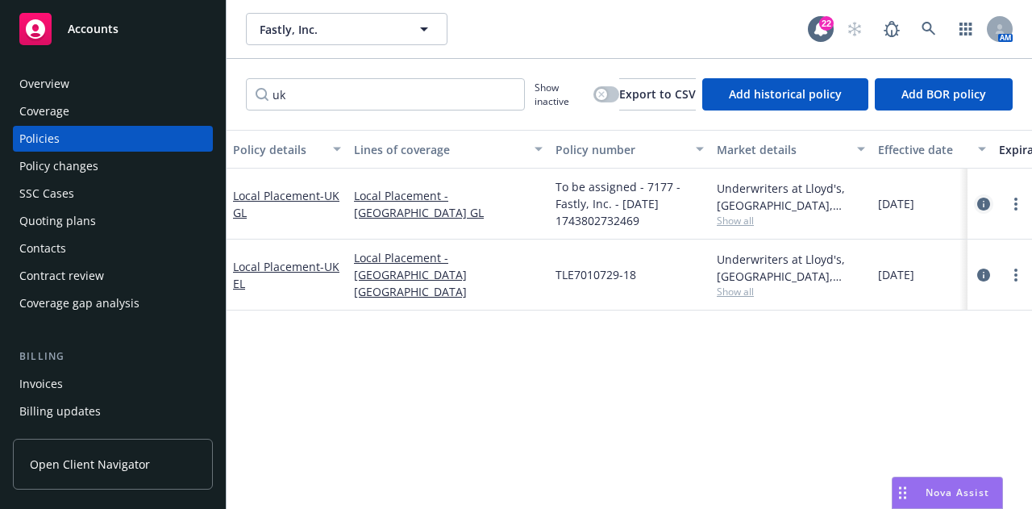
click at [979, 202] on icon "circleInformation" at bounding box center [983, 203] width 13 height 13
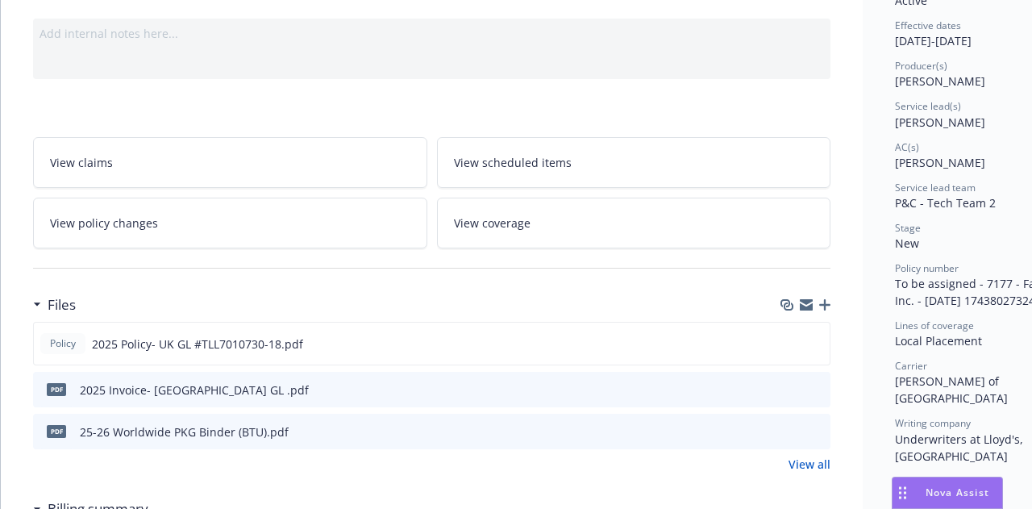
scroll to position [182, 0]
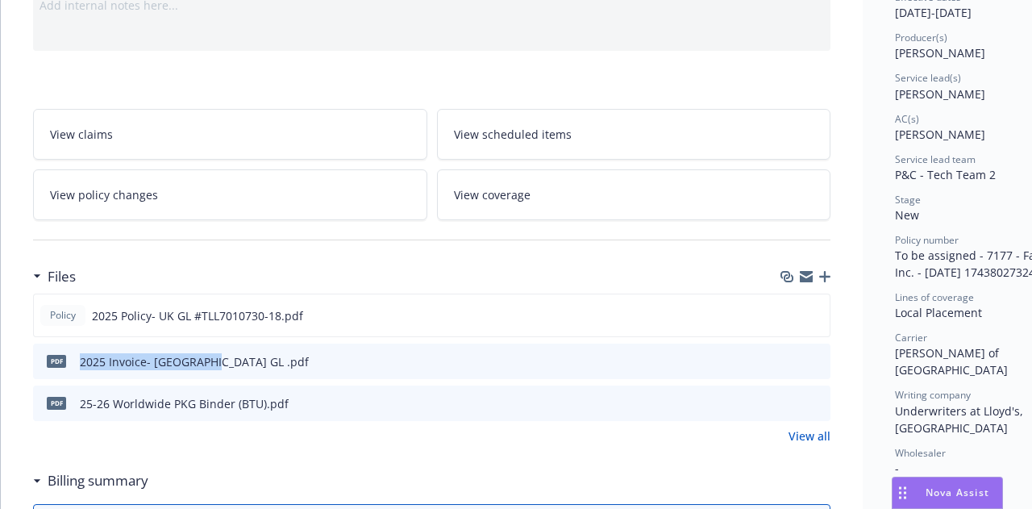
drag, startPoint x: 210, startPoint y: 362, endPoint x: 73, endPoint y: 362, distance: 136.2
click at [73, 362] on div "pdf 2025 Invoice- UK GL .pdf" at bounding box center [431, 360] width 797 height 35
copy div "2025 Invoice- [GEOGRAPHIC_DATA] GL .pdf"
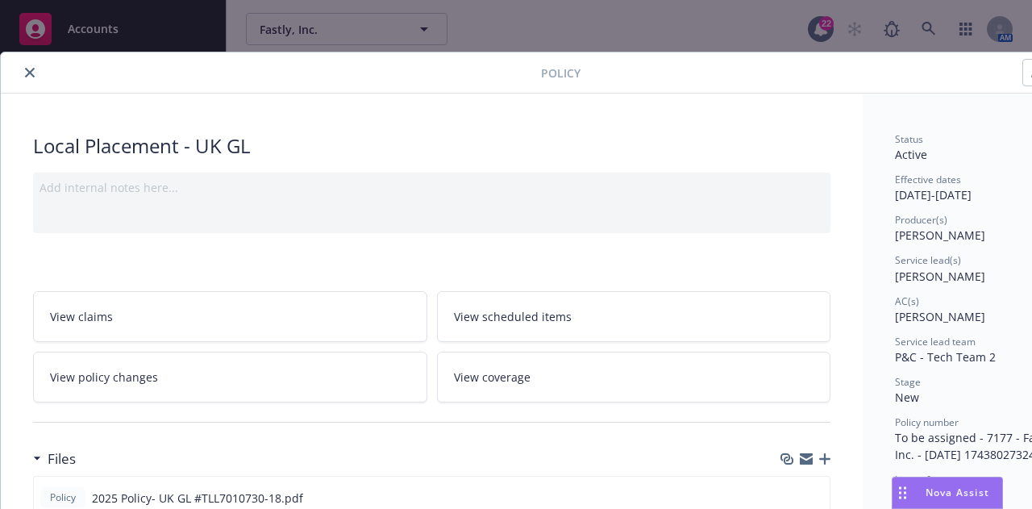
click at [27, 68] on icon "close" at bounding box center [30, 73] width 10 height 10
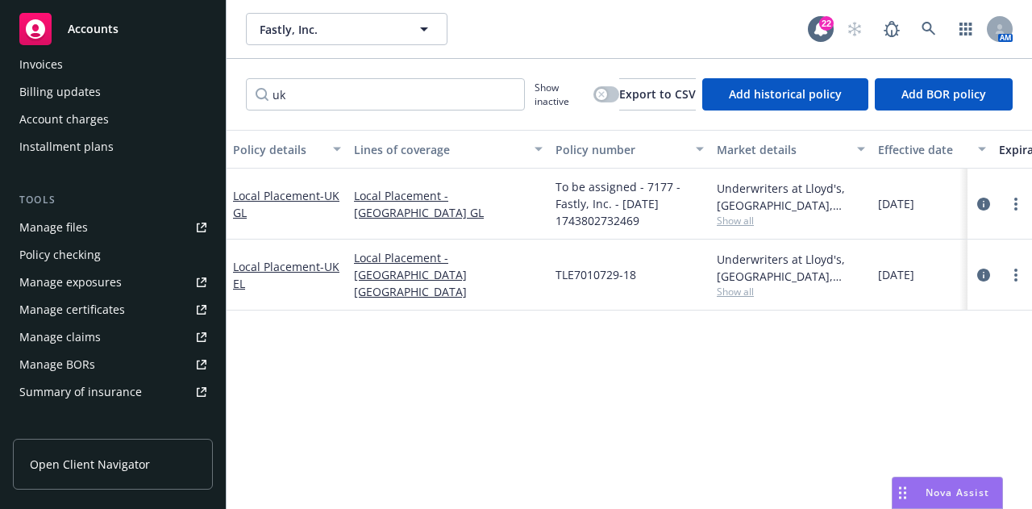
scroll to position [320, 0]
click at [112, 233] on link "Manage files" at bounding box center [113, 227] width 200 height 26
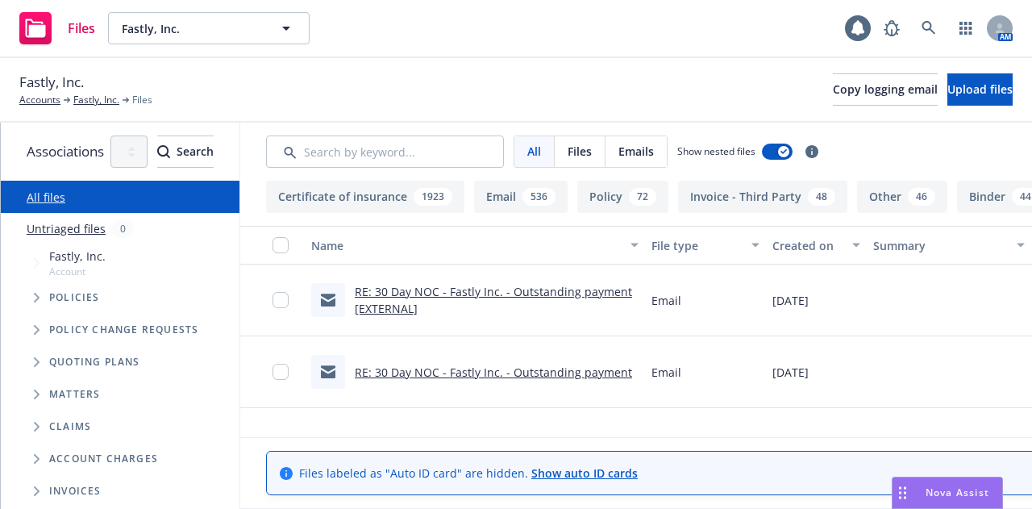
click at [490, 148] on input "Search by keyword..." at bounding box center [385, 151] width 238 height 32
type input "2025 Invoice- [GEOGRAPHIC_DATA] GL .pdf"
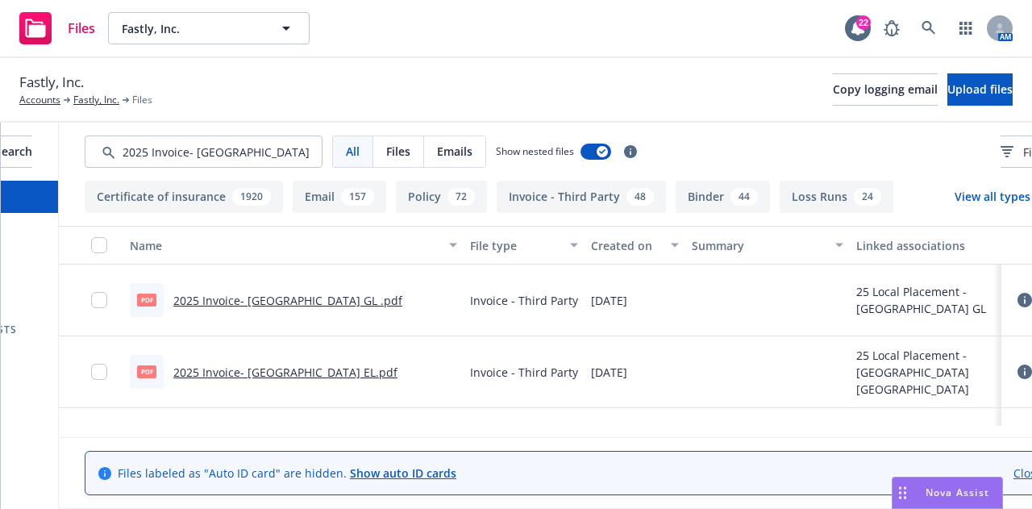
scroll to position [0, 309]
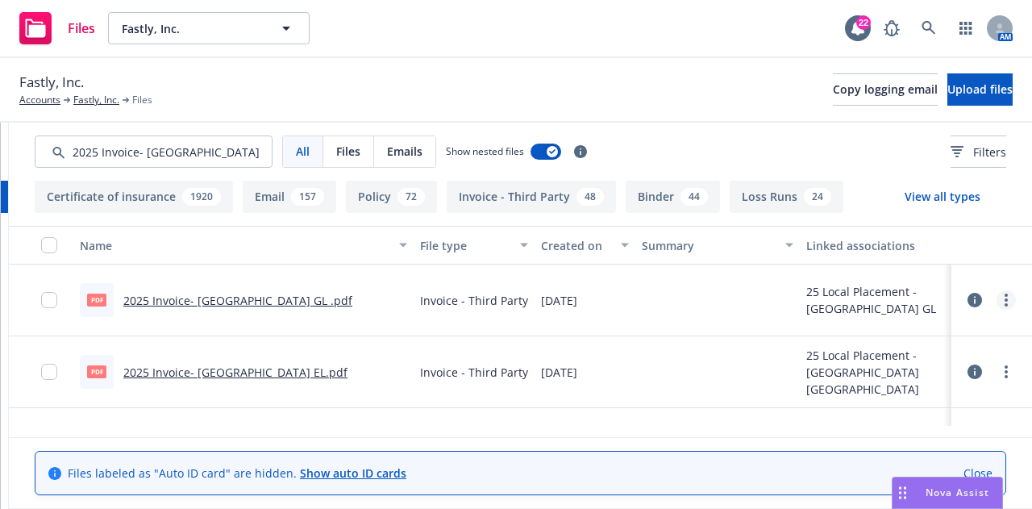
click at [996, 297] on link "more" at bounding box center [1005, 299] width 19 height 19
click at [967, 292] on button at bounding box center [974, 300] width 15 height 32
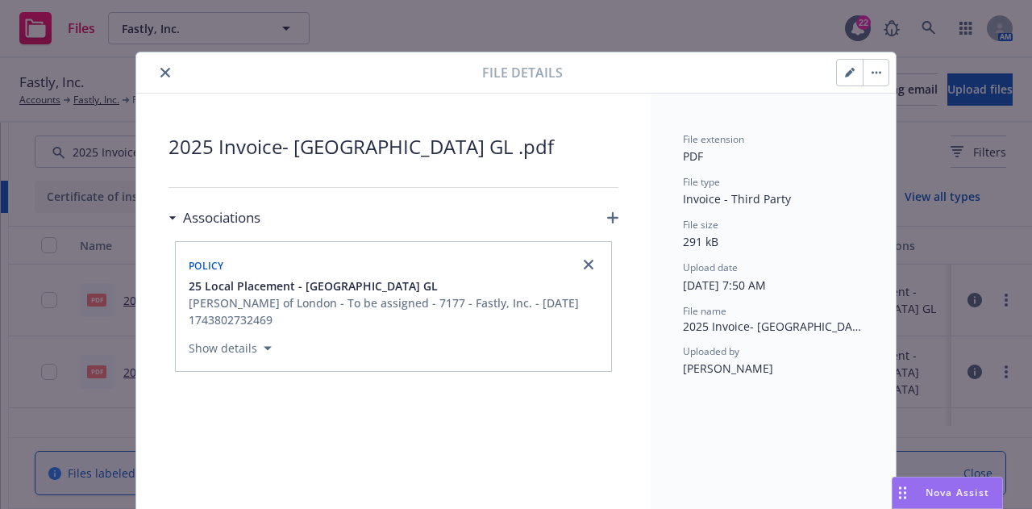
click at [160, 65] on button "close" at bounding box center [165, 72] width 19 height 19
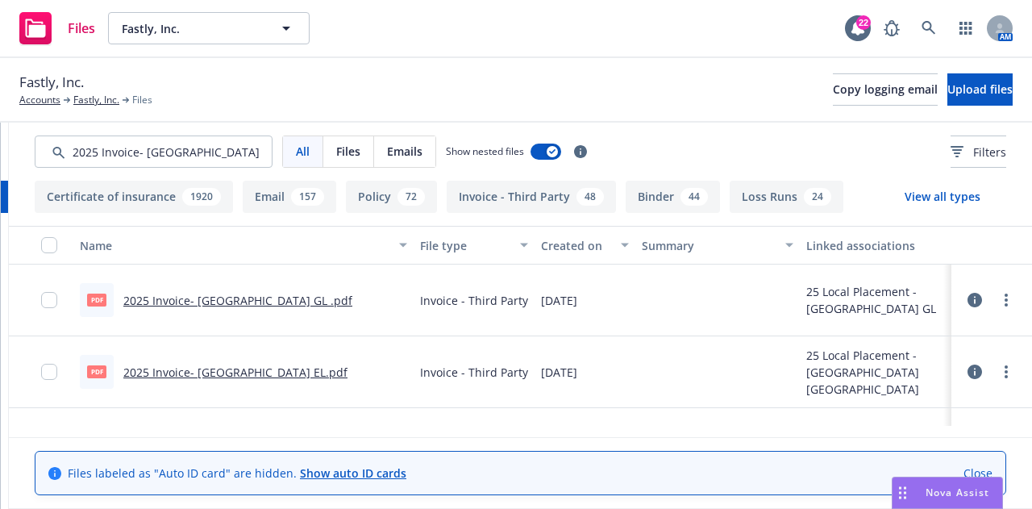
click at [967, 310] on button at bounding box center [974, 300] width 15 height 32
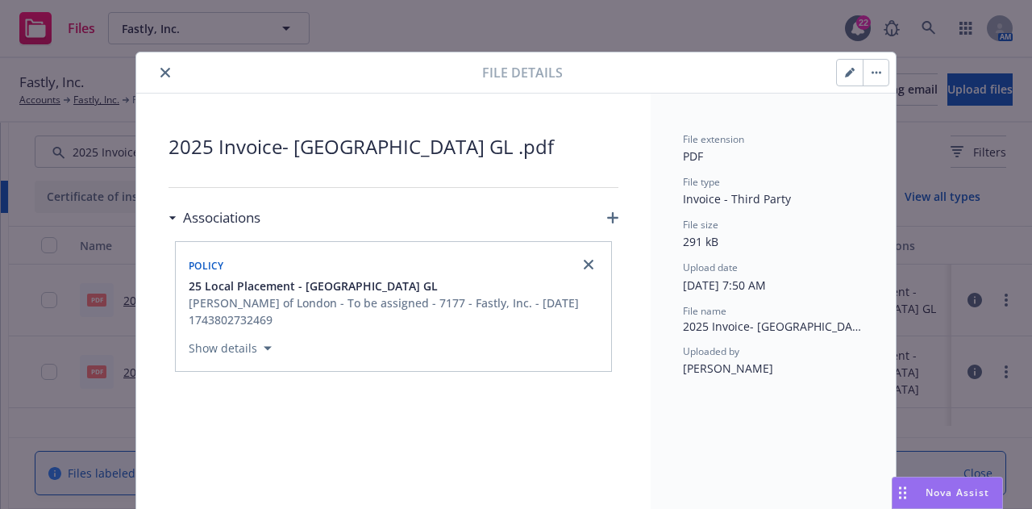
click at [160, 74] on icon "close" at bounding box center [165, 73] width 10 height 10
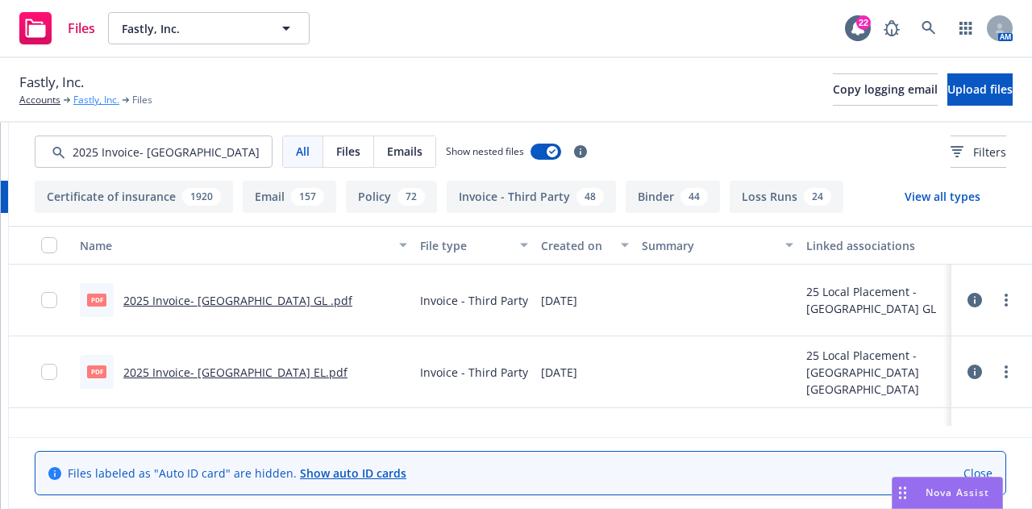
click at [95, 102] on link "Fastly, Inc." at bounding box center [96, 100] width 46 height 15
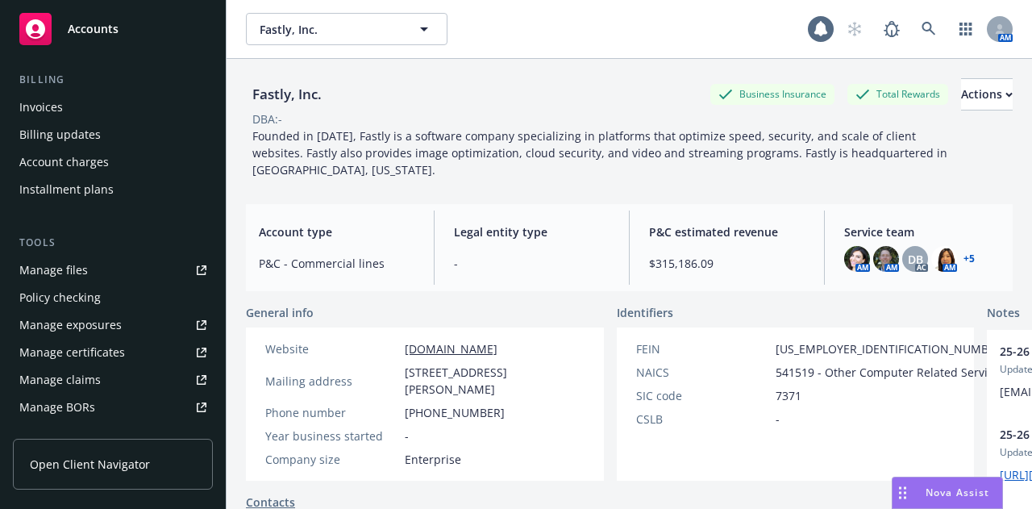
scroll to position [278, 0]
click at [118, 275] on link "Manage files" at bounding box center [113, 269] width 200 height 26
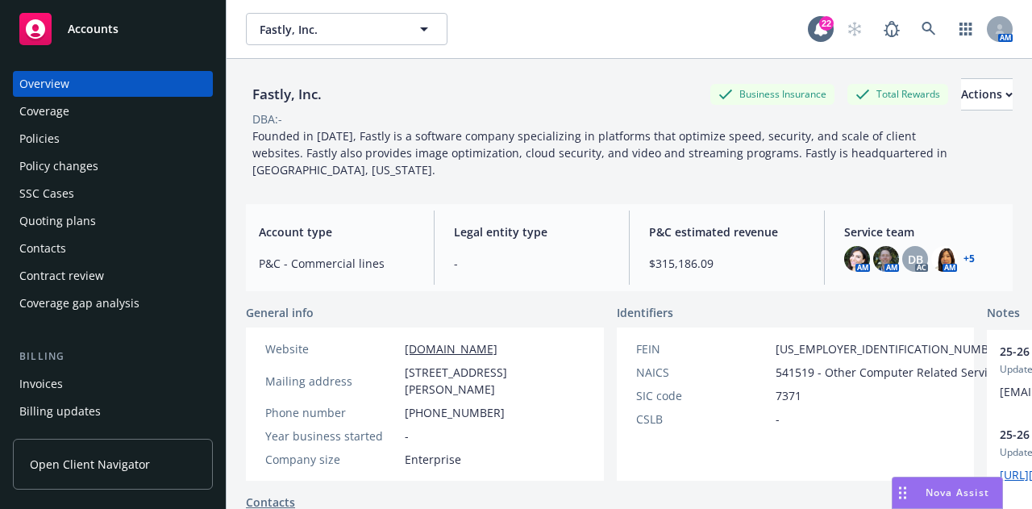
click at [143, 146] on div "Policies" at bounding box center [112, 139] width 187 height 26
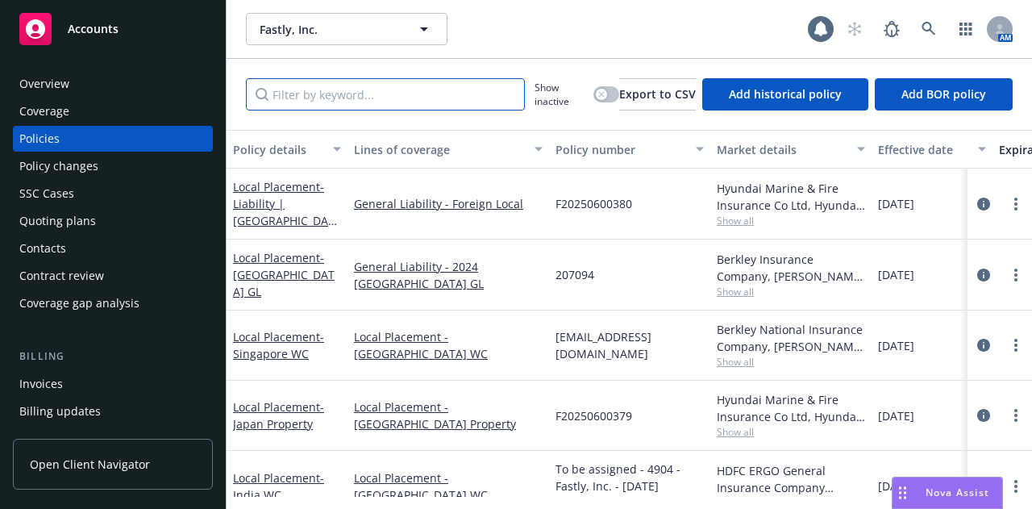
click at [402, 102] on input "Filter by keyword..." at bounding box center [385, 94] width 279 height 32
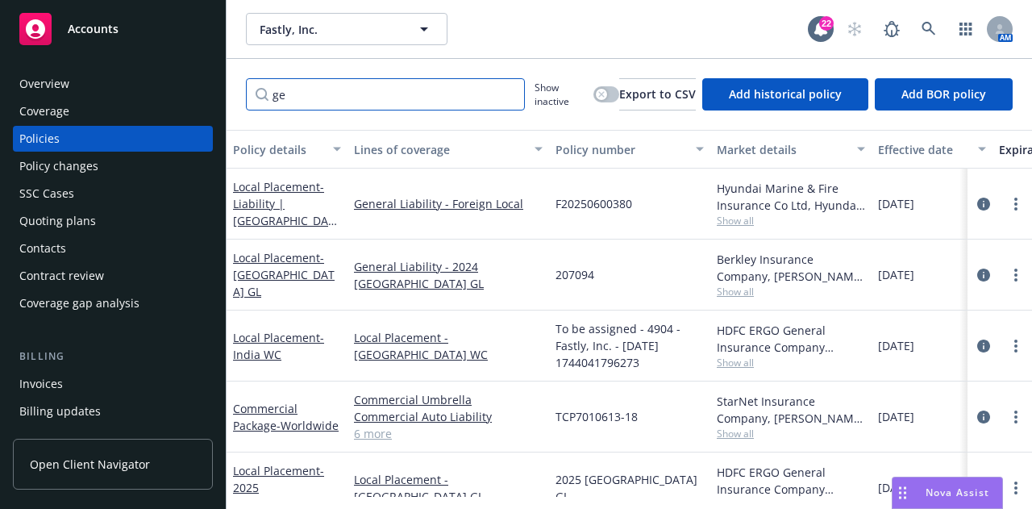
type input "g"
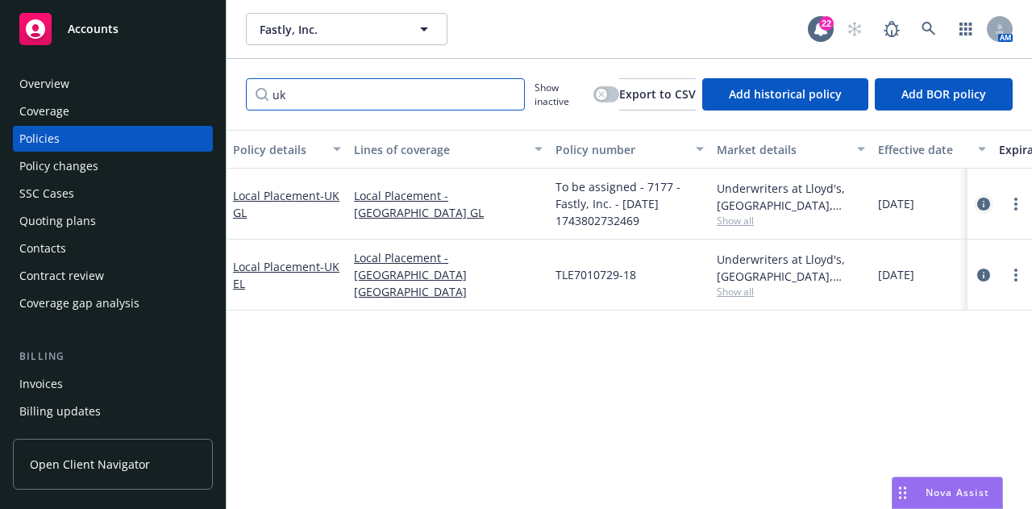
type input "uk"
click at [979, 204] on icon "circleInformation" at bounding box center [983, 203] width 13 height 13
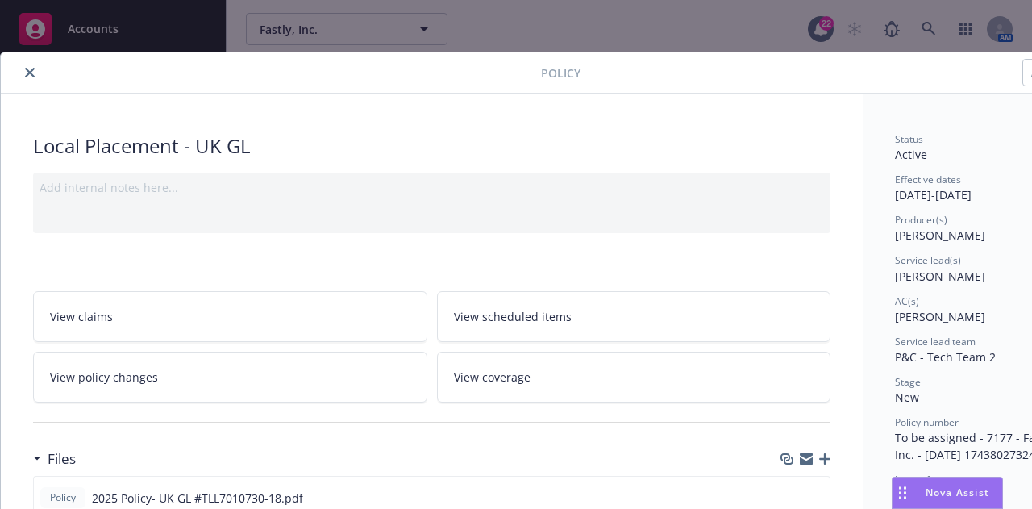
scroll to position [0, 89]
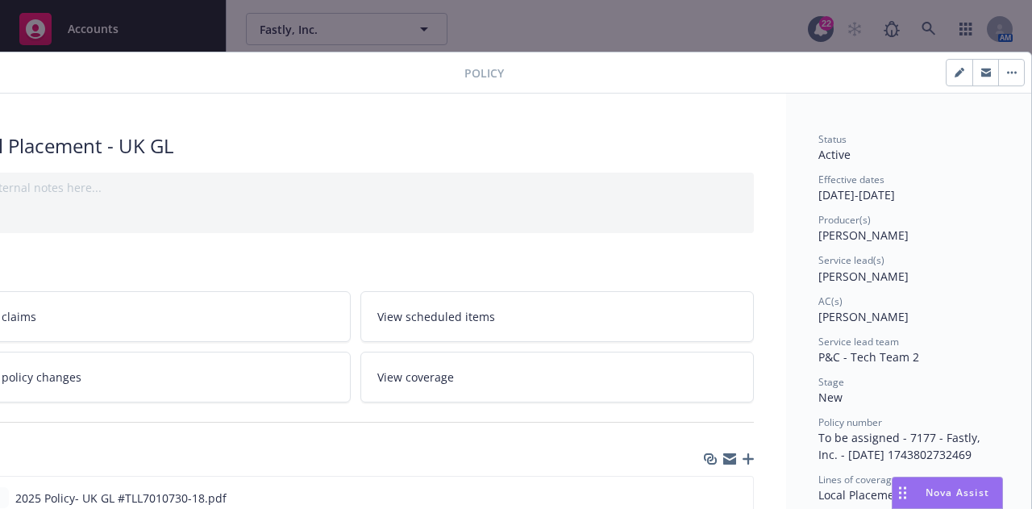
click at [954, 73] on icon "button" at bounding box center [958, 73] width 8 height 8
select select "NEW"
select select "12"
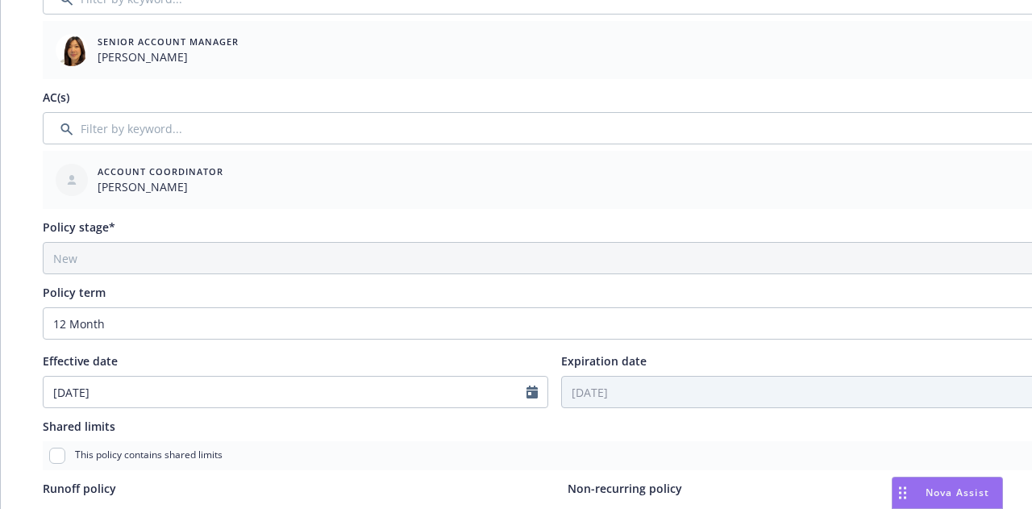
scroll to position [520, 0]
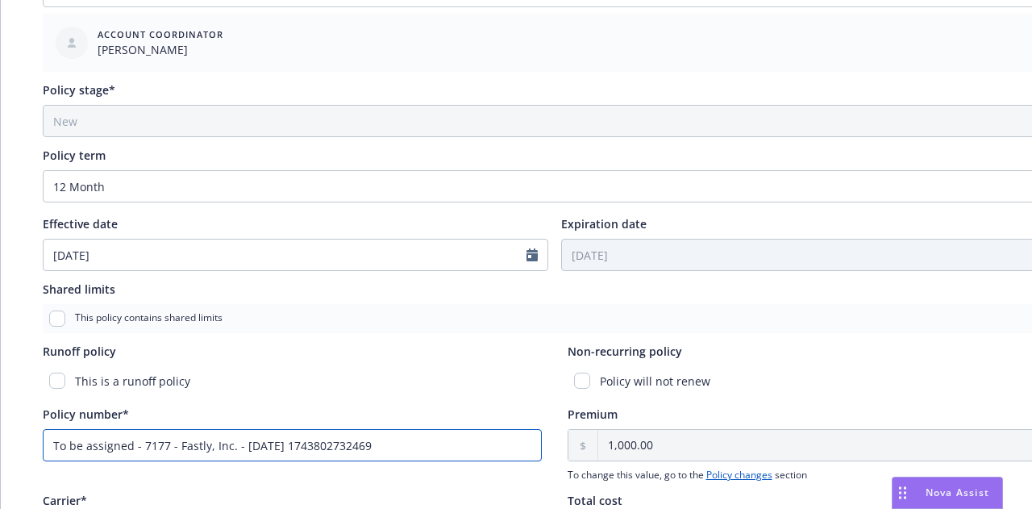
drag, startPoint x: 372, startPoint y: 452, endPoint x: 0, endPoint y: 395, distance: 376.0
click at [0, 395] on div "Edit policy details Cancel Save Policy type* Local Placement Display name UK GL…" at bounding box center [554, 173] width 1108 height 1282
paste input "LL7010730 – 18"
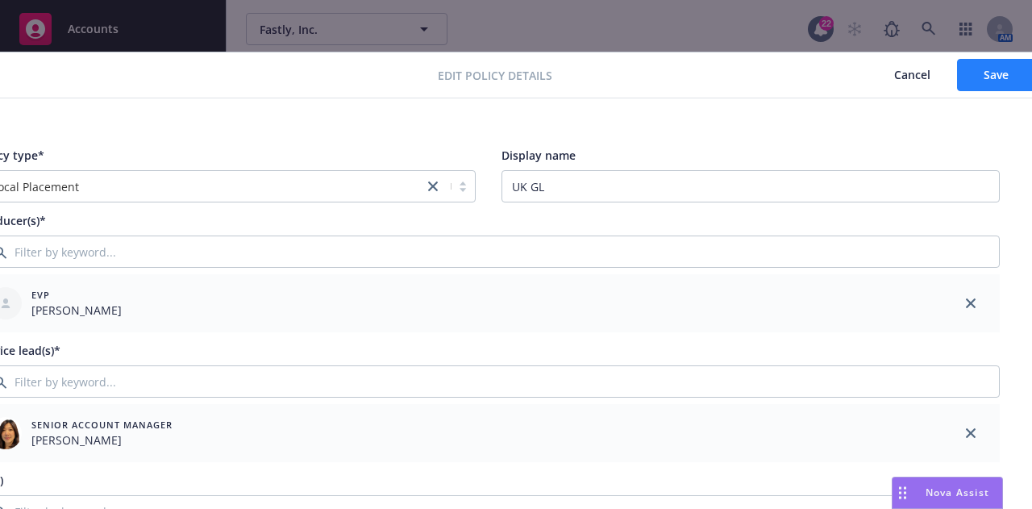
type input "TLL7010730 – 18"
click at [982, 78] on button "Save" at bounding box center [996, 75] width 78 height 32
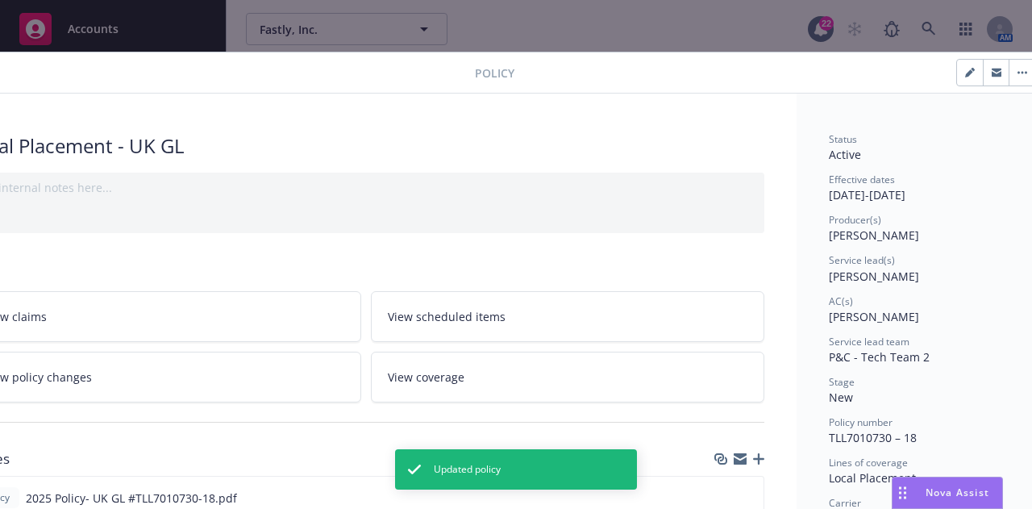
scroll to position [0, 0]
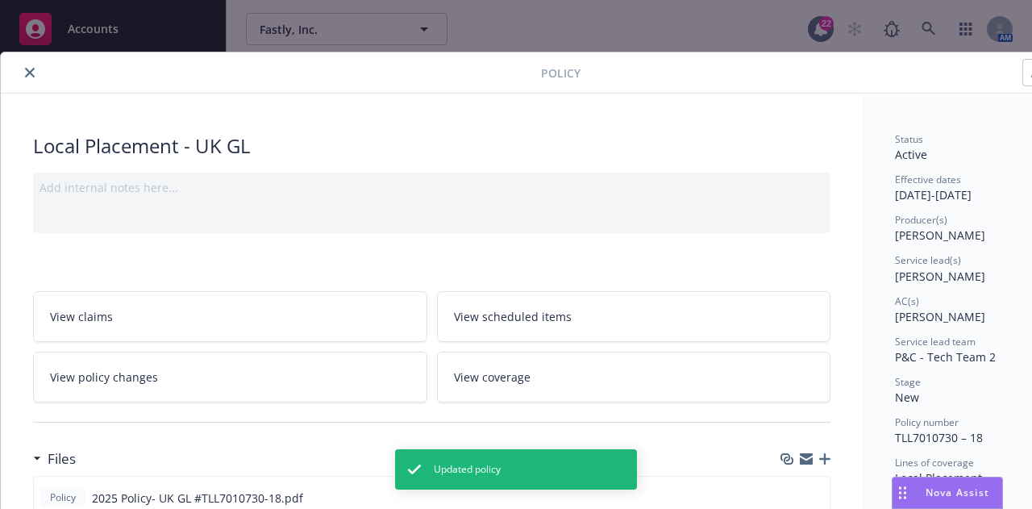
click at [31, 73] on icon "close" at bounding box center [30, 73] width 10 height 10
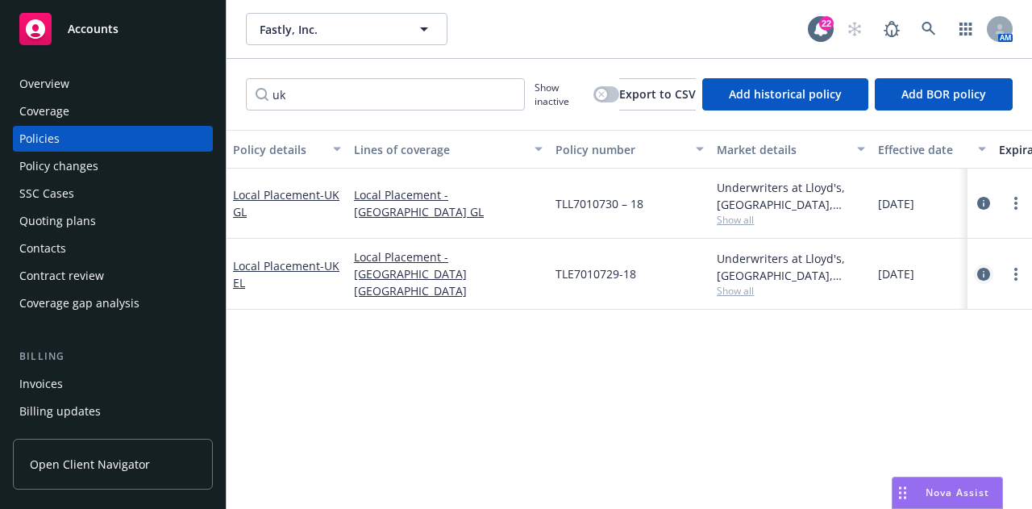
click at [985, 279] on link "circleInformation" at bounding box center [983, 273] width 19 height 19
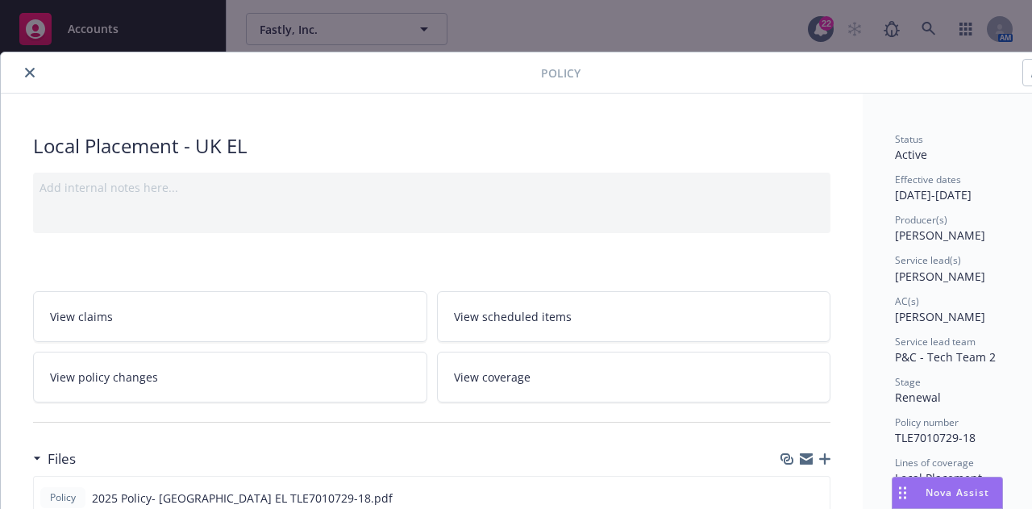
click at [27, 75] on icon "close" at bounding box center [30, 73] width 10 height 10
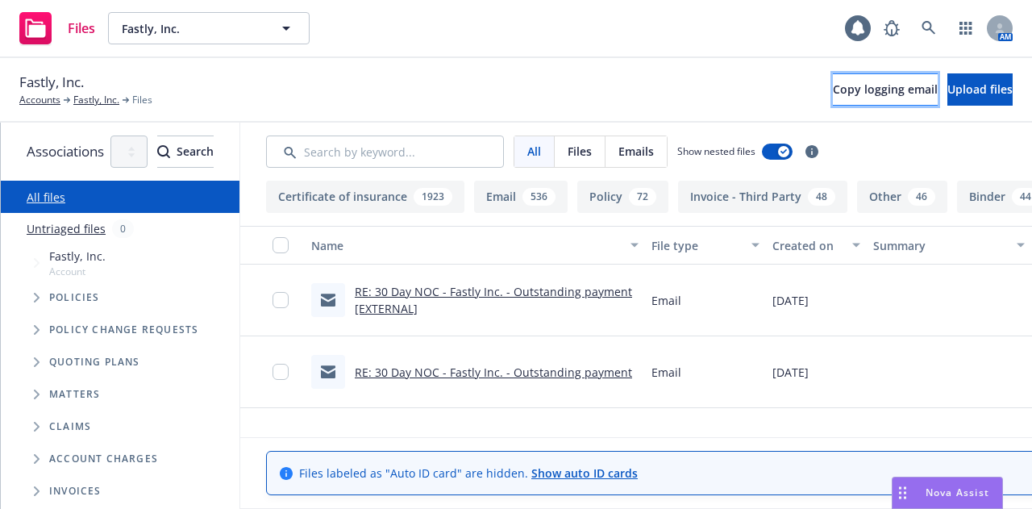
click at [833, 90] on span "Copy logging email" at bounding box center [885, 88] width 105 height 15
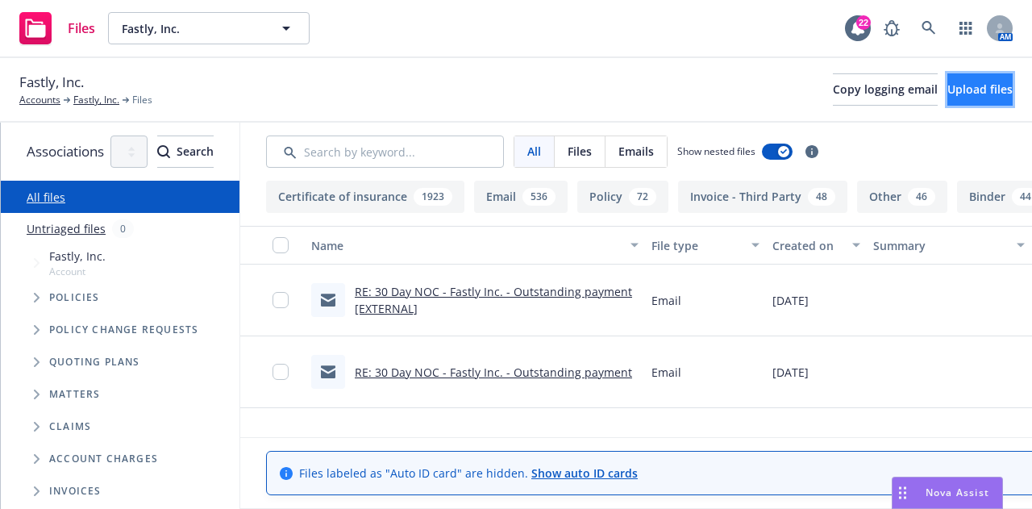
click at [953, 94] on span "Upload files" at bounding box center [979, 88] width 65 height 15
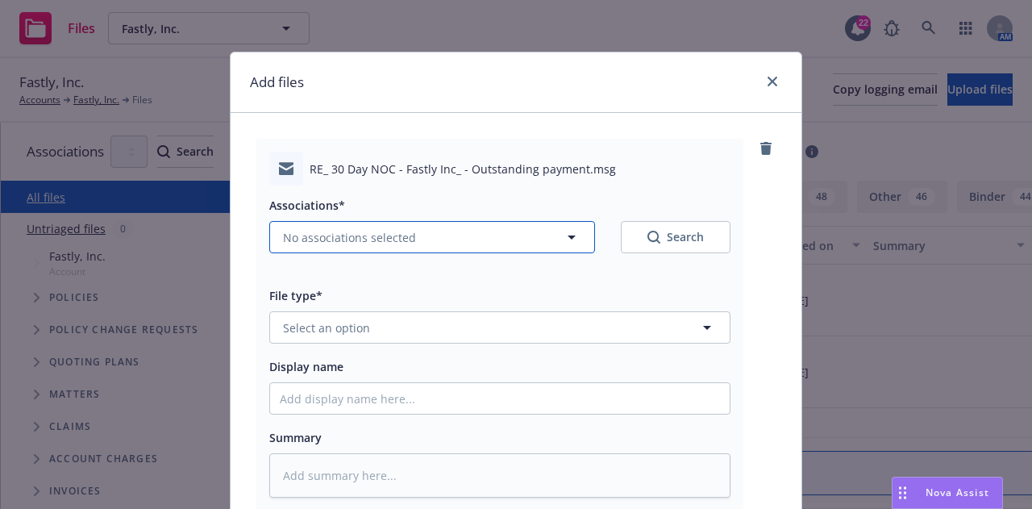
click at [451, 235] on button "No associations selected" at bounding box center [432, 237] width 326 height 32
type textarea "x"
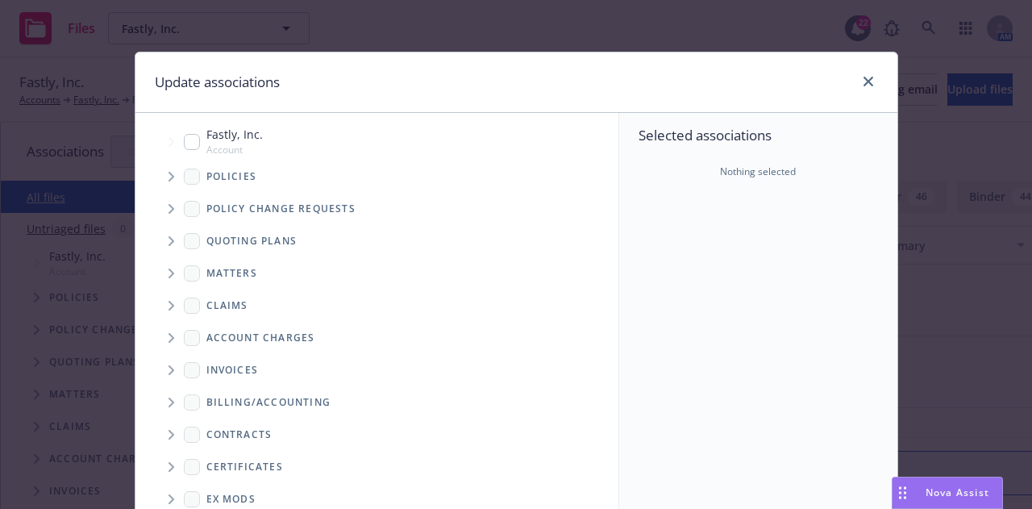
click at [184, 136] on input "Tree Example" at bounding box center [192, 142] width 16 height 16
checkbox input "true"
click at [168, 172] on icon "Tree Example" at bounding box center [171, 177] width 6 height 10
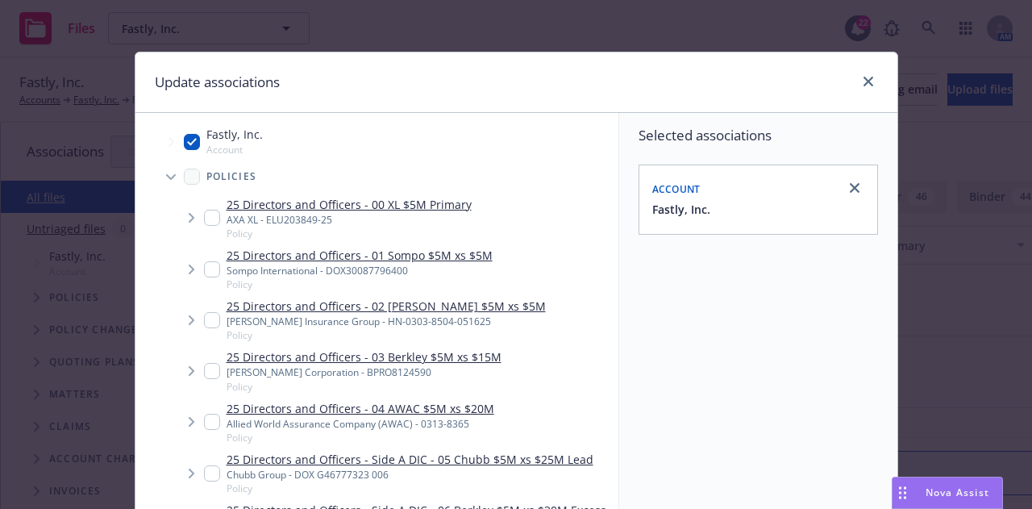
type textarea "x"
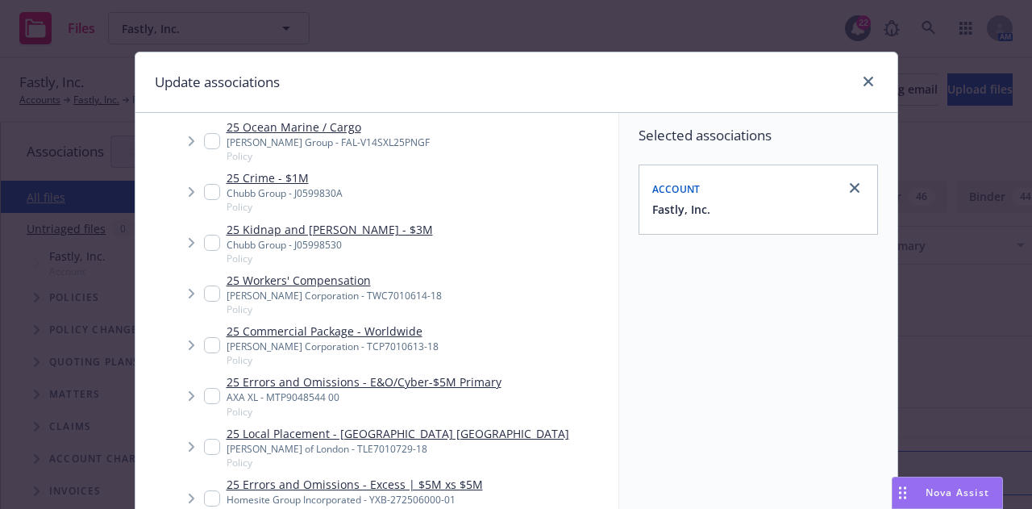
scroll to position [767, 0]
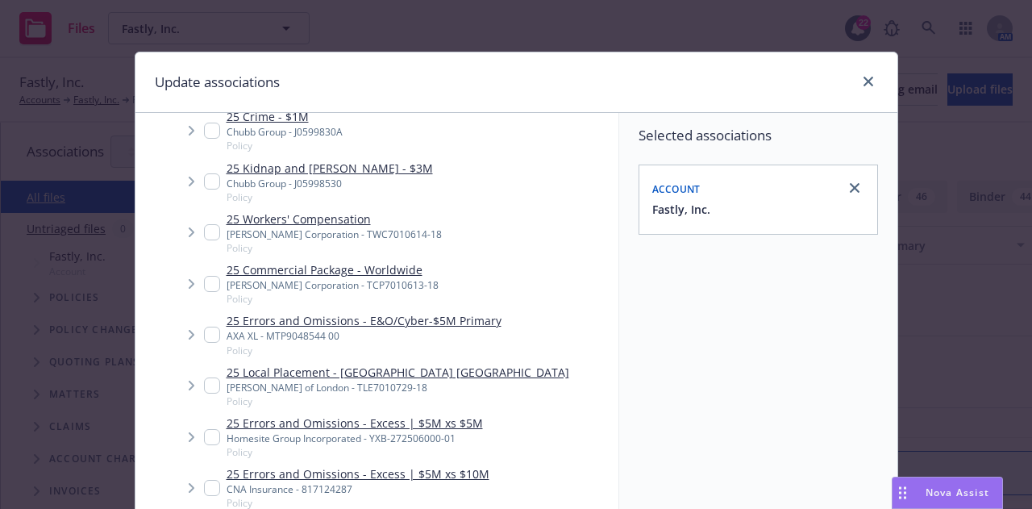
click at [210, 377] on input "Tree Example" at bounding box center [212, 385] width 16 height 16
checkbox input "true"
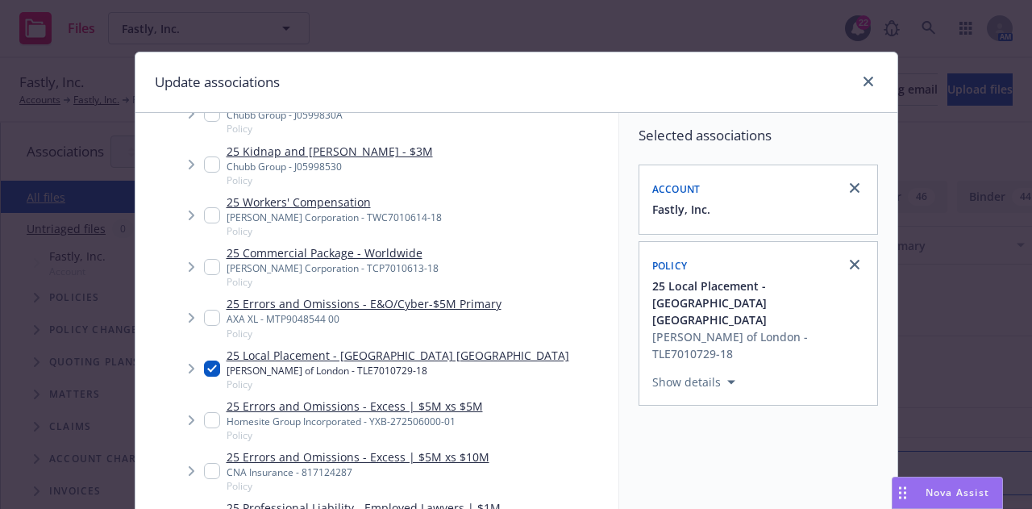
scroll to position [1011, 0]
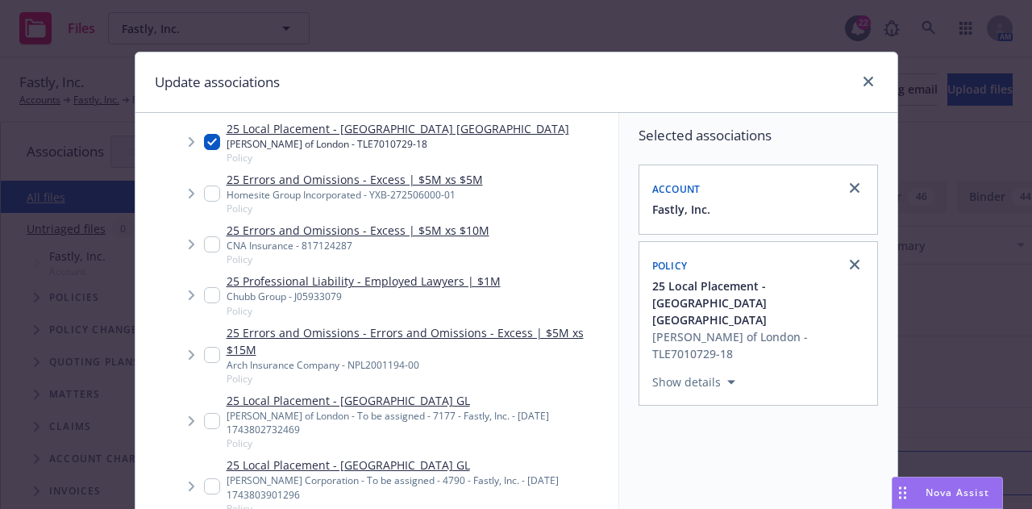
click at [197, 408] on span "Tree Example" at bounding box center [191, 421] width 26 height 26
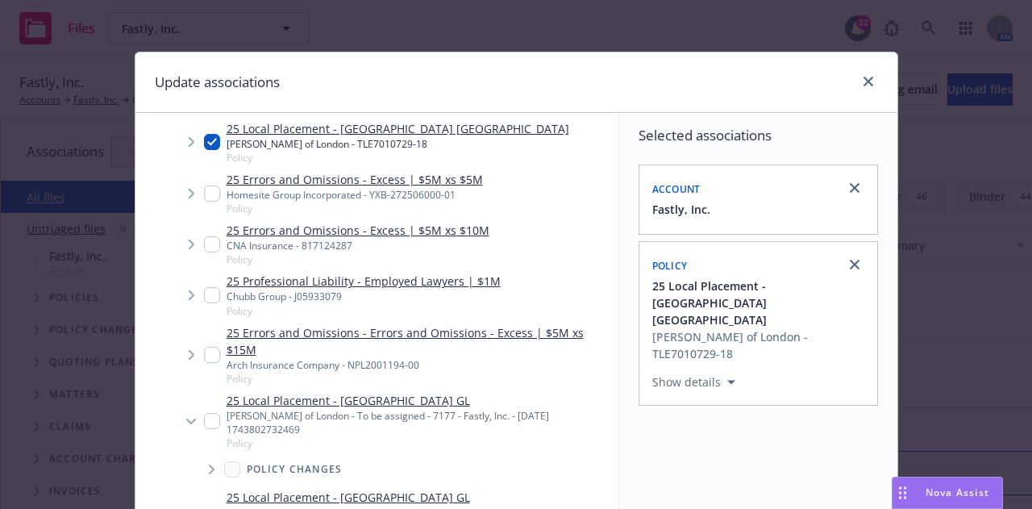
click at [206, 413] on input "Tree Example" at bounding box center [212, 421] width 16 height 16
checkbox input "true"
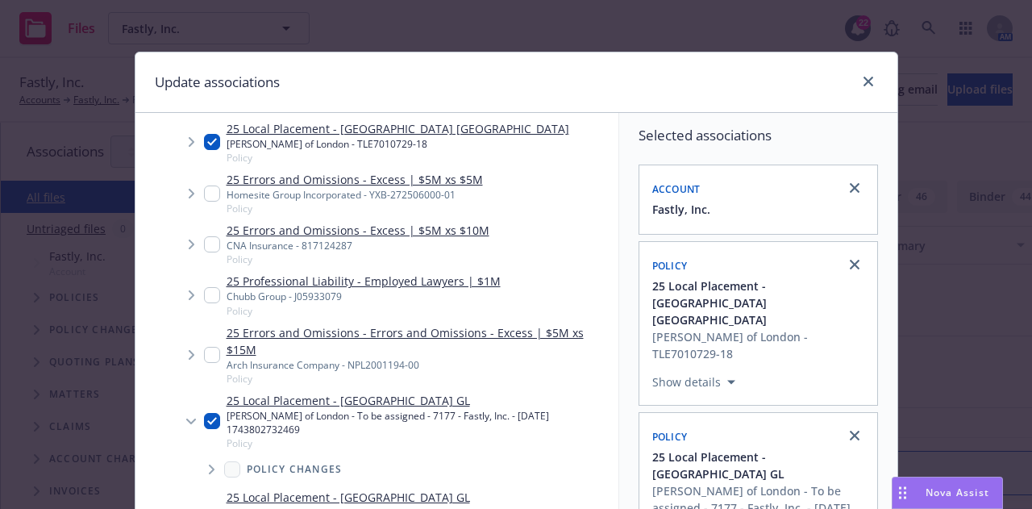
scroll to position [292, 0]
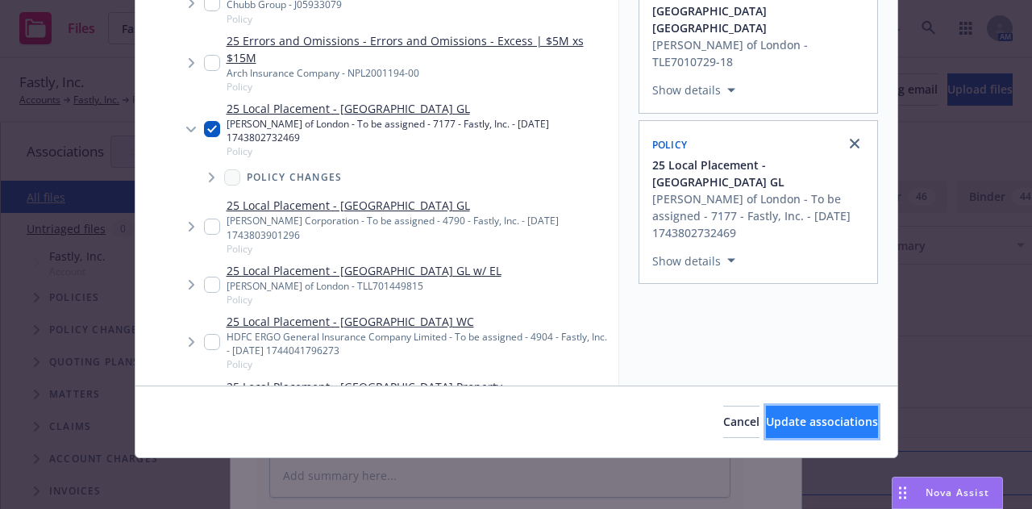
click at [784, 421] on span "Update associations" at bounding box center [822, 421] width 112 height 15
type textarea "x"
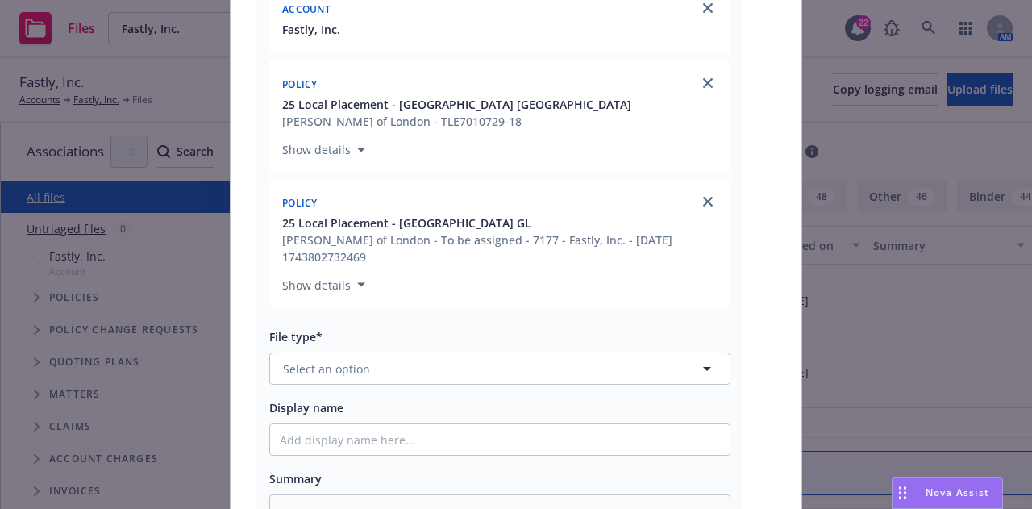
scroll to position [289, 0]
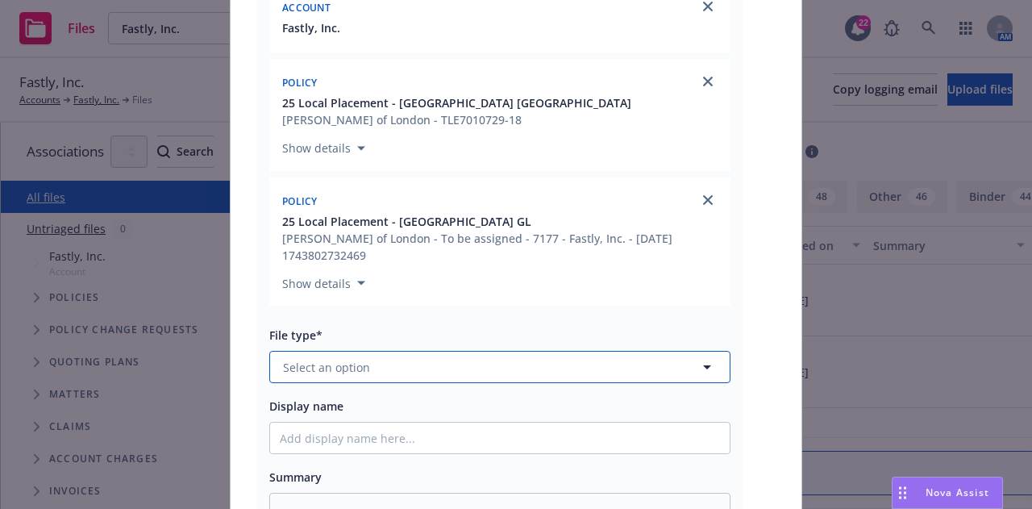
click at [501, 369] on button "Select an option" at bounding box center [499, 367] width 461 height 32
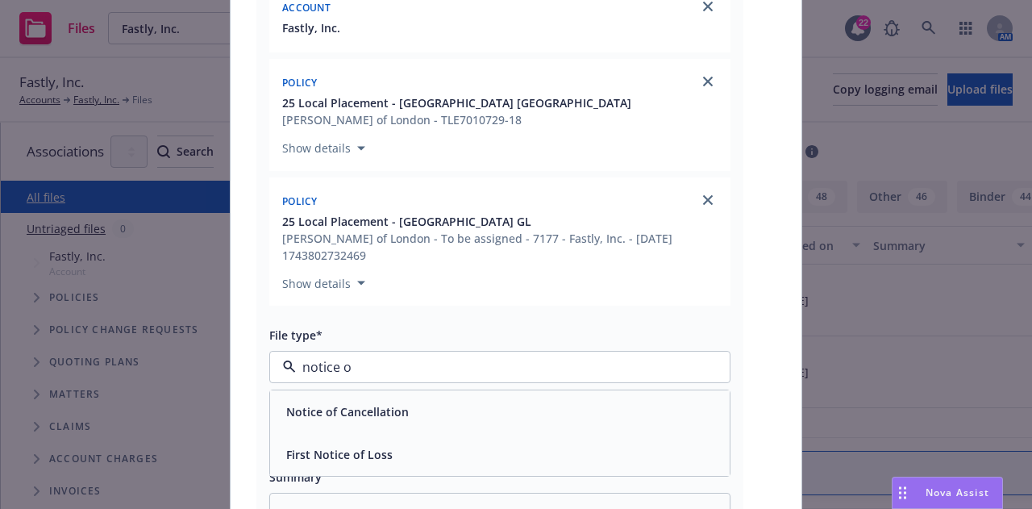
type input "notice of"
click at [559, 417] on div "Notice of Cancellation" at bounding box center [500, 411] width 440 height 23
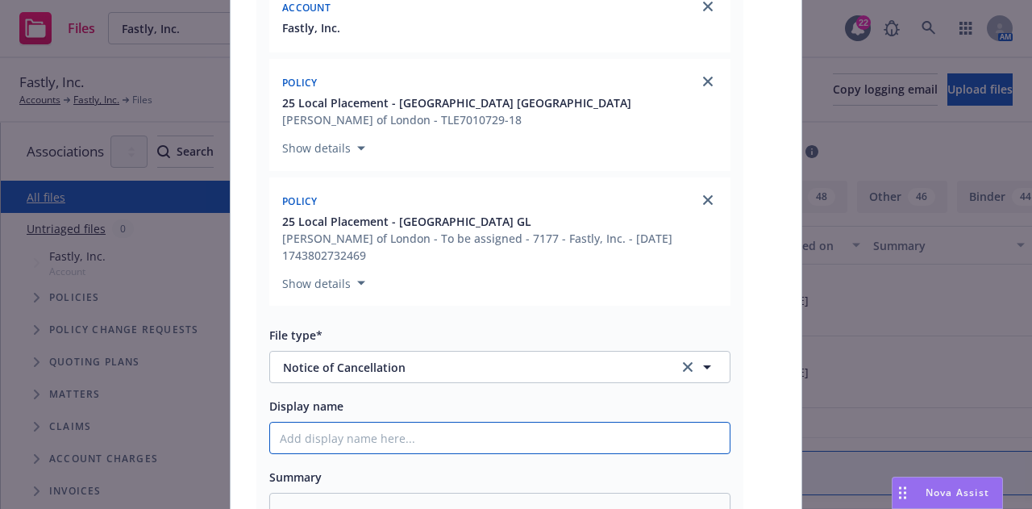
click at [408, 441] on input "Display name" at bounding box center [499, 437] width 459 height 31
type textarea "x"
type input "25"
type textarea "x"
type input "25-"
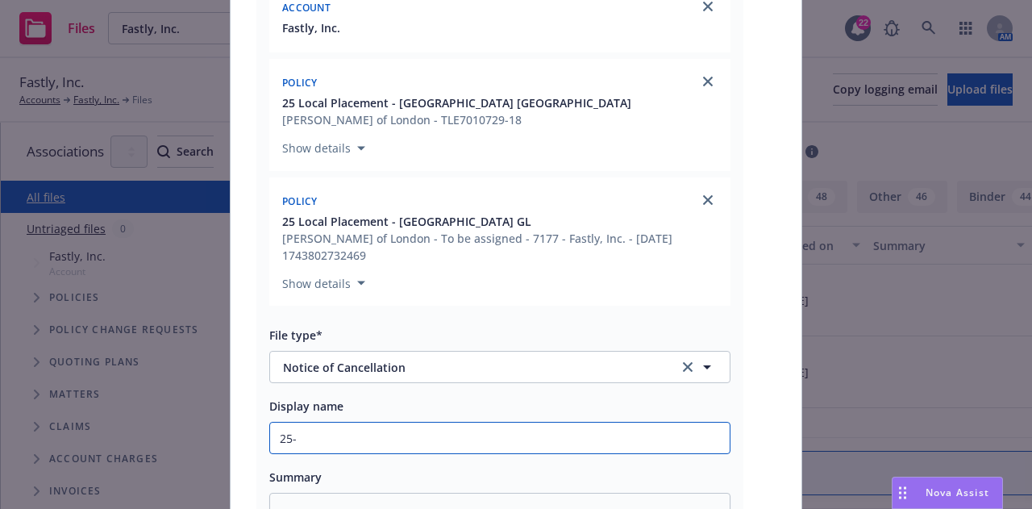
type textarea "x"
type input "25-26"
type textarea "x"
type input "25-26"
type textarea "x"
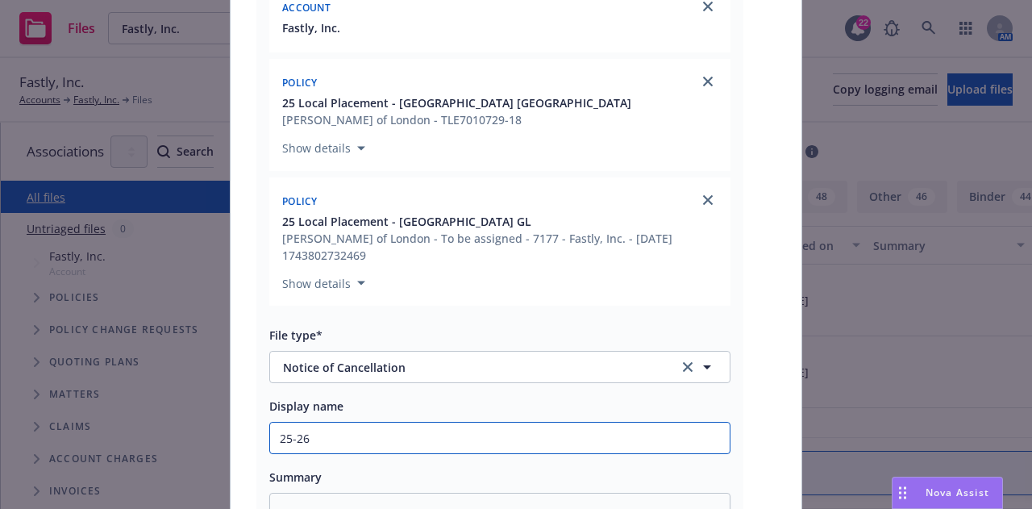
type input "25-26 U"
type textarea "x"
type input "25-26 UK"
type textarea "x"
type input "25-26 UK"
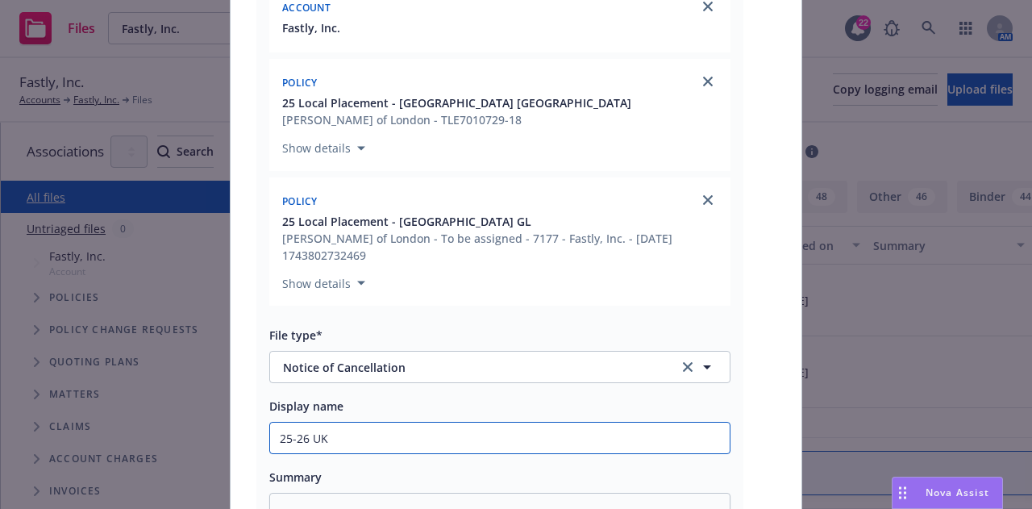
type textarea "x"
type input "25-26 UK E"
type textarea "x"
type input "25-26 UK EL"
type textarea "x"
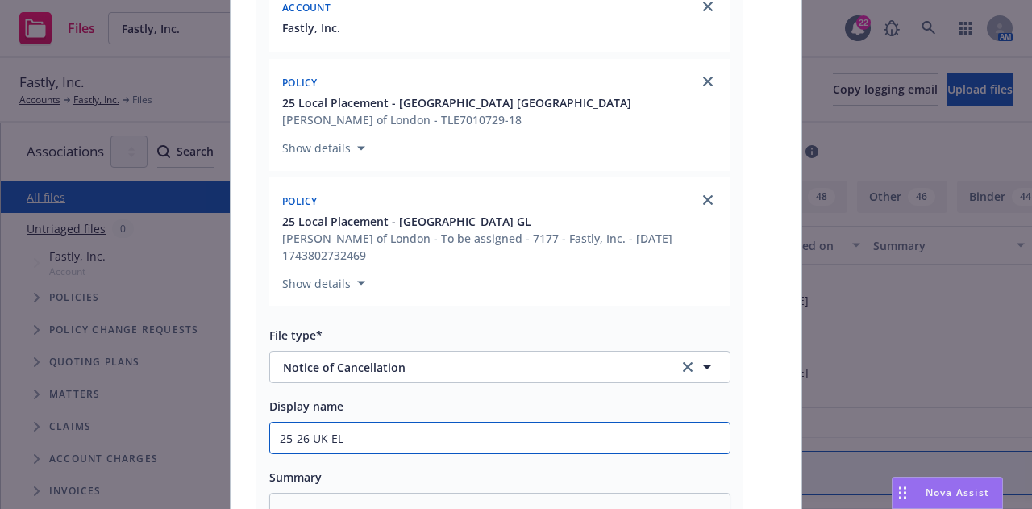
type input "25-26 UK EL"
type textarea "x"
type input "25-26 UK EL &"
type textarea "x"
type input "25-26 UK EL &"
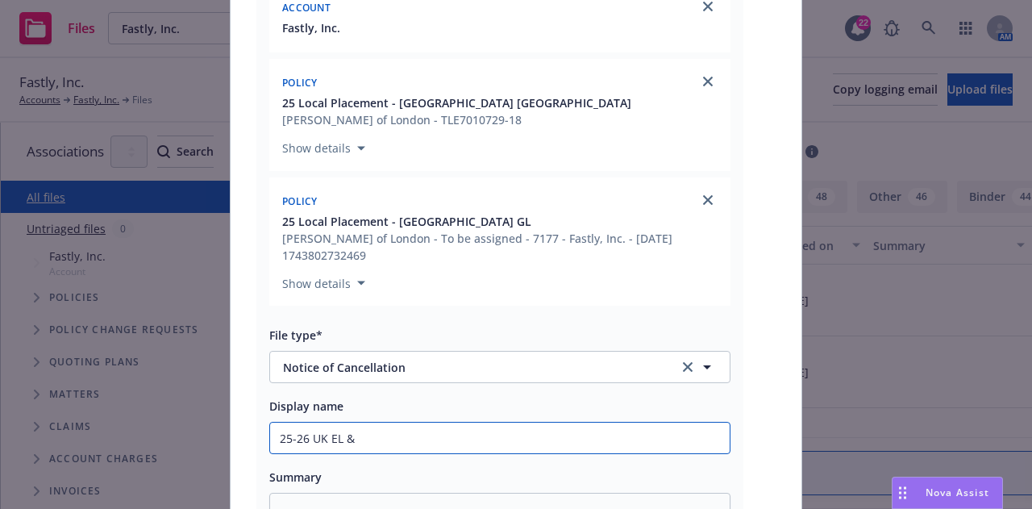
type textarea "x"
type input "25-26 UK EL & G"
type textarea "x"
type input "25-26 UK EL & GL"
type textarea "x"
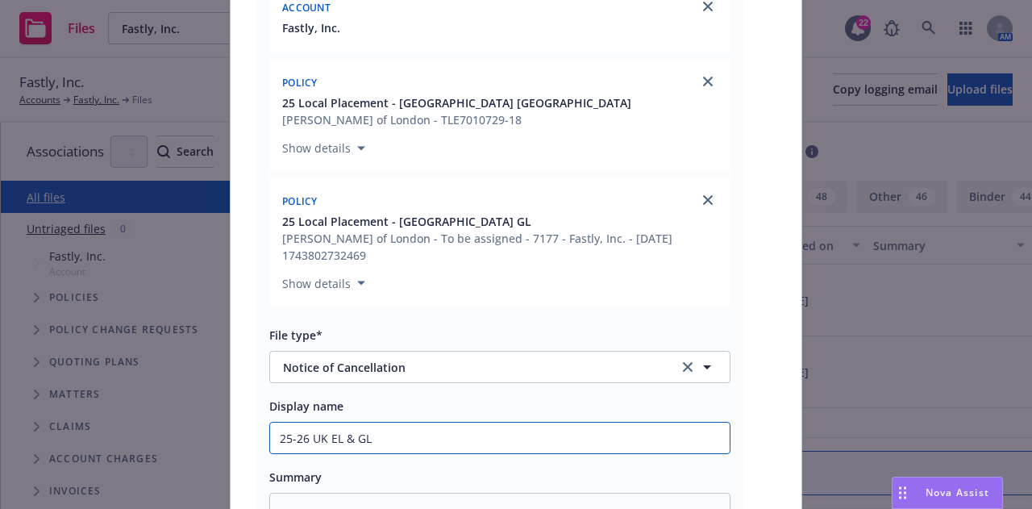
type input "25-26 UK EL & GL"
type textarea "x"
type input "25-26 UK EL & GL -"
type textarea "x"
type input "25-26 UK EL & GL - N"
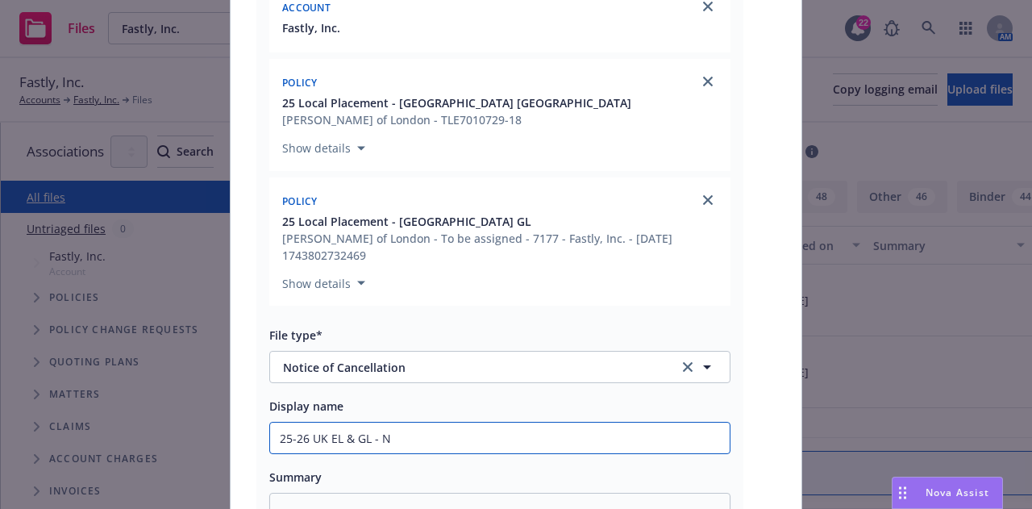
type textarea "x"
type input "25-26 UK EL & GL - NO"
type textarea "x"
type input "25-26 UK EL & GL - NOC"
type textarea "x"
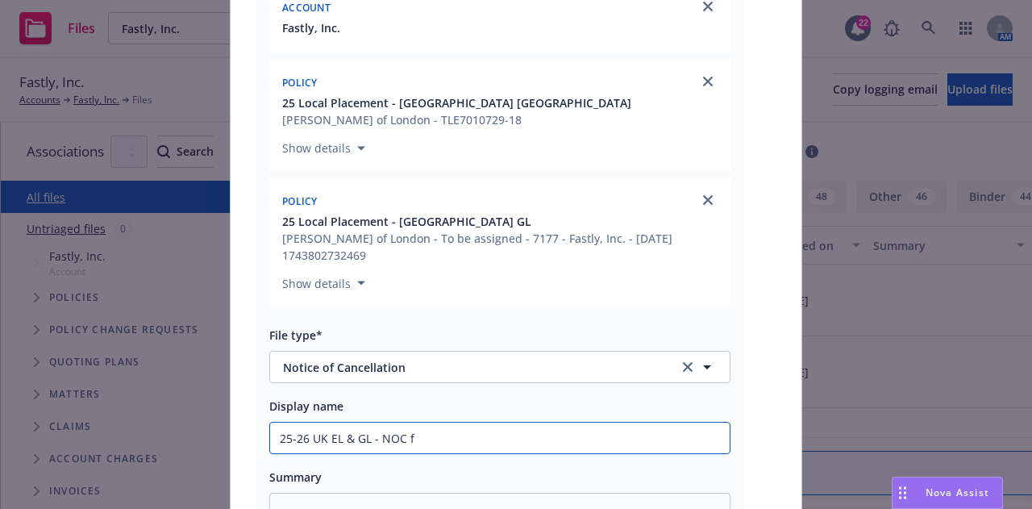
type input "25-26 UK EL & GL - NOC fo"
type textarea "x"
type input "25-26 UK EL & GL - NOC for"
type textarea "x"
type input "25-26 UK EL & GL - NOC for N"
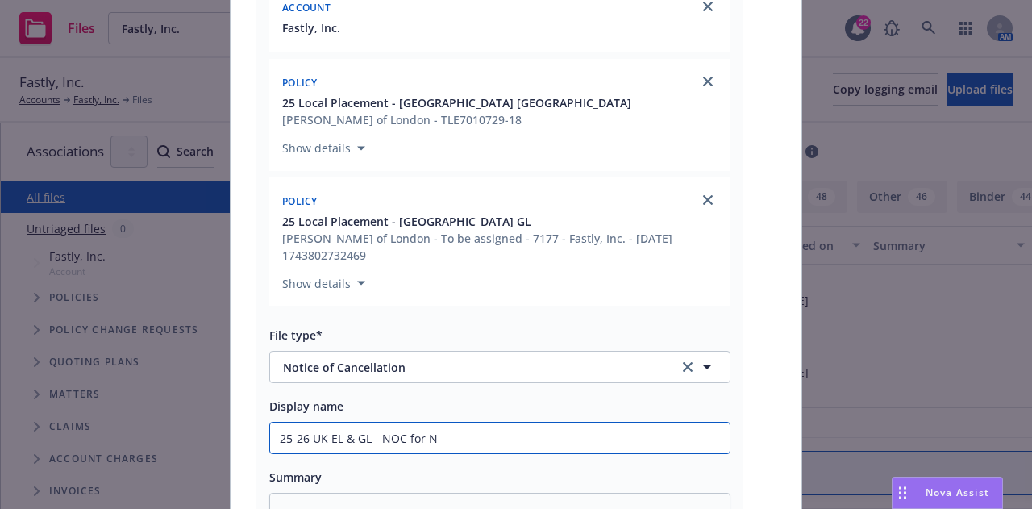
type textarea "x"
type input "25-26 UK EL & GL - NOC for Non"
type textarea "x"
type input "25-26 UK EL & GL - NOC for Non-"
type textarea "x"
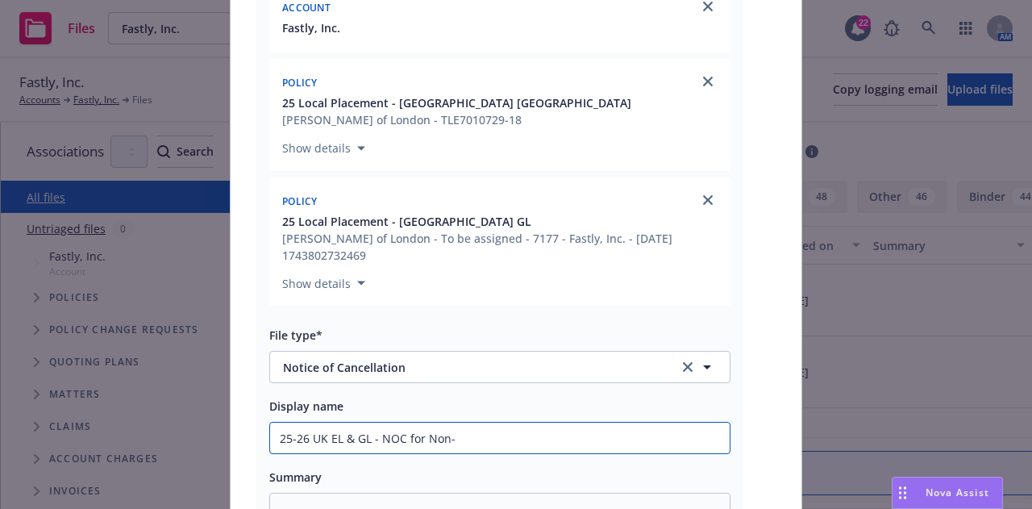
type input "25-26 UK EL & GL - NOC for Non-P"
type textarea "x"
type input "25-26 UK EL & GL - NOC for Non-Pa"
type textarea "x"
type input "25-26 UK EL & GL - NOC for Non-Pay"
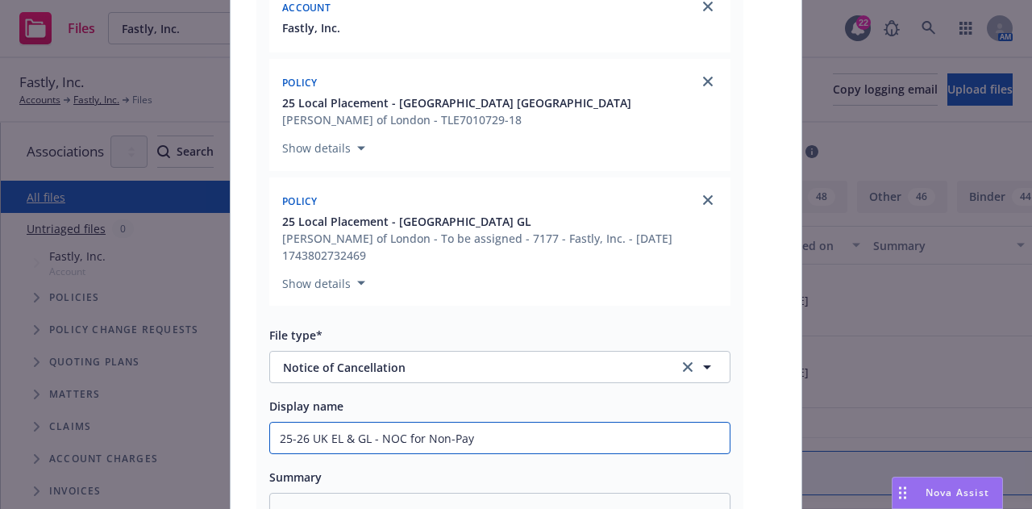
type textarea "x"
type input "25-26 UK EL & GL - NOC for Non-Payme"
type textarea "x"
type input "25-26 UK EL & GL - NOC for Non-Payment"
type textarea "x"
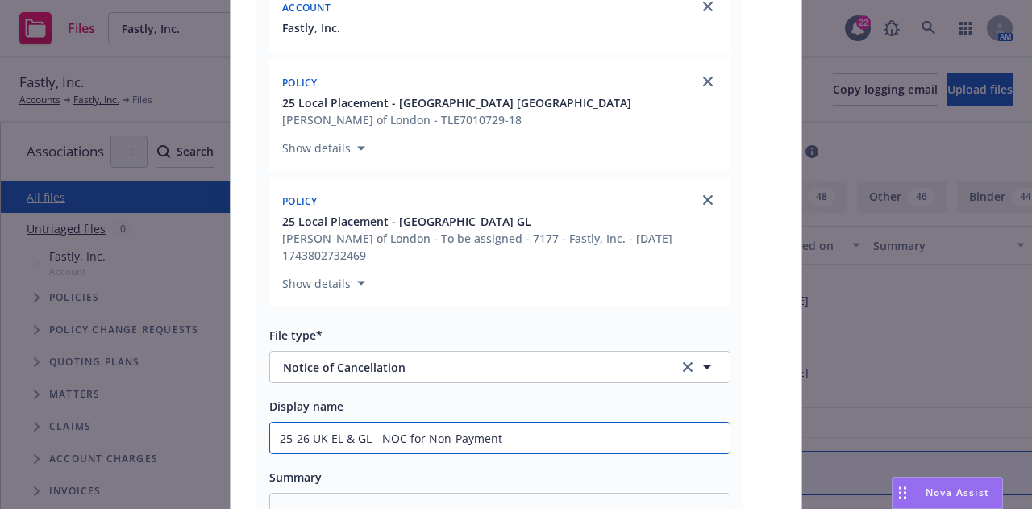
type input "25-26 UK EL & GL - NOC for Non-Payment"
type textarea "x"
type input "25-26 UK EL & GL - NOC for Non-Payment E"
type textarea "x"
type input "25-26 UK EL & GL - NOC for Non-Payment Ef"
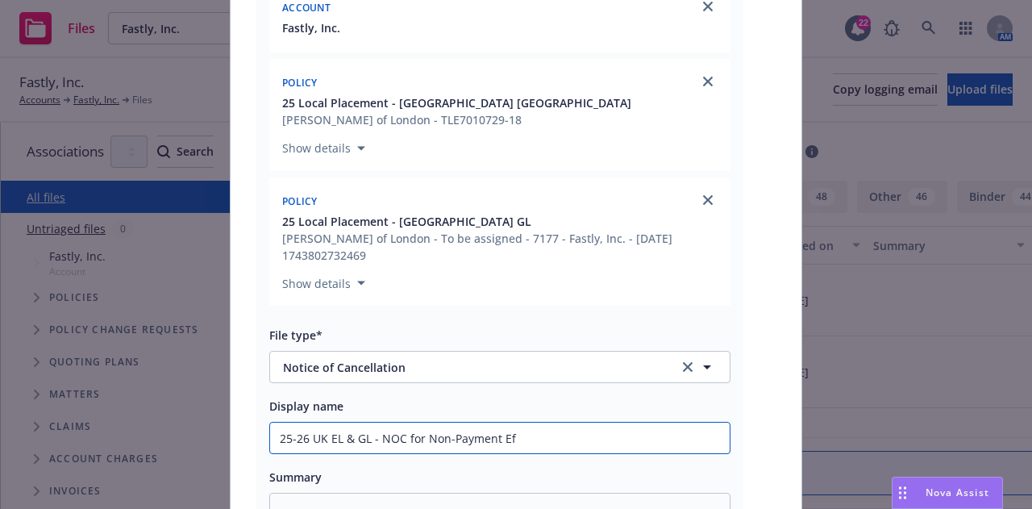
type textarea "x"
type input "25-26 UK EL & GL - NOC for Non-Payment Eff"
type textarea "x"
type input "25-26 UK EL & GL - NOC for Non-Payment Eff"
type textarea "x"
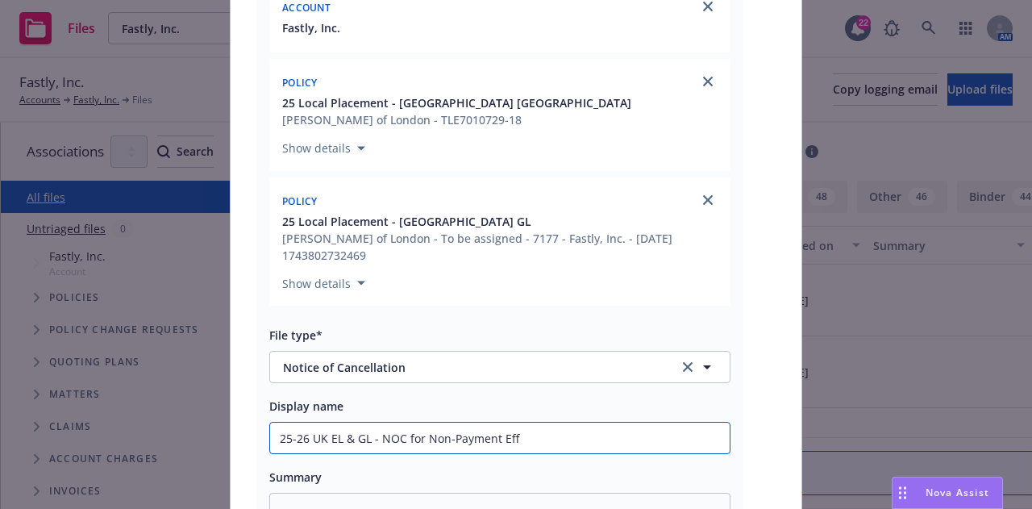
type input "25-26 UK EL & GL - NOC for Non-Payment Eff 1"
type textarea "x"
type input "25-26 UK EL & GL - NOC for Non-Payment Eff 10"
type textarea "x"
type input "25-26 UK EL & GL - NOC for Non-Payment Eff 10/"
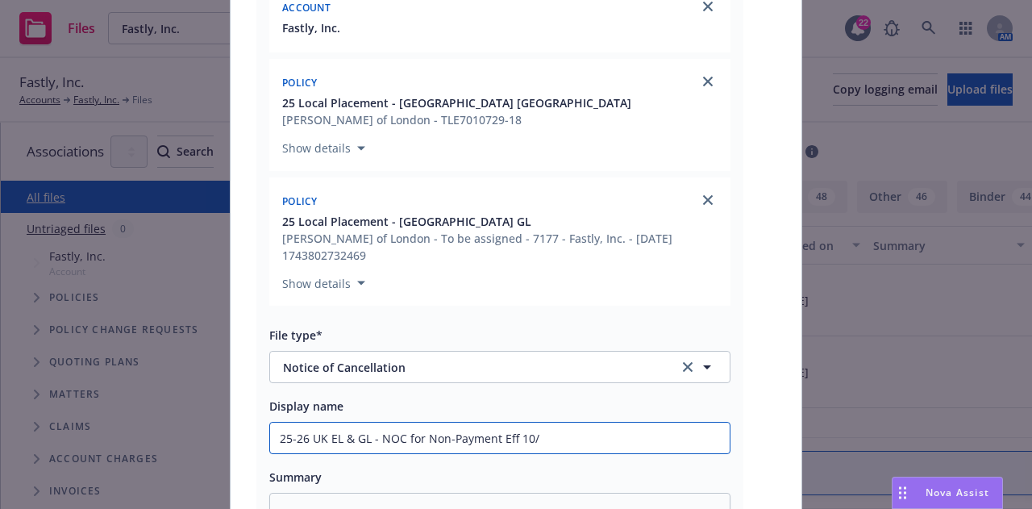
type textarea "x"
type input "25-26 UK EL & GL - NOC for Non-Payment Eff 10/1"
type textarea "x"
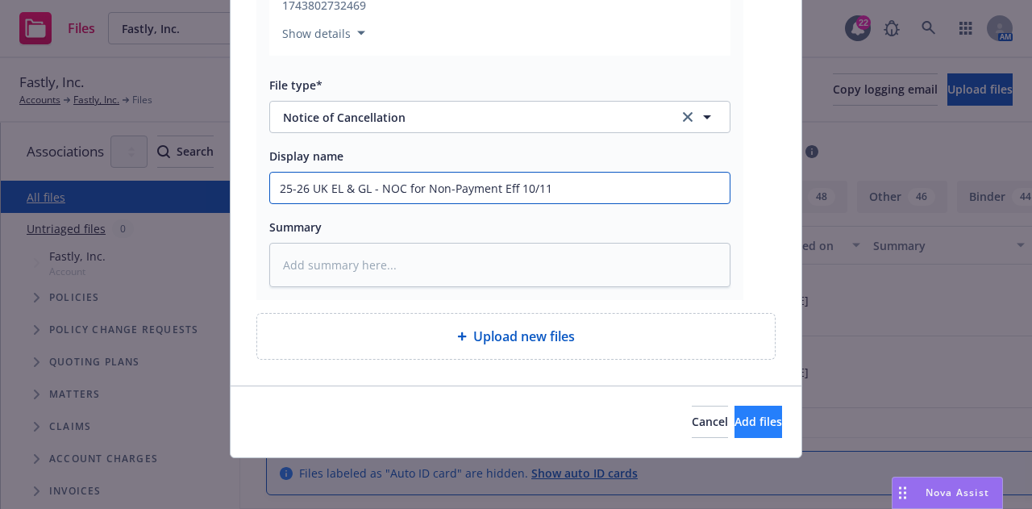
type input "25-26 UK EL & GL - NOC for Non-Payment Eff 10/11"
click at [751, 405] on button "Add files" at bounding box center [758, 421] width 48 height 32
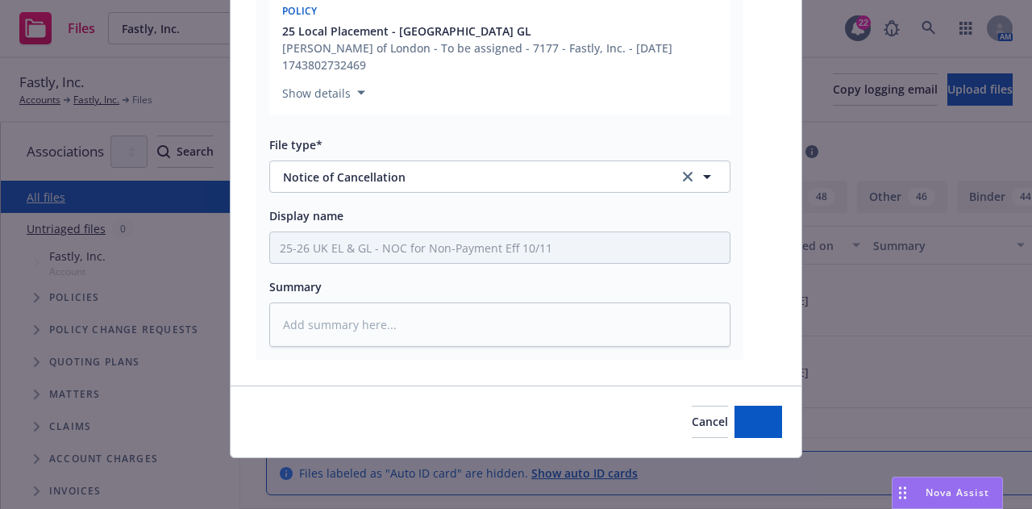
type textarea "x"
